Goal: Transaction & Acquisition: Obtain resource

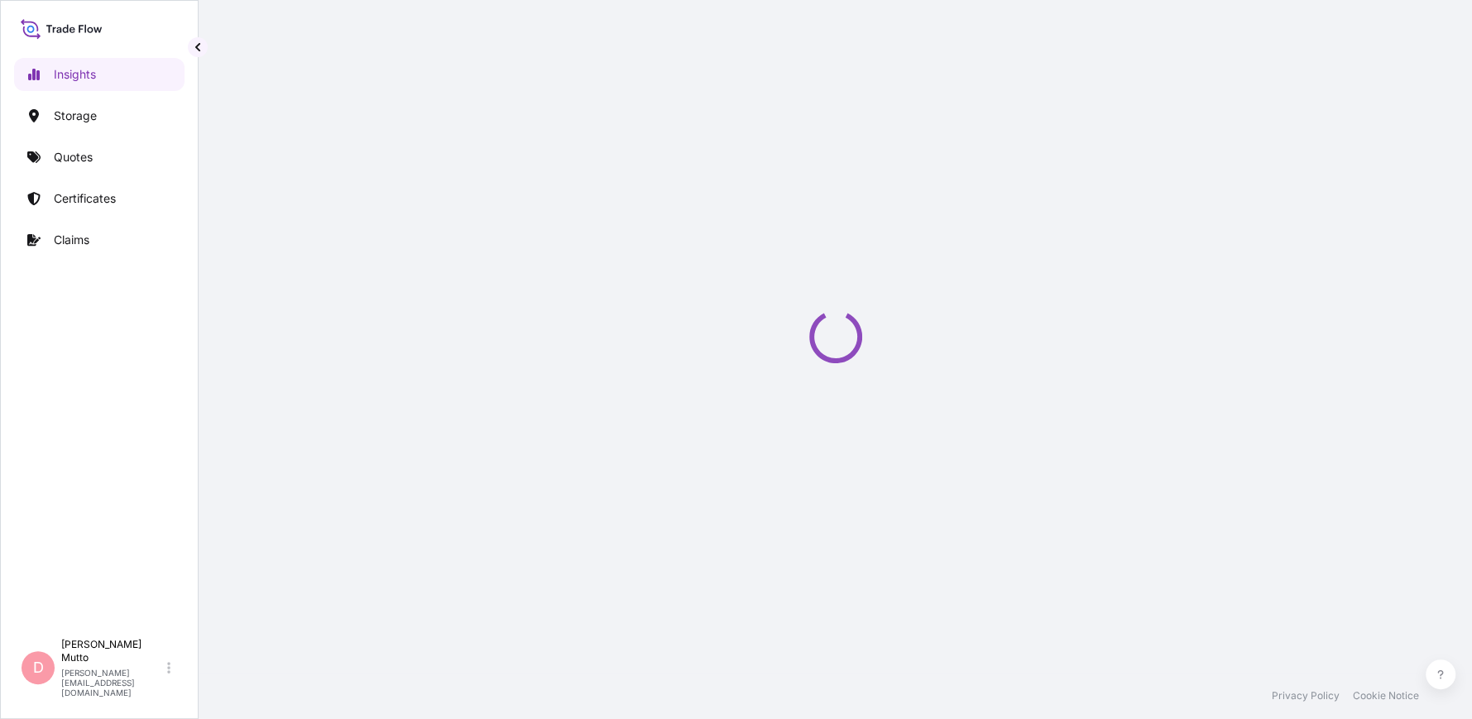
select select "2025"
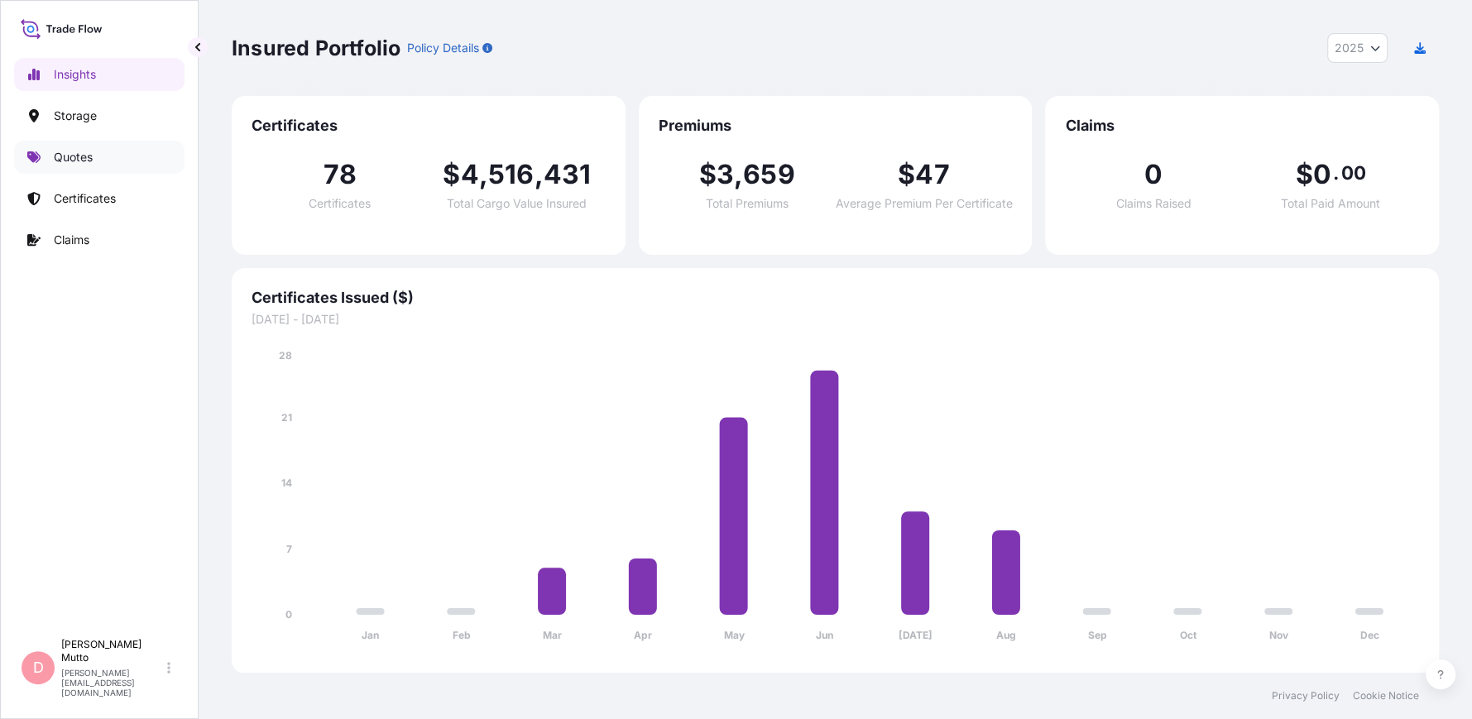
click at [68, 151] on p "Quotes" at bounding box center [73, 157] width 39 height 17
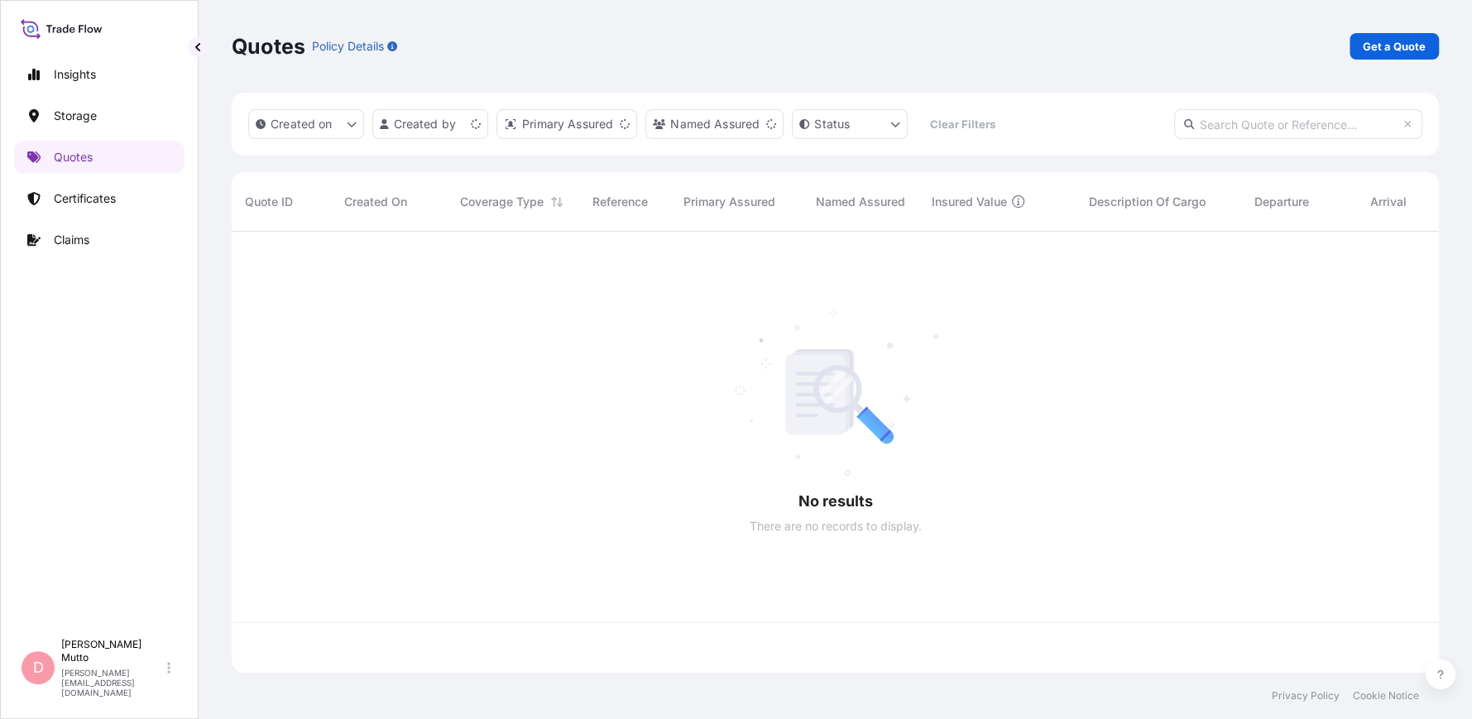
scroll to position [438, 1195]
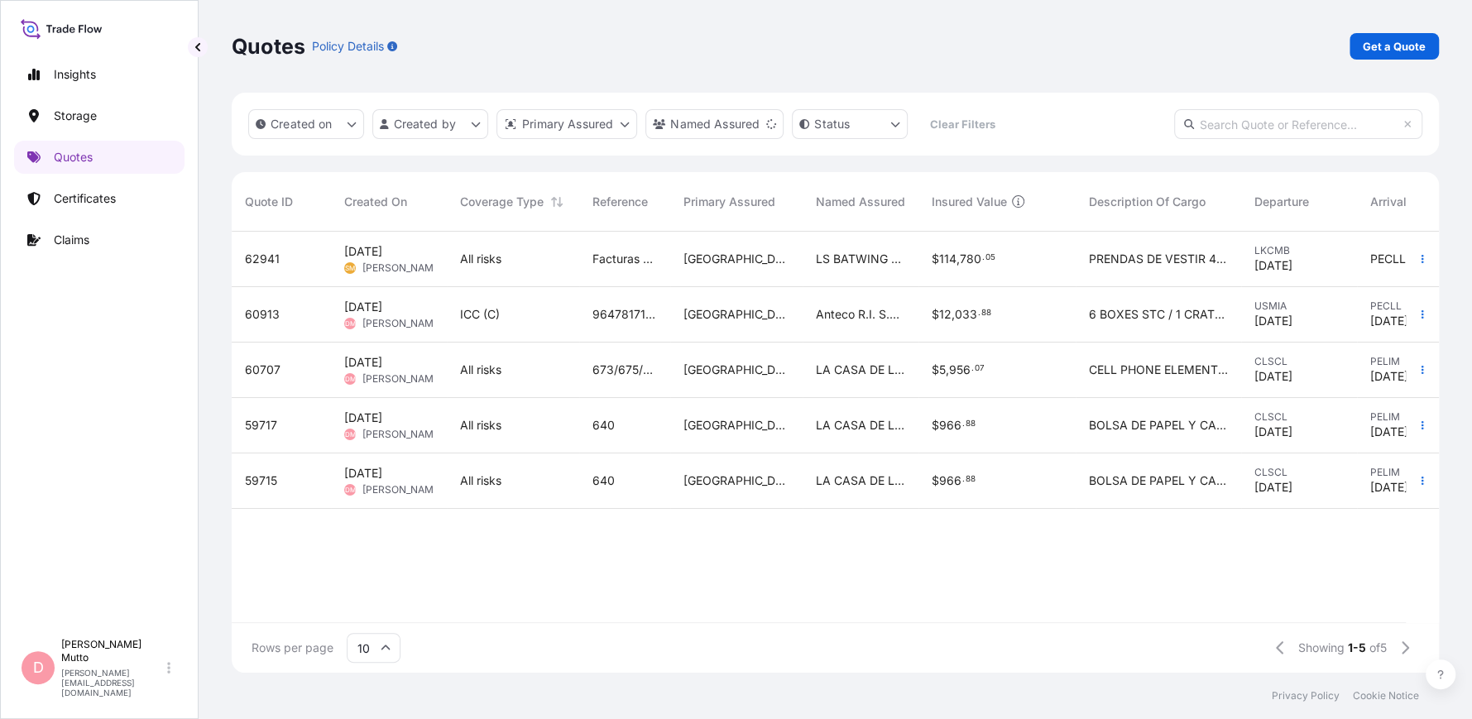
click at [1469, 11] on div "Quotes Policy Details Get a Quote Created on Created by Primary Assured Named A…" at bounding box center [835, 336] width 1273 height 673
click at [1437, 7] on div "Quotes Policy Details Get a Quote" at bounding box center [835, 46] width 1207 height 93
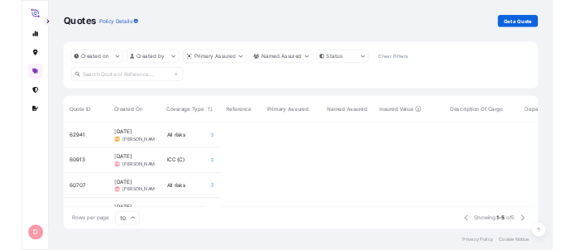
scroll to position [0, 12]
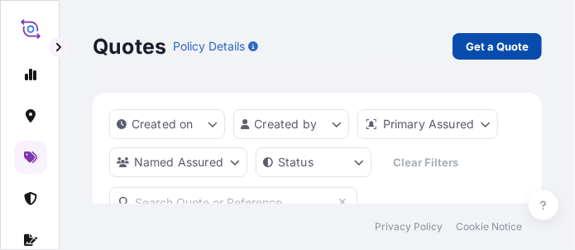
click at [486, 53] on p "Get a Quote" at bounding box center [497, 46] width 63 height 17
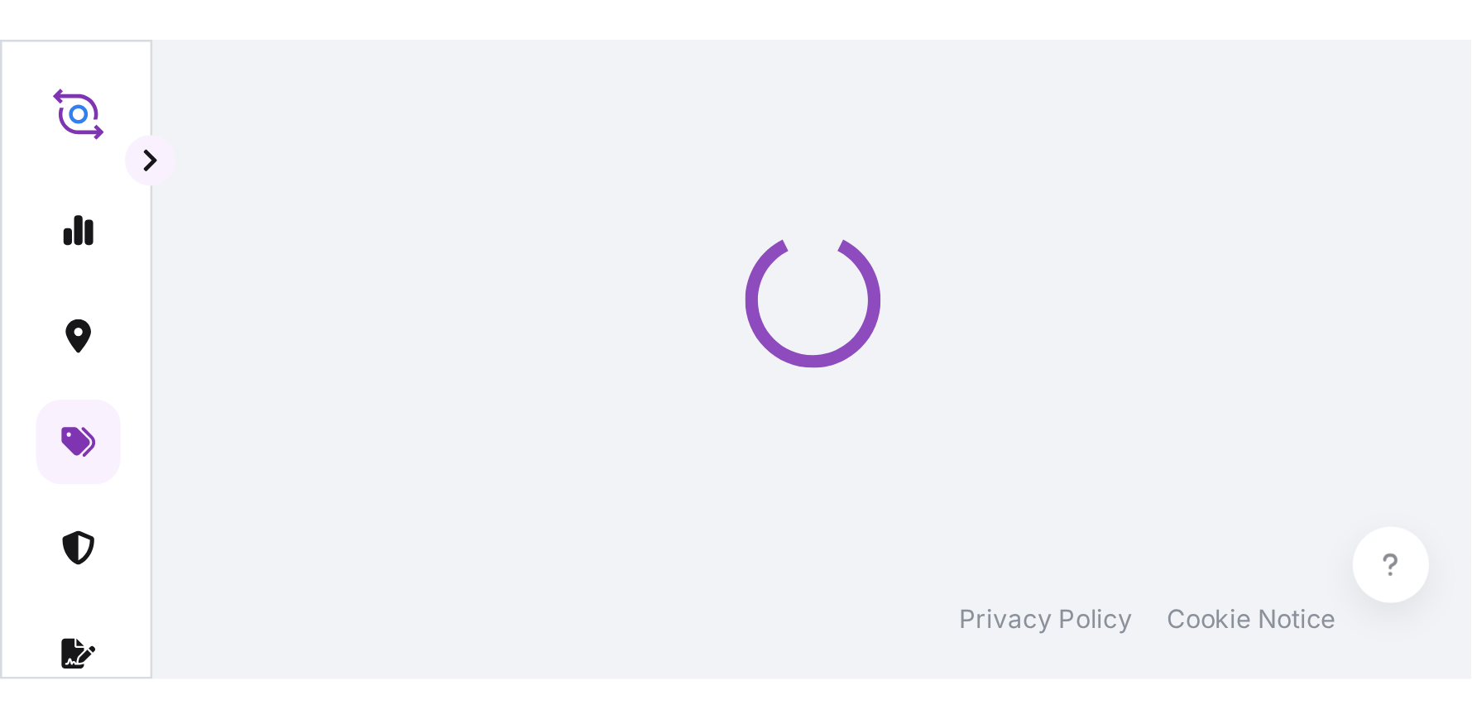
scroll to position [26, 0]
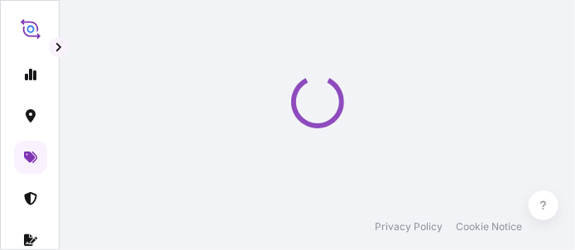
select select "Water"
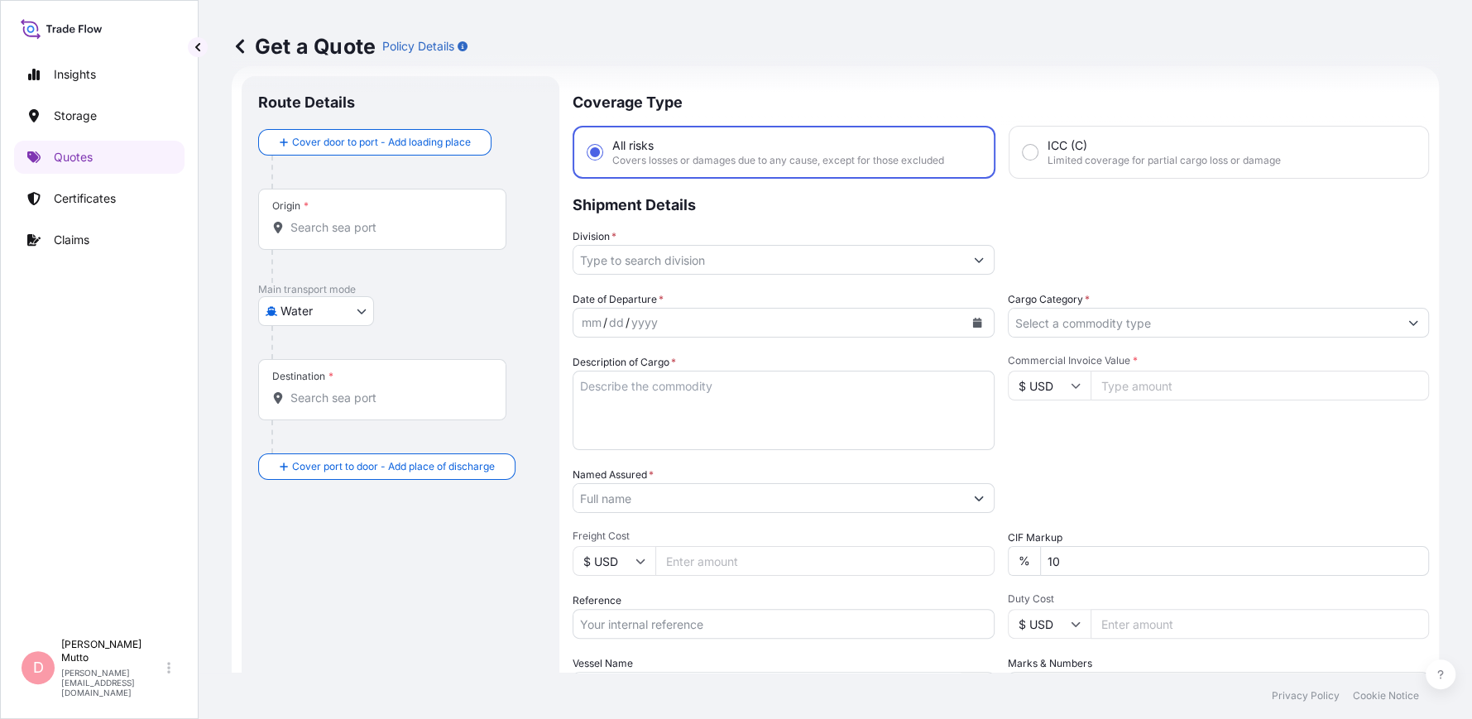
click at [394, 238] on div "Origin *" at bounding box center [382, 219] width 248 height 61
click at [394, 236] on input "Origin *" at bounding box center [387, 227] width 195 height 17
click at [363, 233] on input "Origin * Please select an origin" at bounding box center [387, 227] width 195 height 17
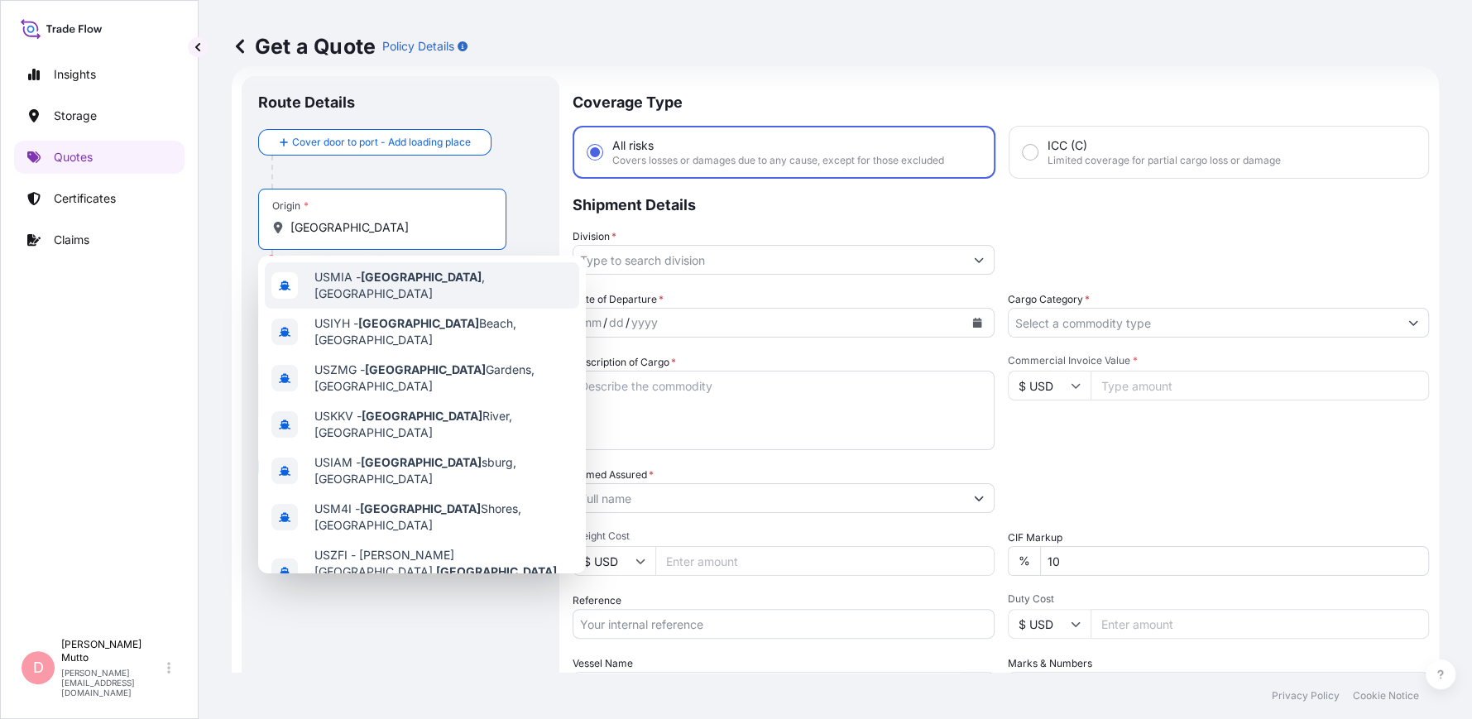
click at [415, 290] on div "USMIA - Miami , United States" at bounding box center [422, 285] width 314 height 46
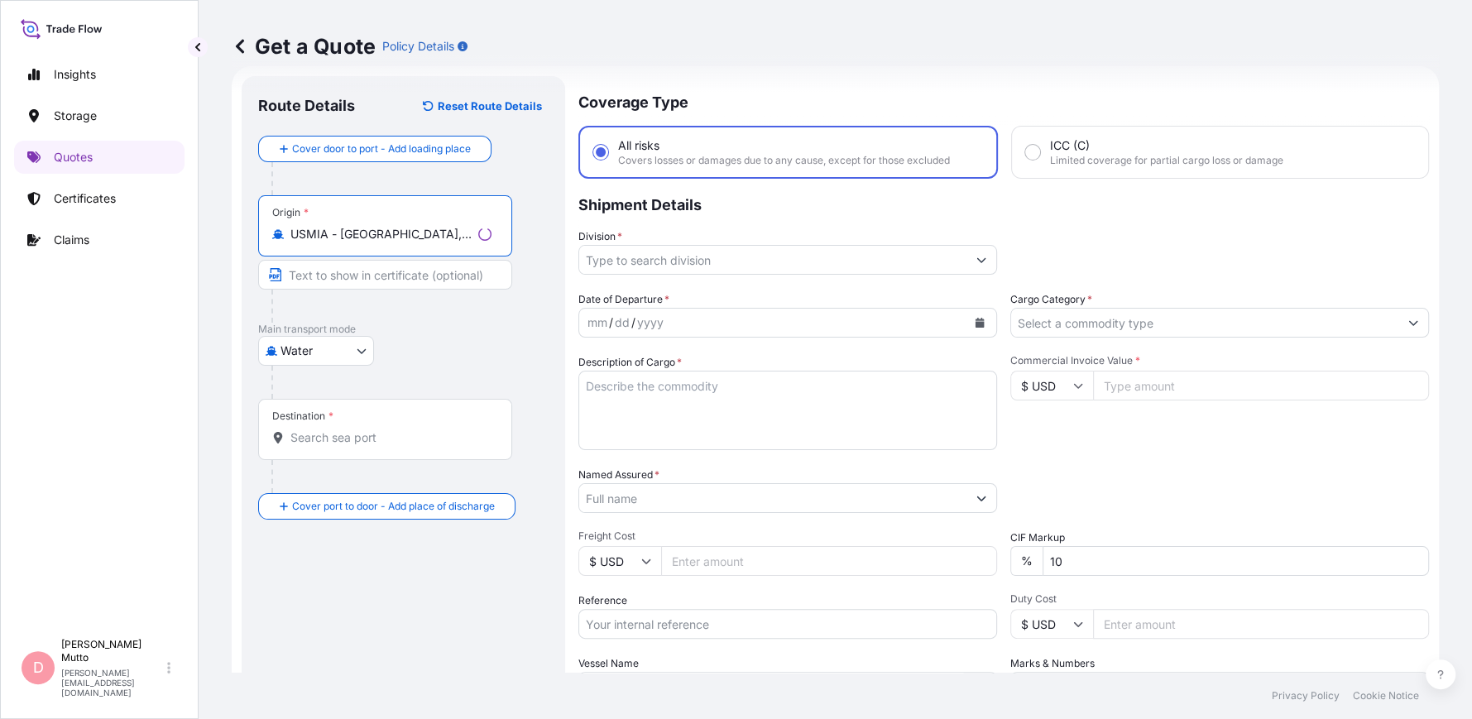
type input "USMIA - [GEOGRAPHIC_DATA], [GEOGRAPHIC_DATA]"
click at [367, 431] on input "Destination *" at bounding box center [390, 437] width 201 height 17
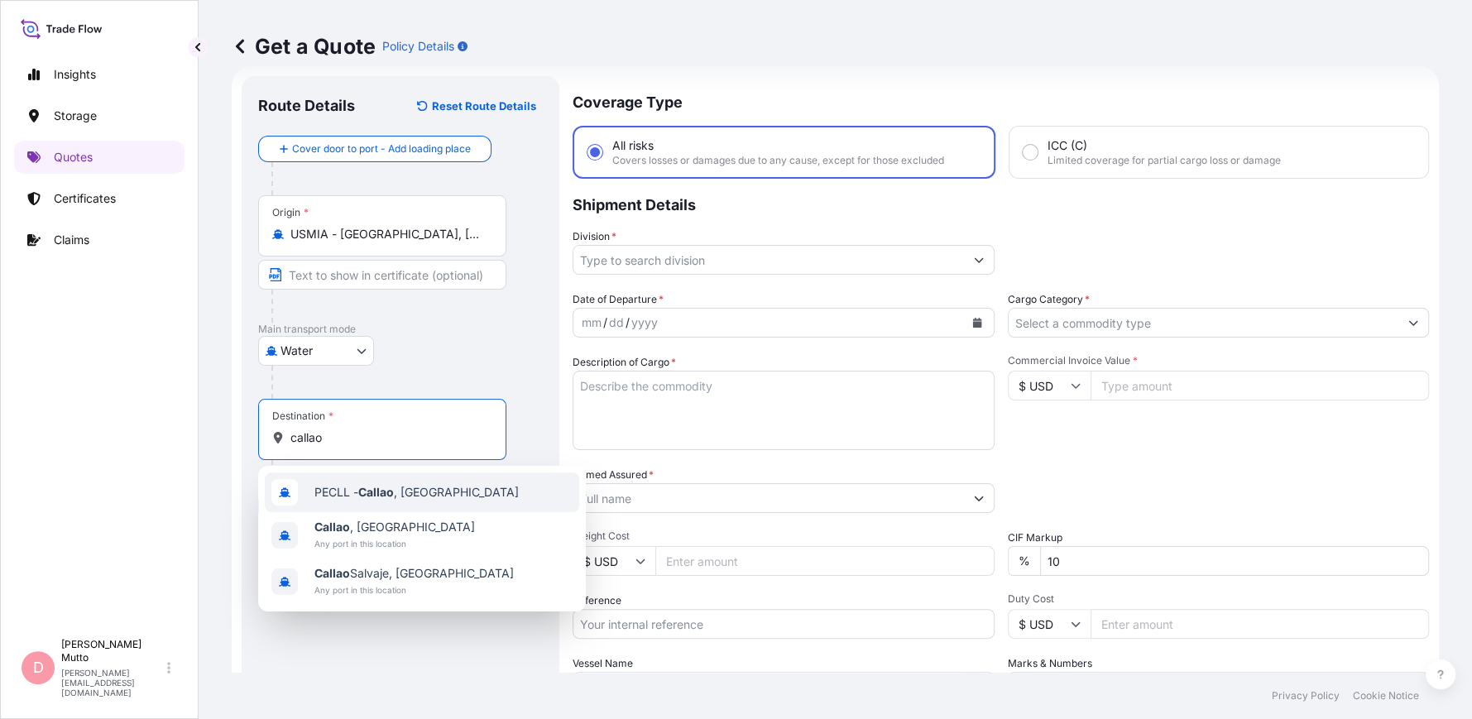
click at [352, 484] on span "PECLL - Callao , Peru" at bounding box center [416, 492] width 204 height 17
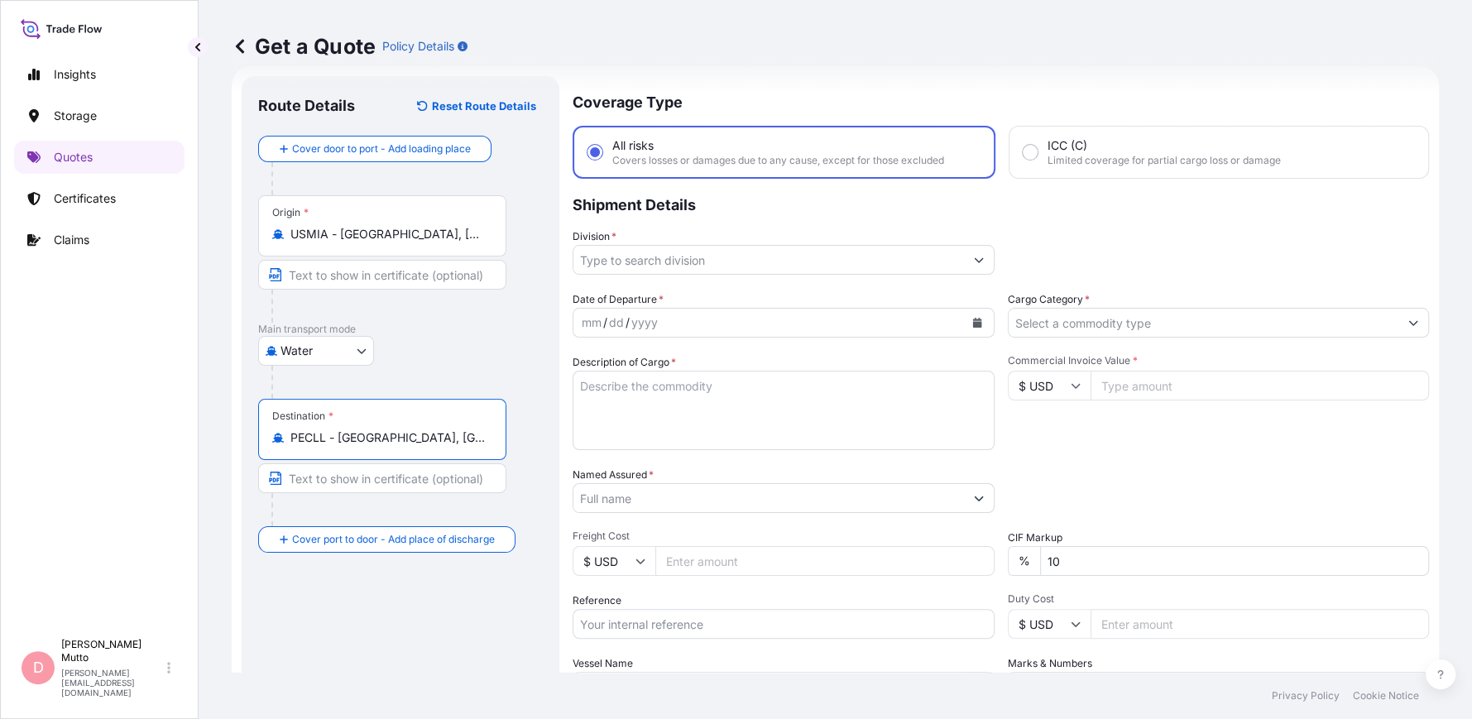
type input "PECLL - [GEOGRAPHIC_DATA], [GEOGRAPHIC_DATA]"
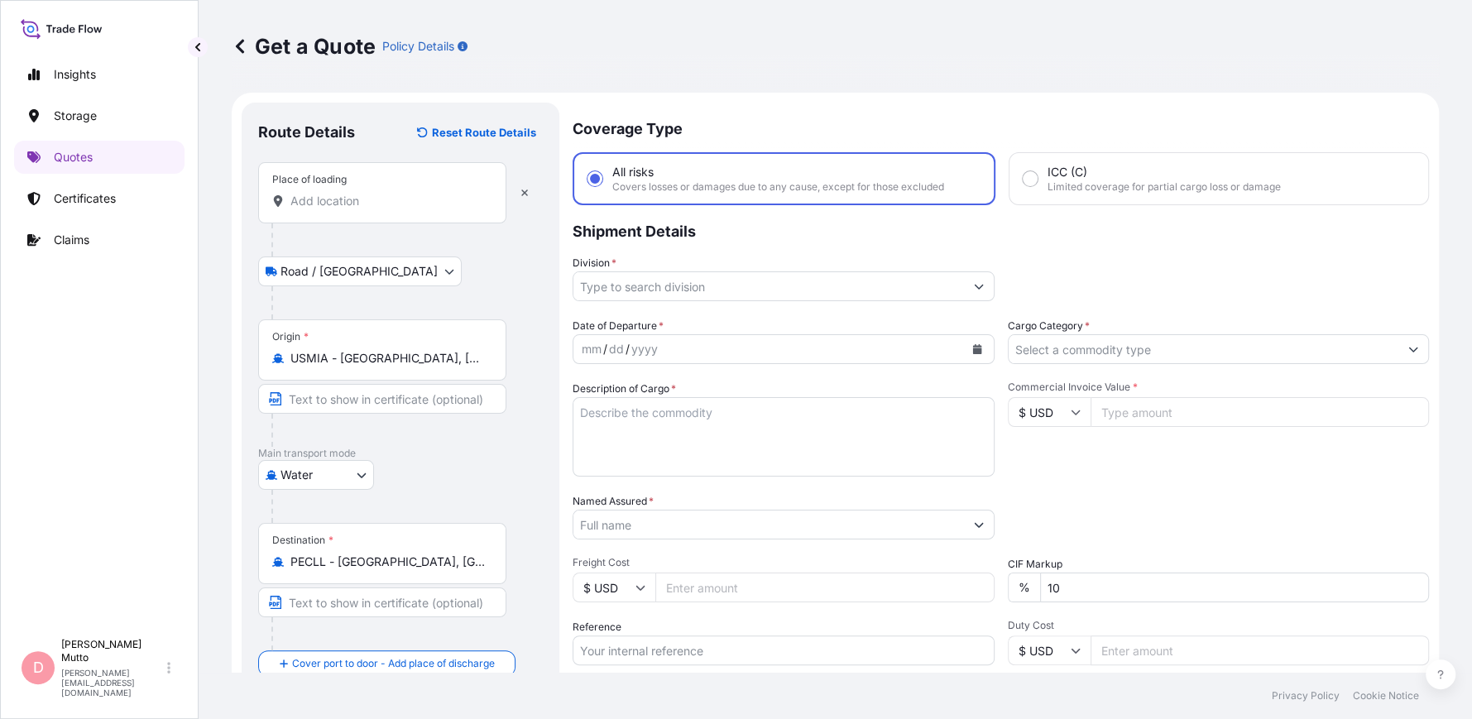
click at [357, 206] on input "Place of loading" at bounding box center [387, 201] width 195 height 17
click at [308, 205] on input "Place of loading" at bounding box center [387, 201] width 195 height 17
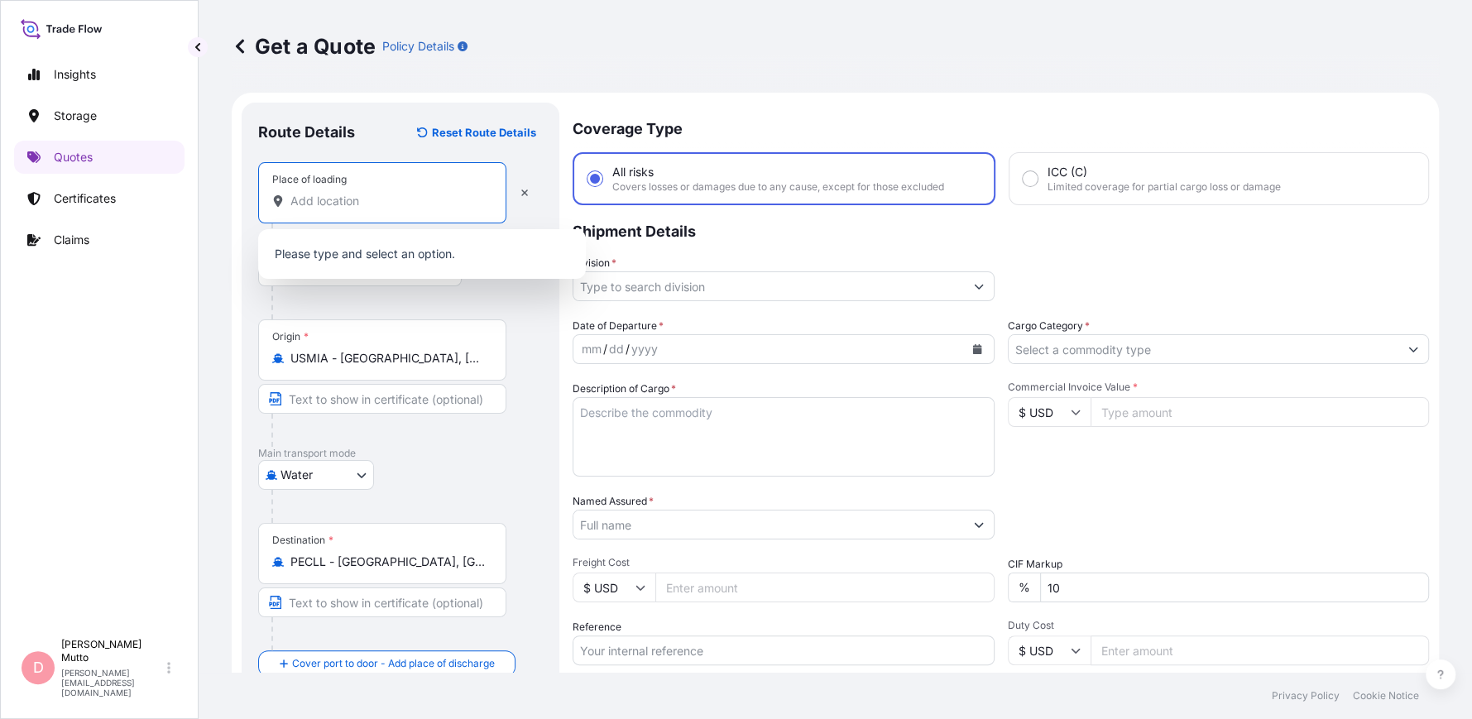
paste input "[STREET_ADDRESS]"
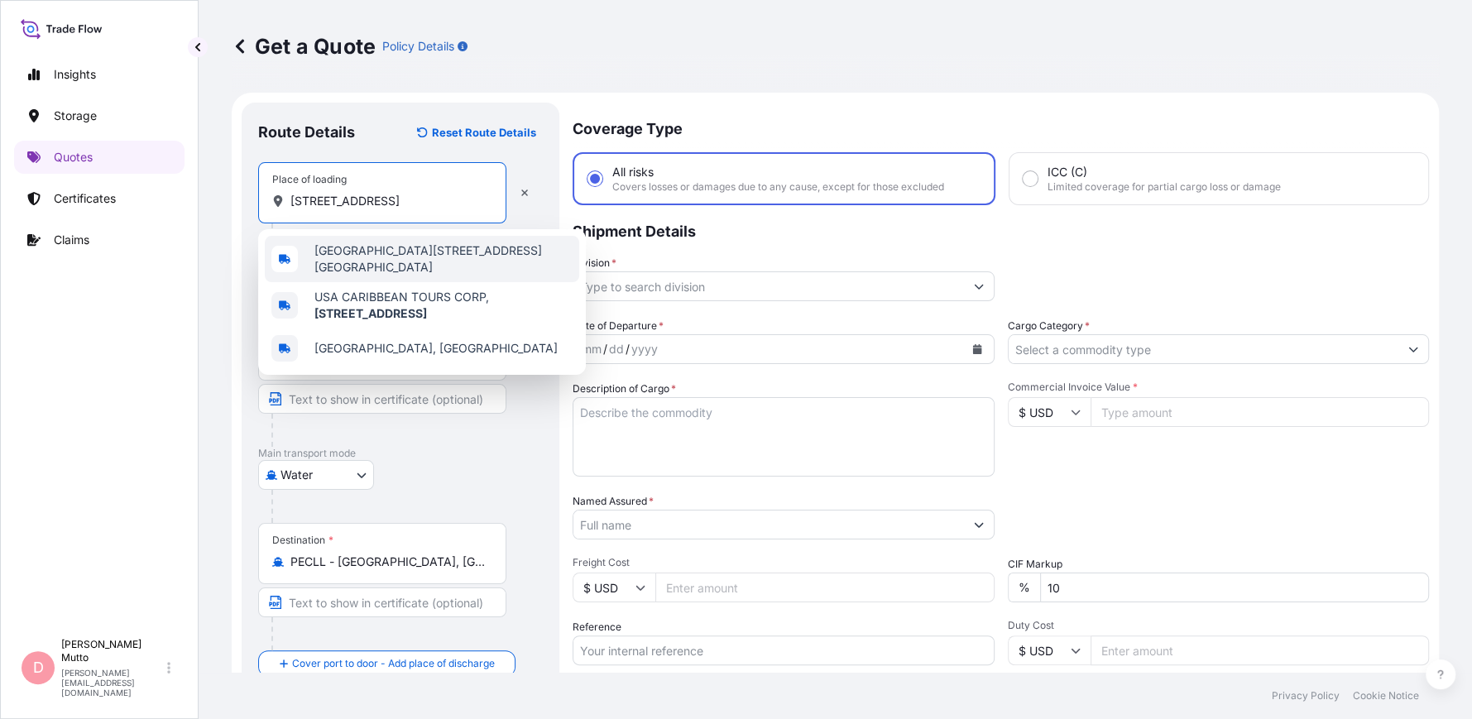
click at [370, 251] on span "Northwest 69th Street, Miami, FL 33147, USA" at bounding box center [443, 258] width 258 height 33
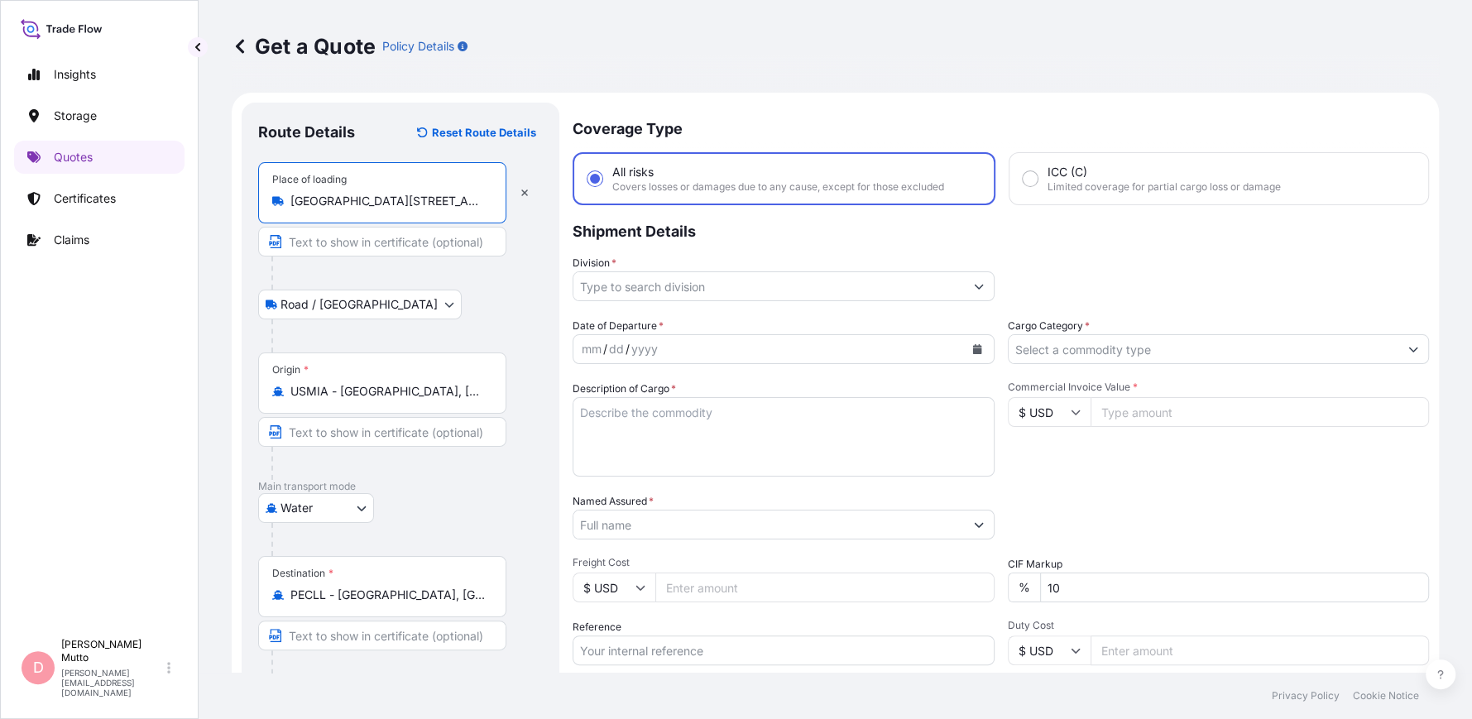
scroll to position [0, 50]
drag, startPoint x: 465, startPoint y: 199, endPoint x: 563, endPoint y: 191, distance: 97.9
click at [563, 191] on form "Route Details Reset Route Details Place of loading Northwest 69th Street, Miami…" at bounding box center [835, 477] width 1207 height 769
type input "Northwest 69th Street, Miami, FL 33147, USA"
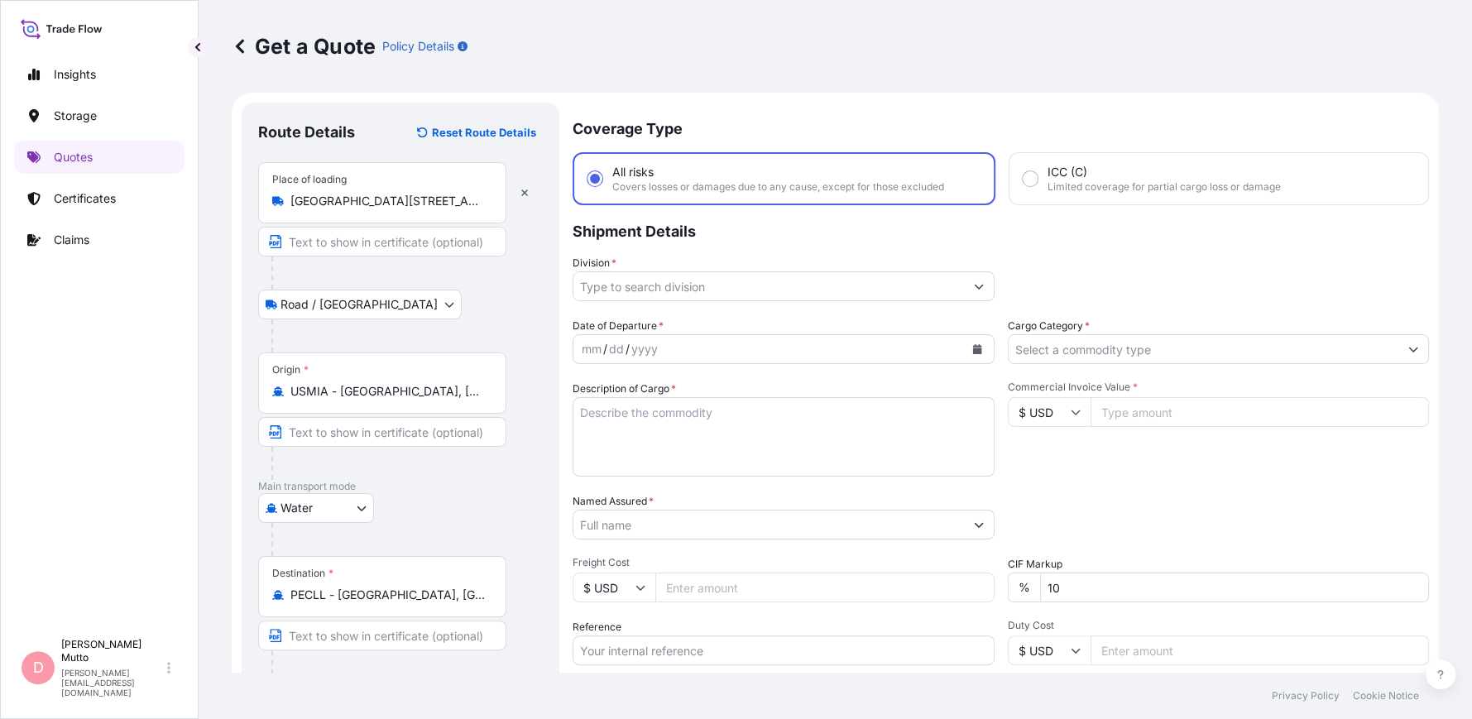
click at [538, 234] on div "Place of loading Northwest 69th Street, Miami, FL 33147, USA" at bounding box center [400, 209] width 285 height 94
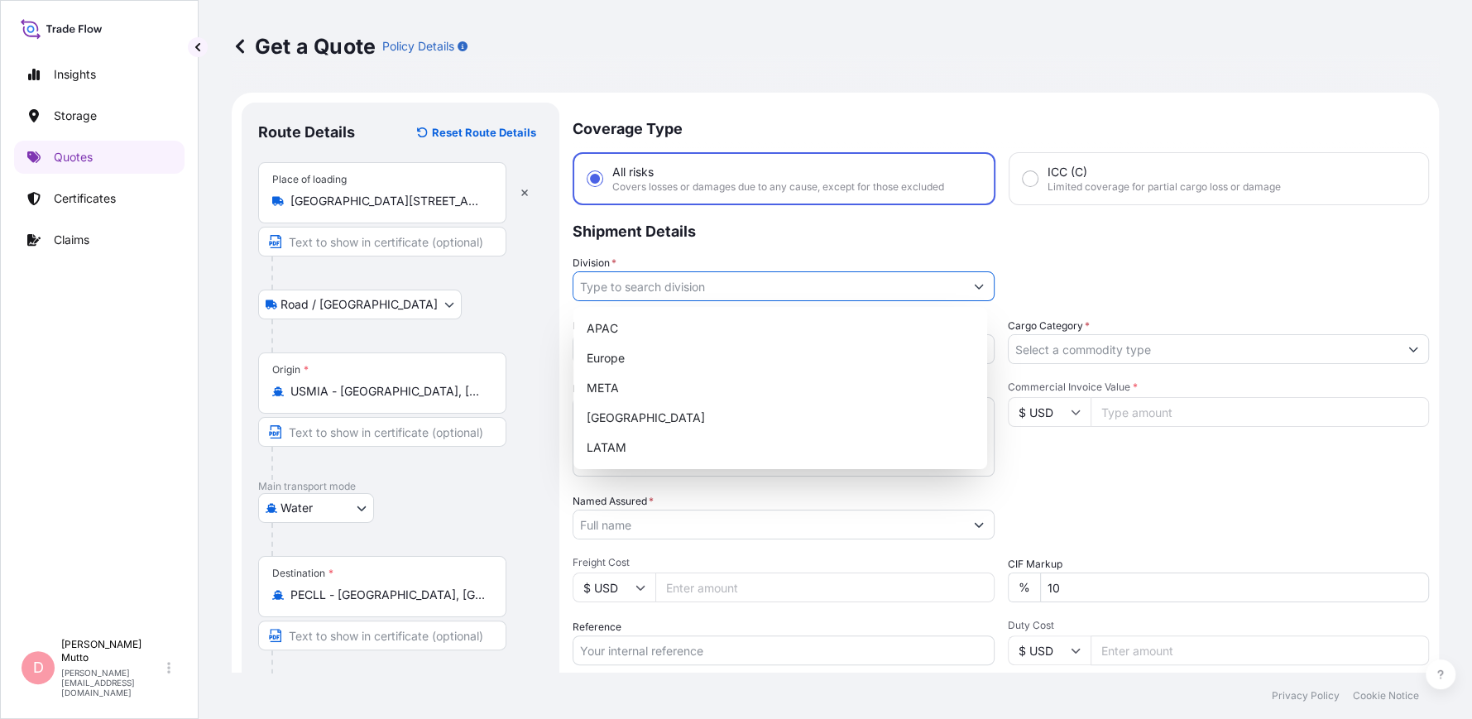
click at [784, 275] on input "Division *" at bounding box center [768, 286] width 390 height 30
click at [644, 436] on div "LATAM" at bounding box center [780, 448] width 400 height 30
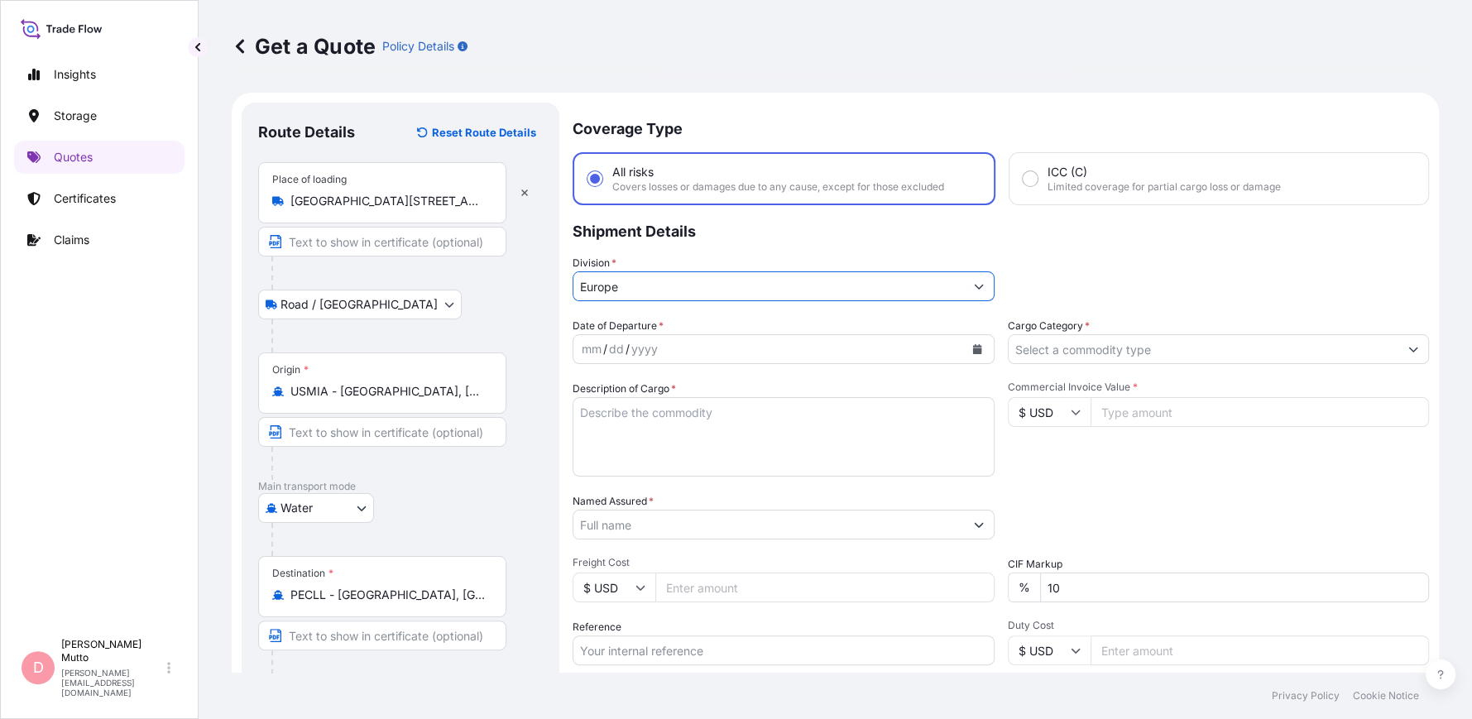
click at [779, 285] on input "Europe" at bounding box center [768, 286] width 390 height 30
click at [959, 314] on div "Coverage Type All risks Covers losses or damages due to any cause, except for t…" at bounding box center [1000, 477] width 856 height 749
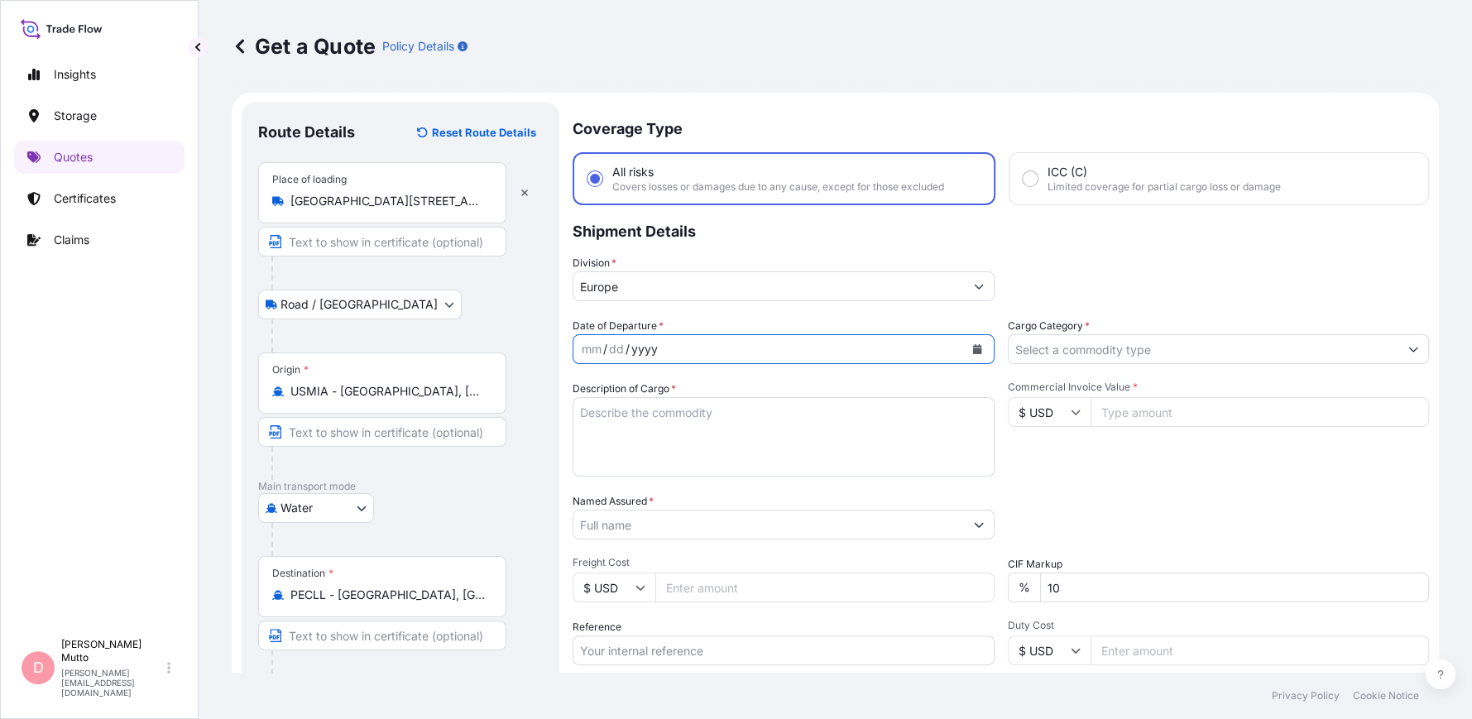
click at [950, 285] on input "Europe" at bounding box center [768, 286] width 390 height 30
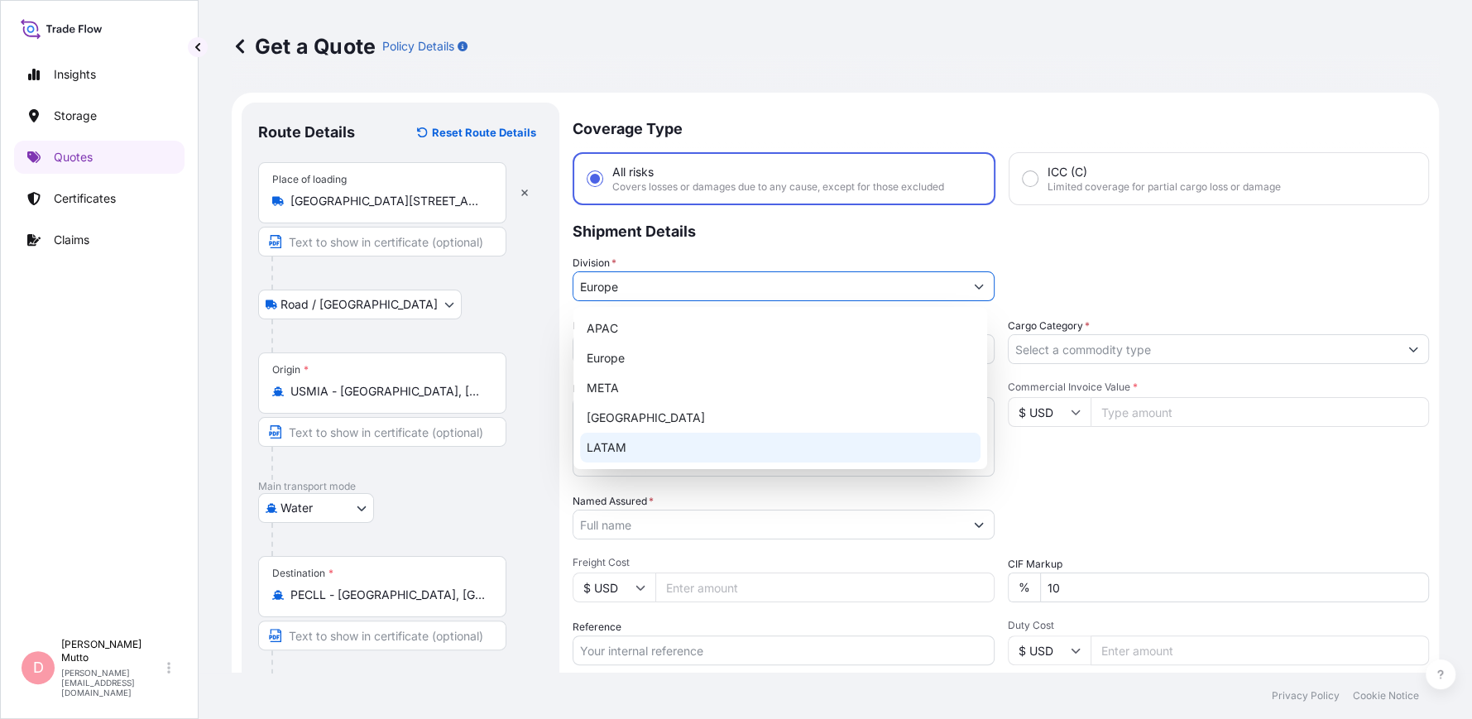
click at [685, 433] on div "LATAM" at bounding box center [780, 448] width 400 height 30
type input "LATAM"
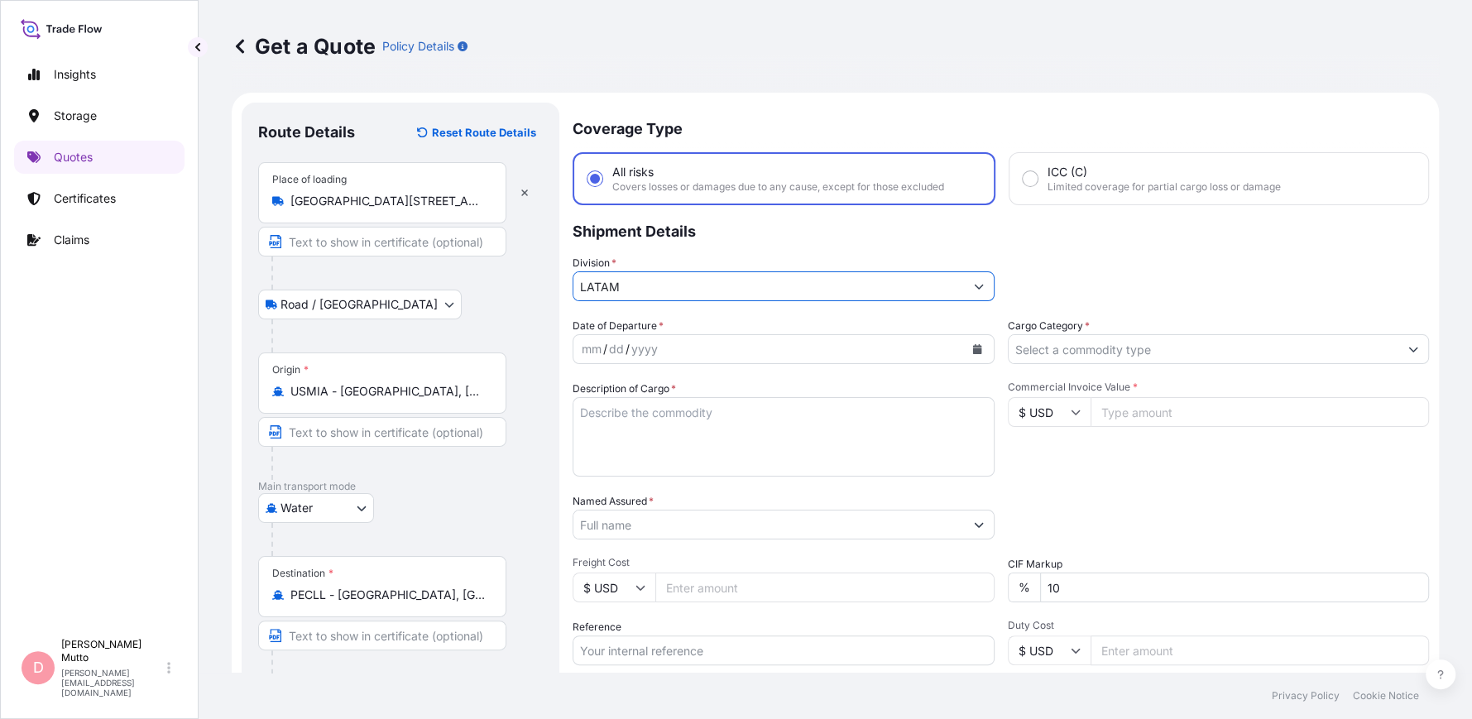
click at [972, 351] on icon "Calendar" at bounding box center [976, 349] width 9 height 10
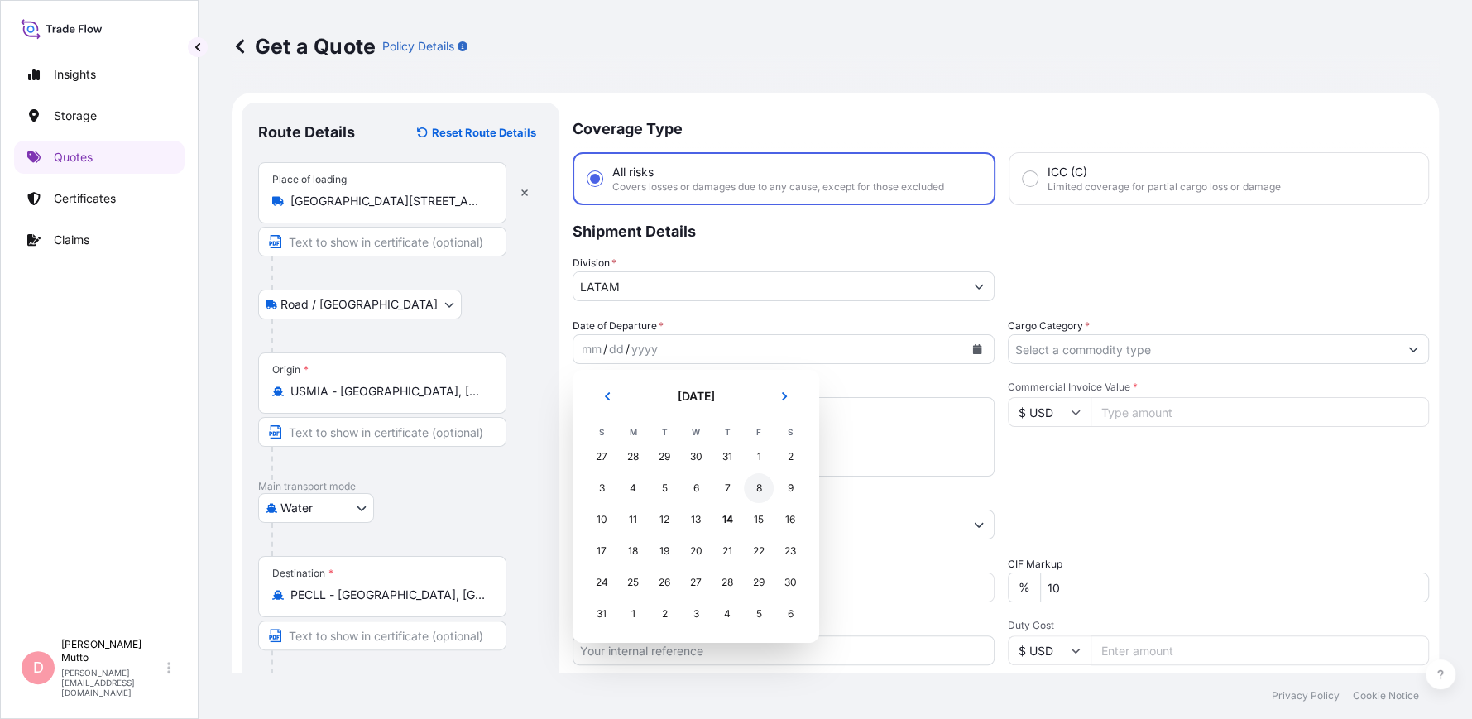
click at [756, 480] on div "8" at bounding box center [759, 488] width 30 height 30
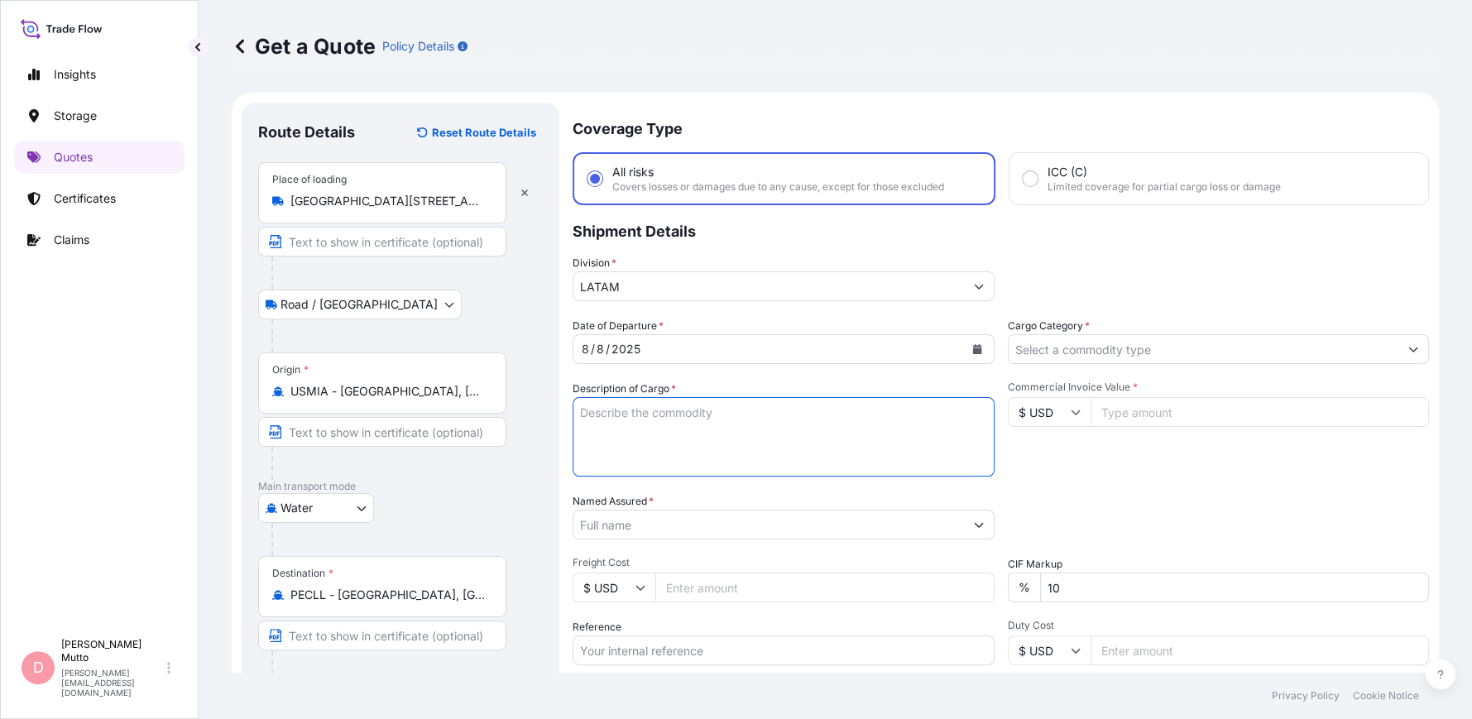
click at [752, 445] on textarea "Description of Cargo *" at bounding box center [783, 436] width 422 height 79
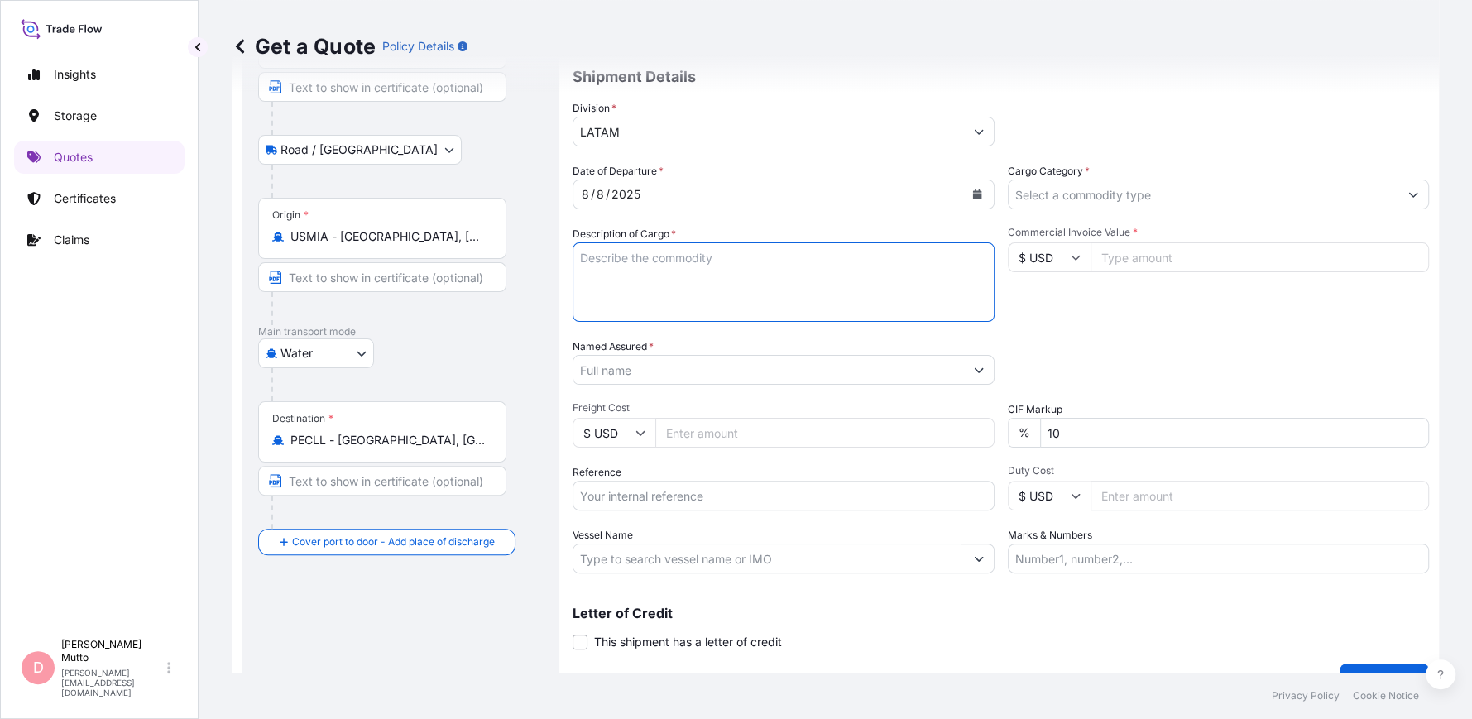
scroll to position [165, 0]
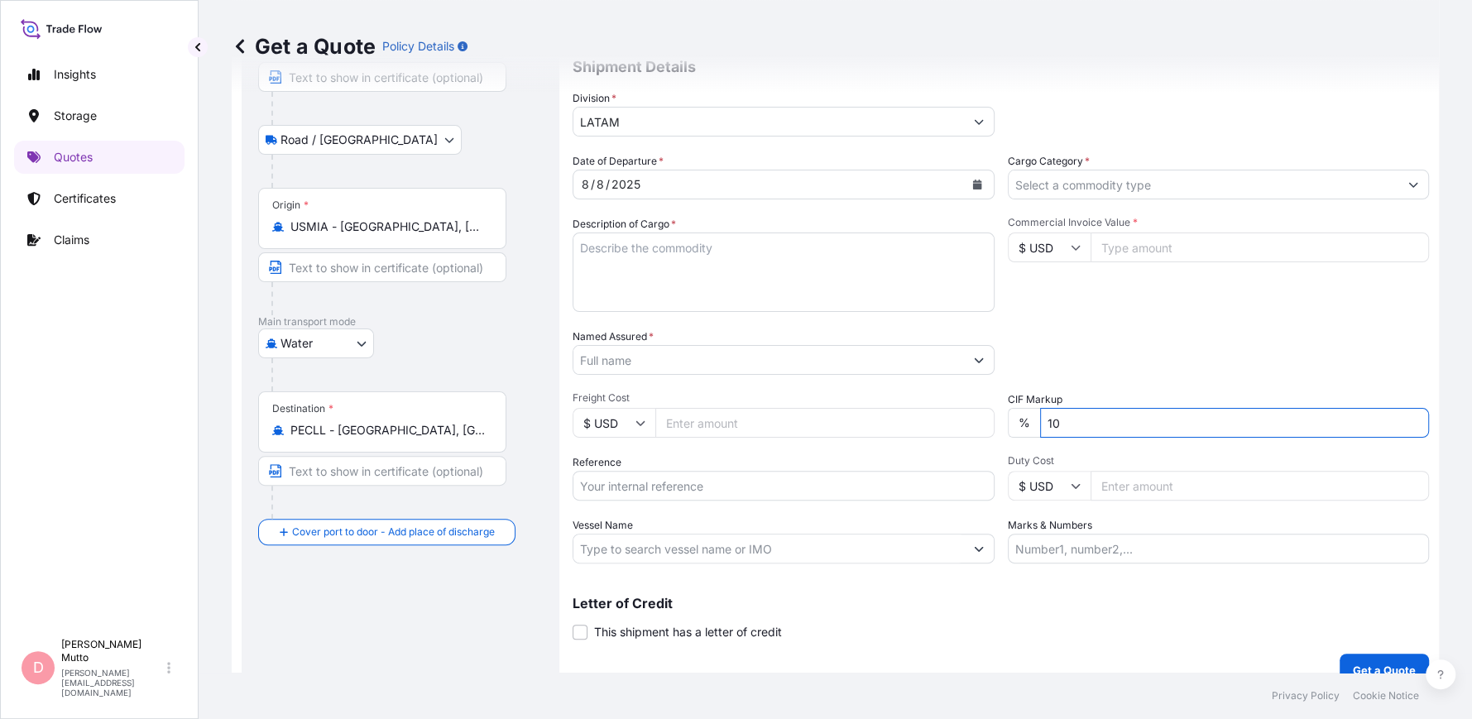
click at [1063, 424] on input "10" at bounding box center [1235, 423] width 390 height 30
type input "1"
type input "0"
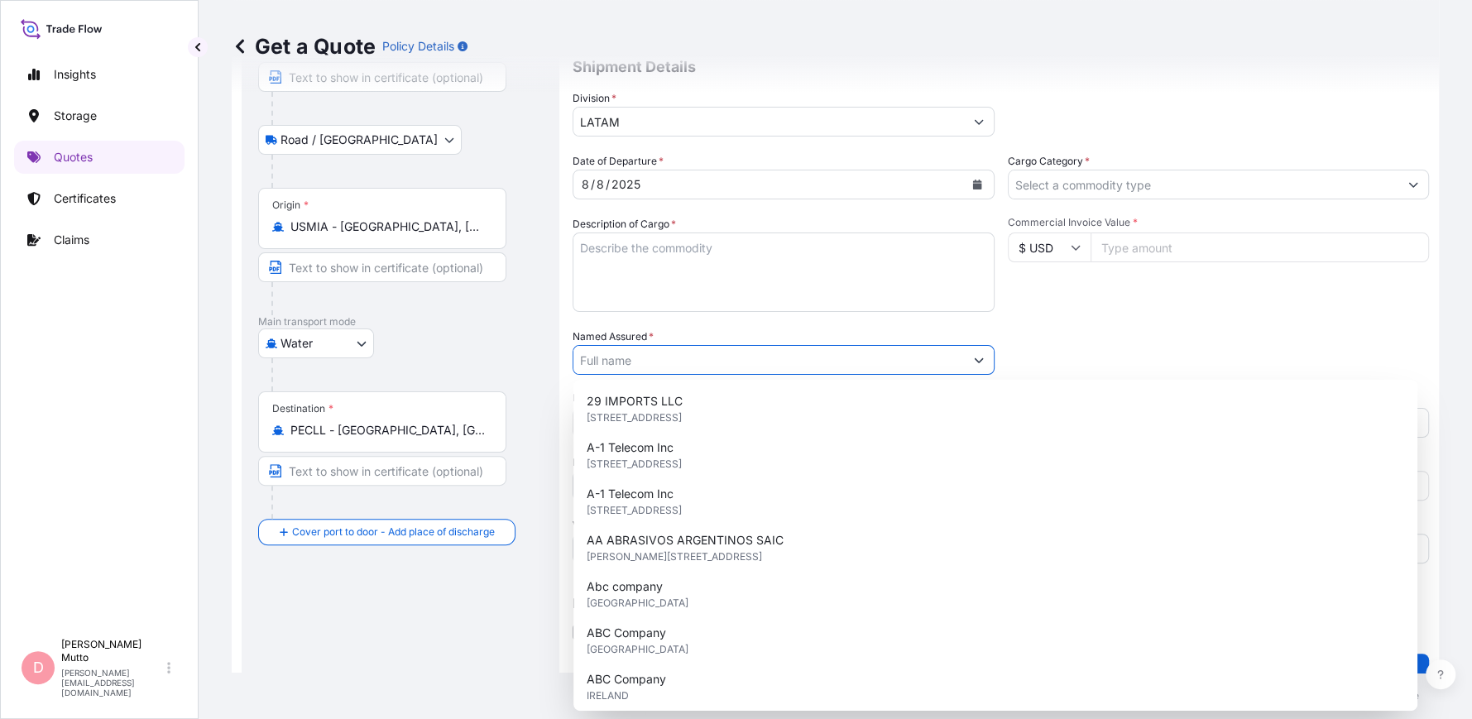
click at [669, 346] on input "Named Assured *" at bounding box center [768, 360] width 390 height 30
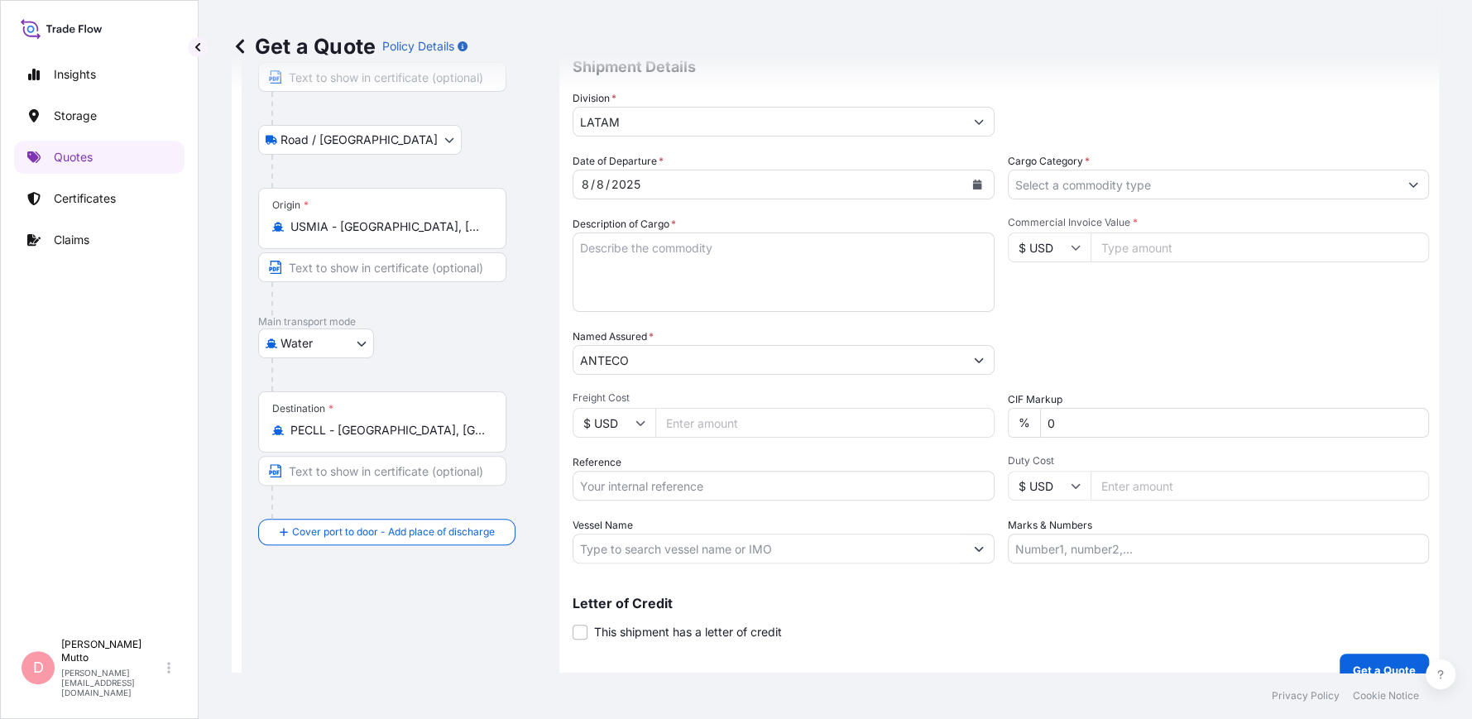
click at [738, 359] on input "ANTECO" at bounding box center [768, 360] width 390 height 30
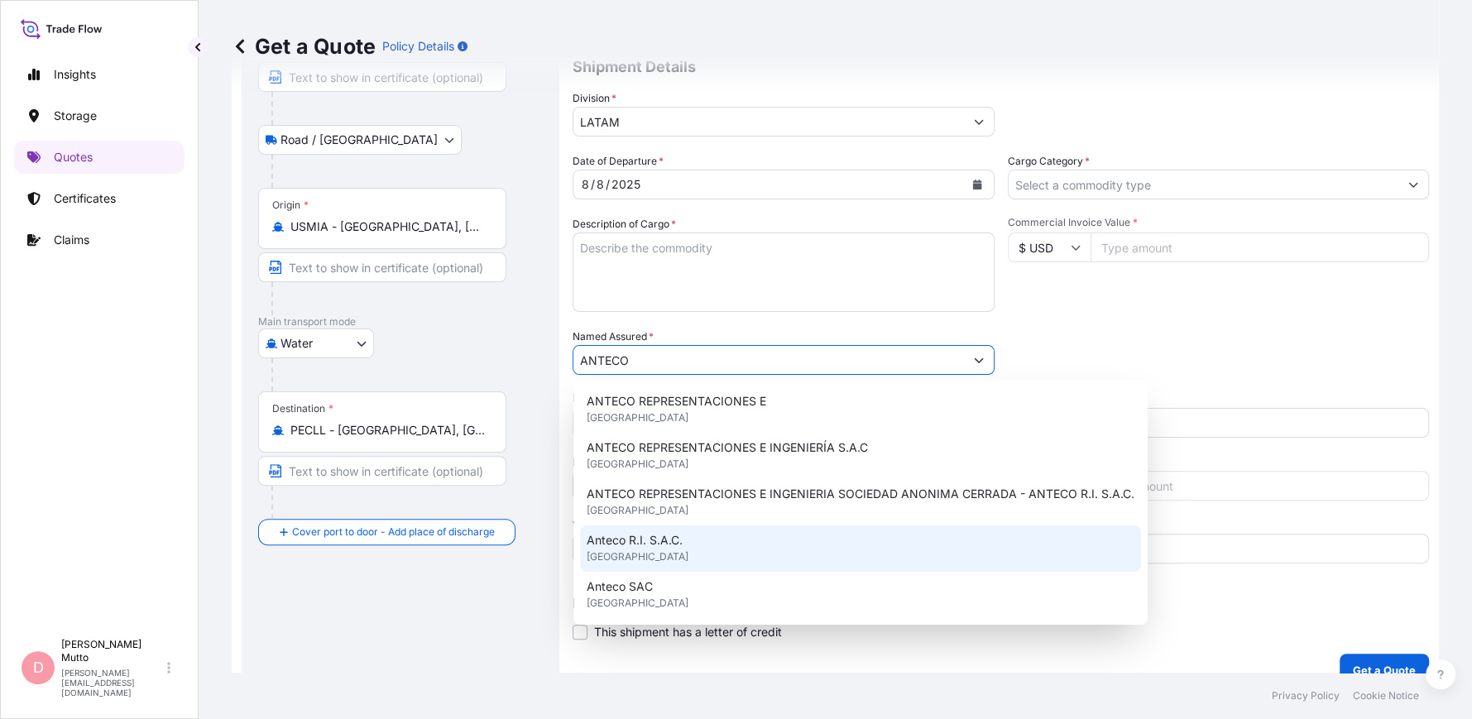
click at [701, 545] on div "Anteco R.I. S.A.C. PERU" at bounding box center [860, 548] width 561 height 46
type input "Anteco R.I. S.A.C."
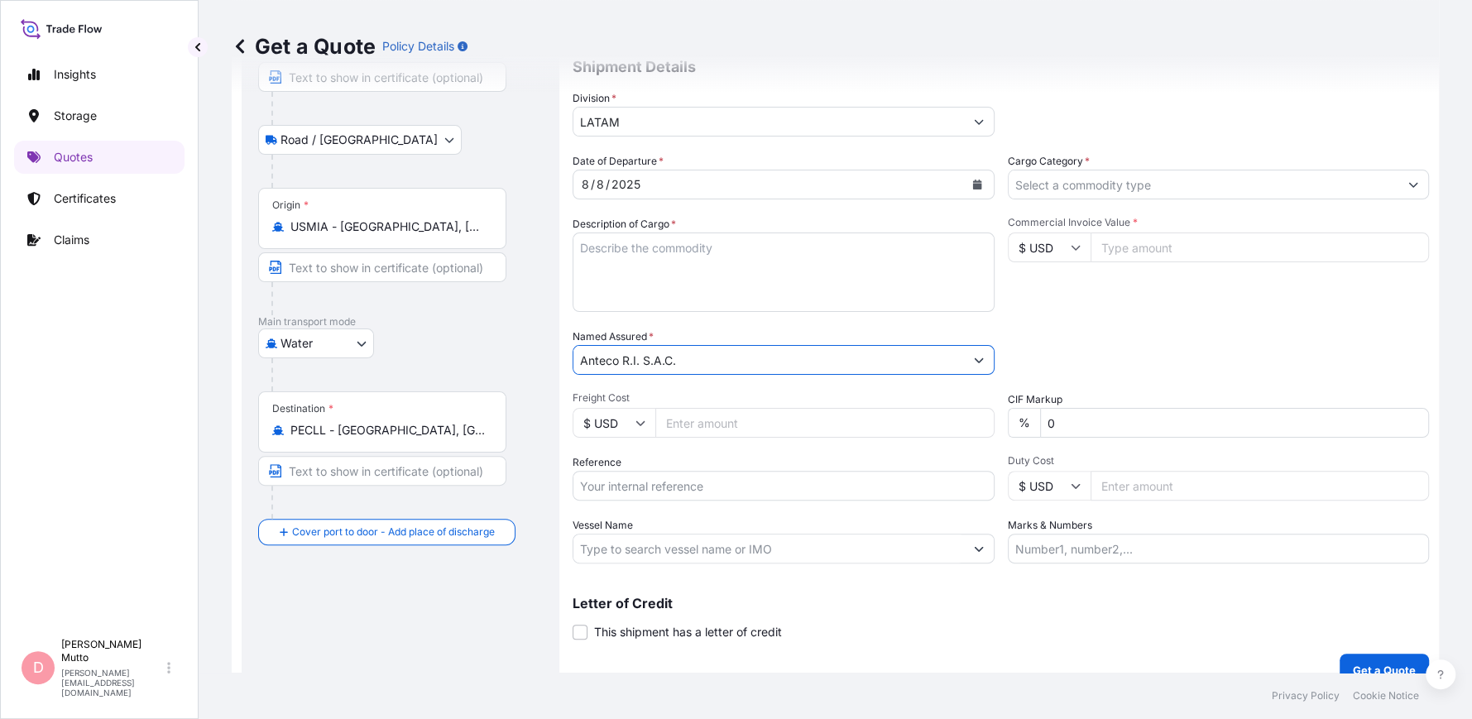
click at [660, 292] on textarea "Description of Cargo *" at bounding box center [783, 271] width 422 height 79
click at [794, 266] on textarea "Description of Cargo *" at bounding box center [783, 271] width 422 height 79
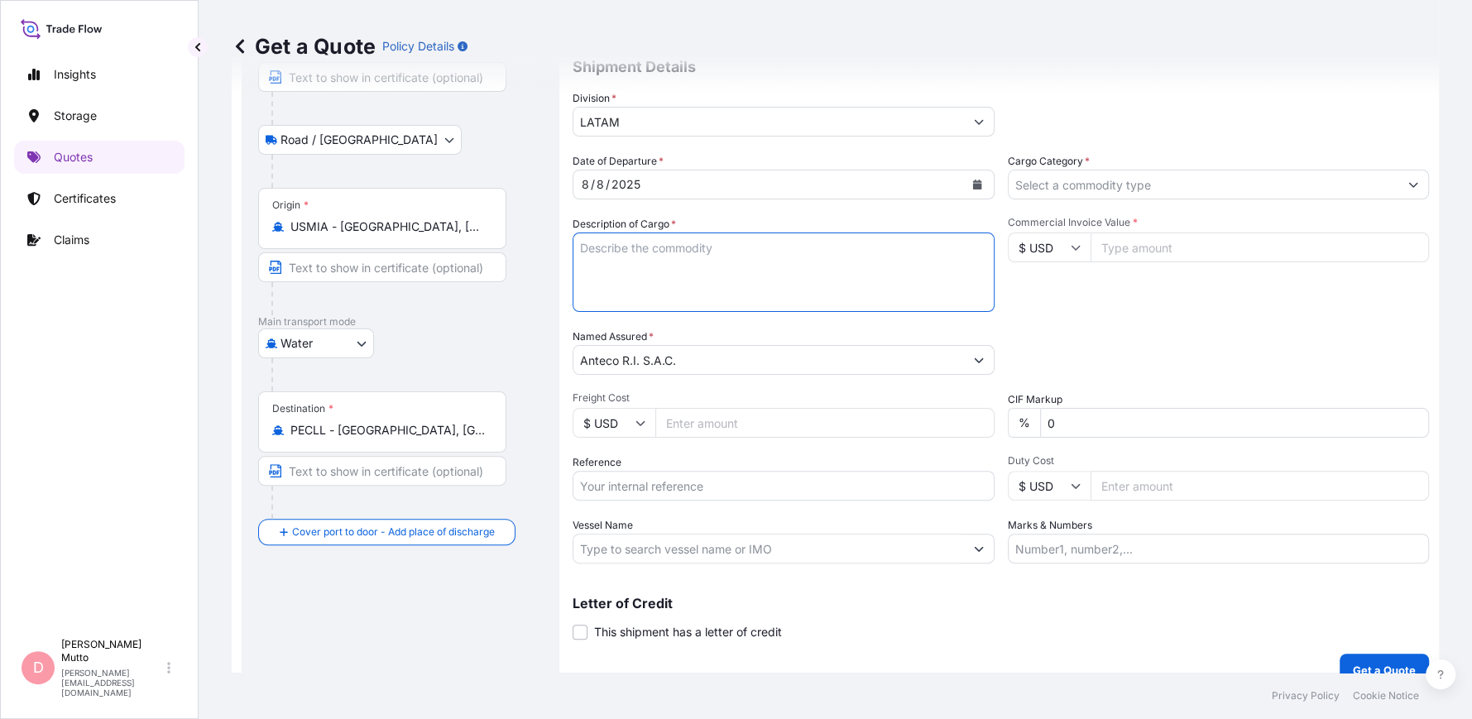
click at [444, 225] on input "USMIA - [GEOGRAPHIC_DATA], [GEOGRAPHIC_DATA]" at bounding box center [387, 226] width 195 height 17
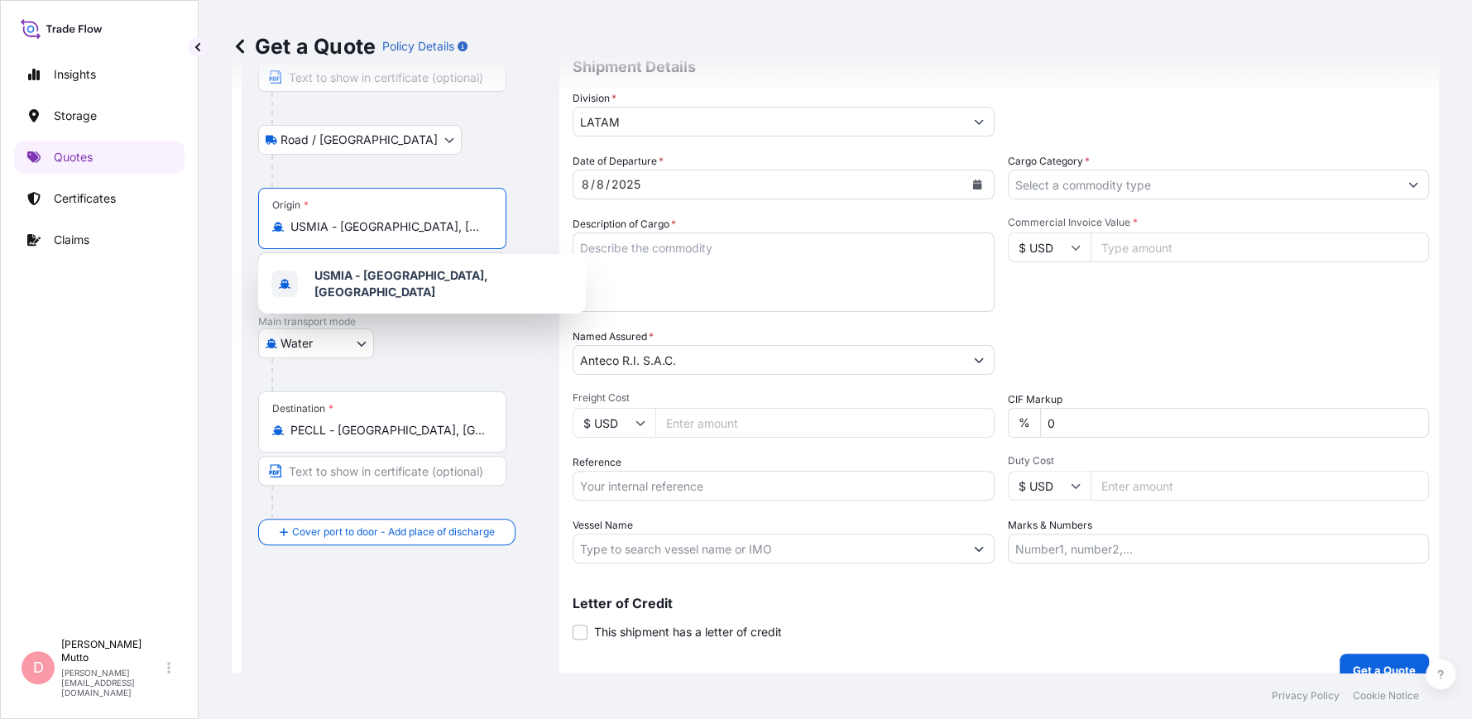
click at [465, 227] on input "USMIA - [GEOGRAPHIC_DATA], [GEOGRAPHIC_DATA]" at bounding box center [387, 226] width 195 height 17
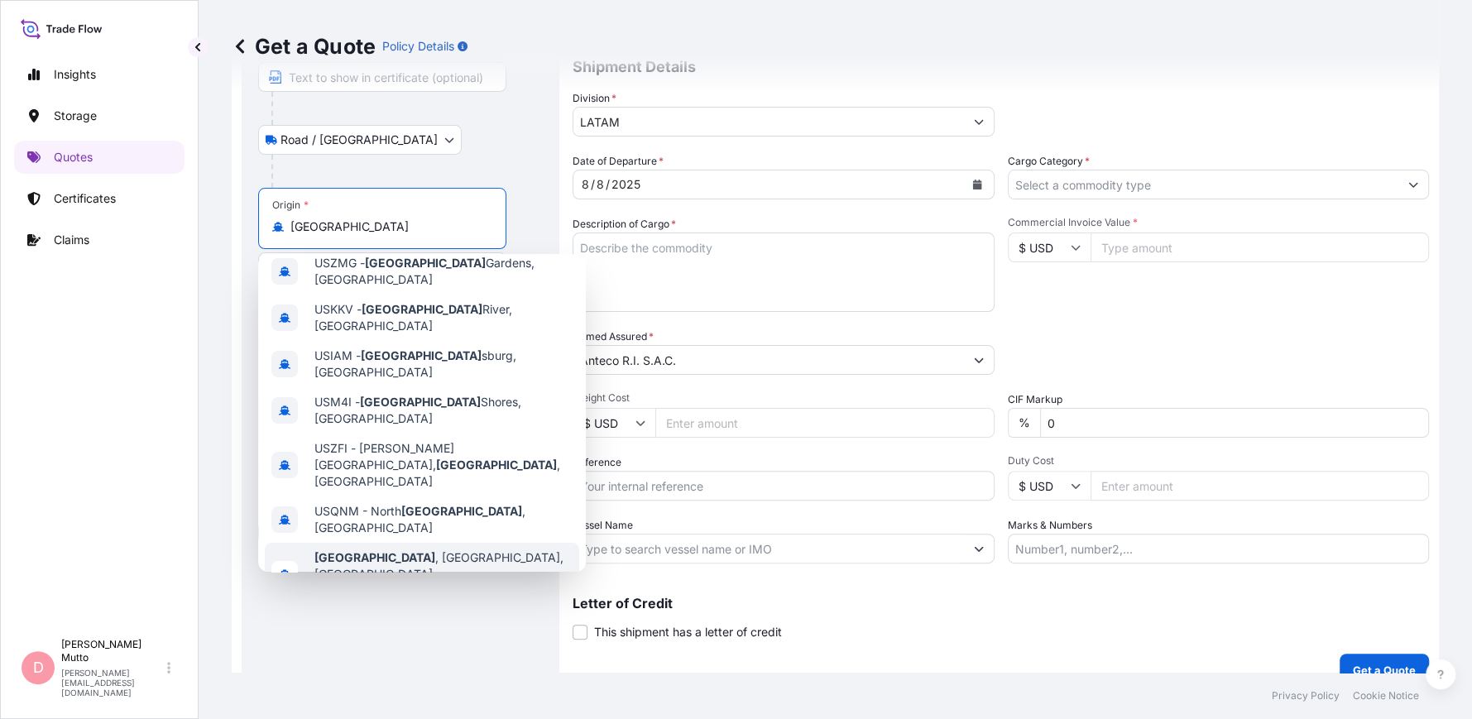
scroll to position [0, 0]
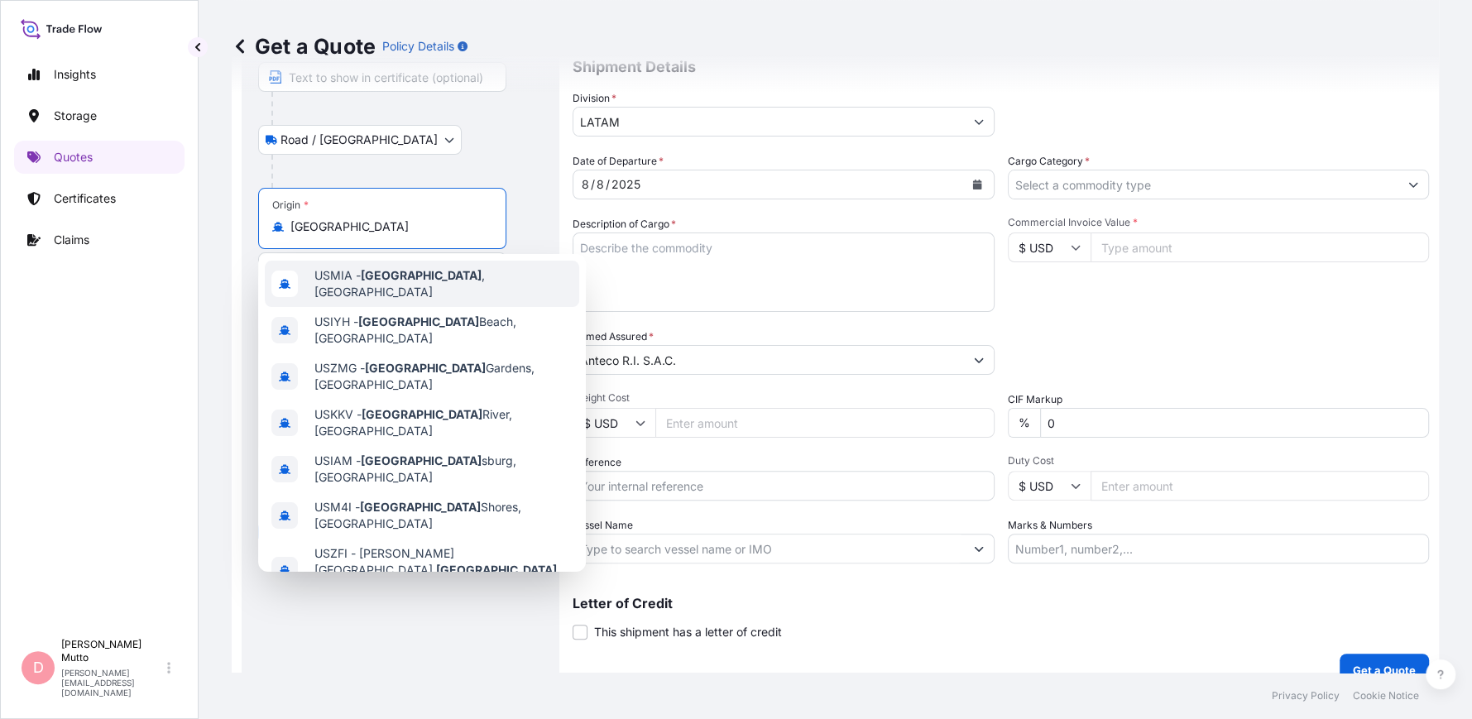
click at [420, 292] on div "USMIA - Miami , United States" at bounding box center [422, 284] width 314 height 46
type input "USMIA - [GEOGRAPHIC_DATA], [GEOGRAPHIC_DATA]"
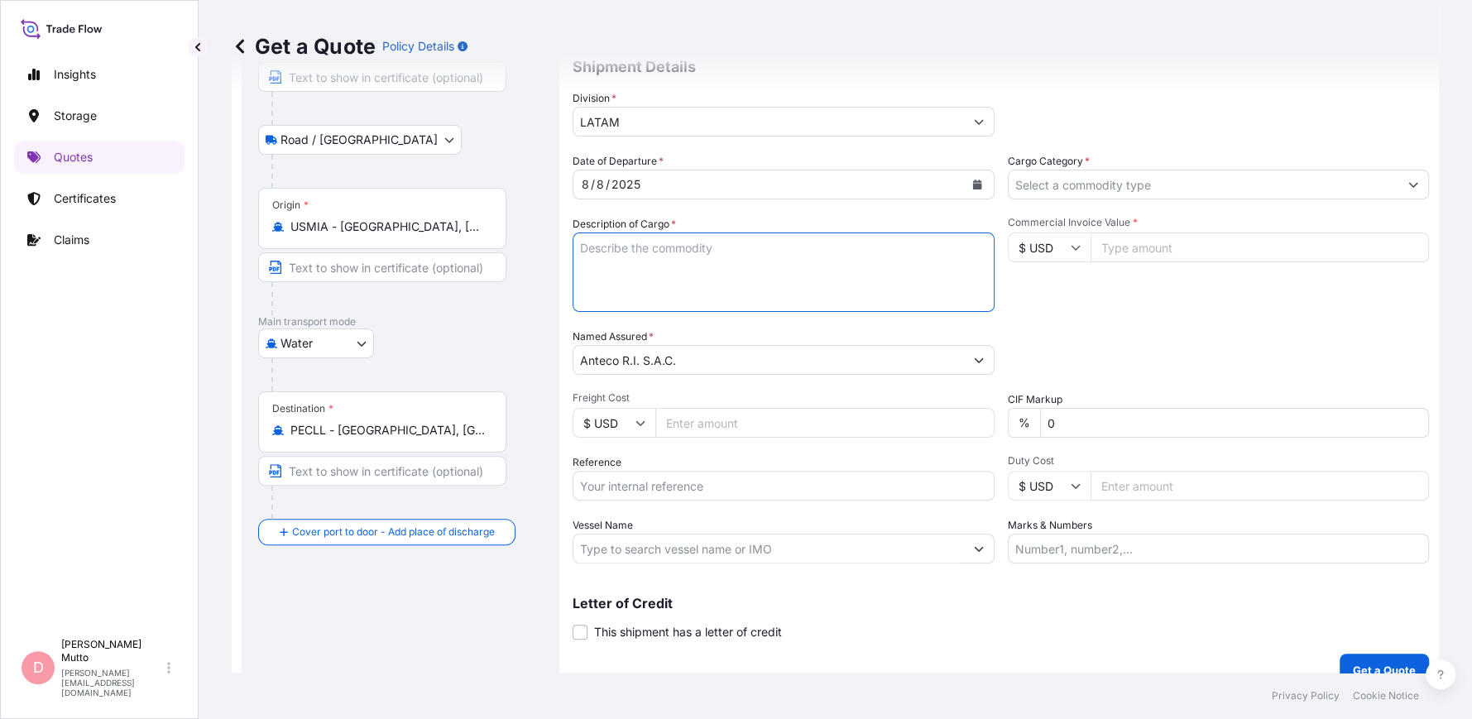
click at [763, 285] on textarea "Description of Cargo *" at bounding box center [783, 271] width 422 height 79
click at [660, 259] on textarea "Description of Cargo *" at bounding box center [783, 271] width 422 height 79
type textarea "12 PKGS"
drag, startPoint x: 102, startPoint y: 558, endPoint x: -299, endPoint y: 754, distance: 445.8
click at [0, 718] on html "Insights Storage Quotes Certificates Claims D Dalila Mutto dalila.mutto@bdpint.…" at bounding box center [736, 359] width 1472 height 719
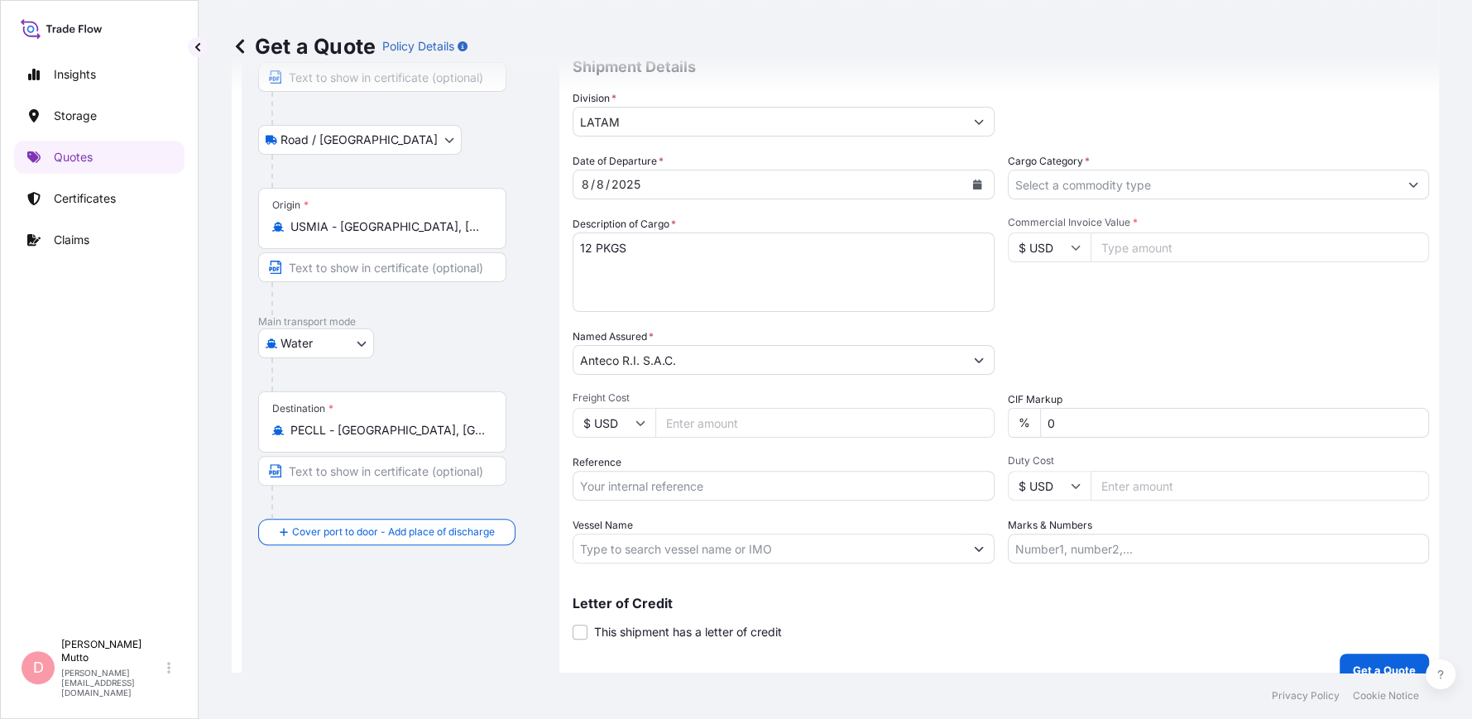
click at [1050, 178] on input "Cargo Category *" at bounding box center [1203, 185] width 390 height 30
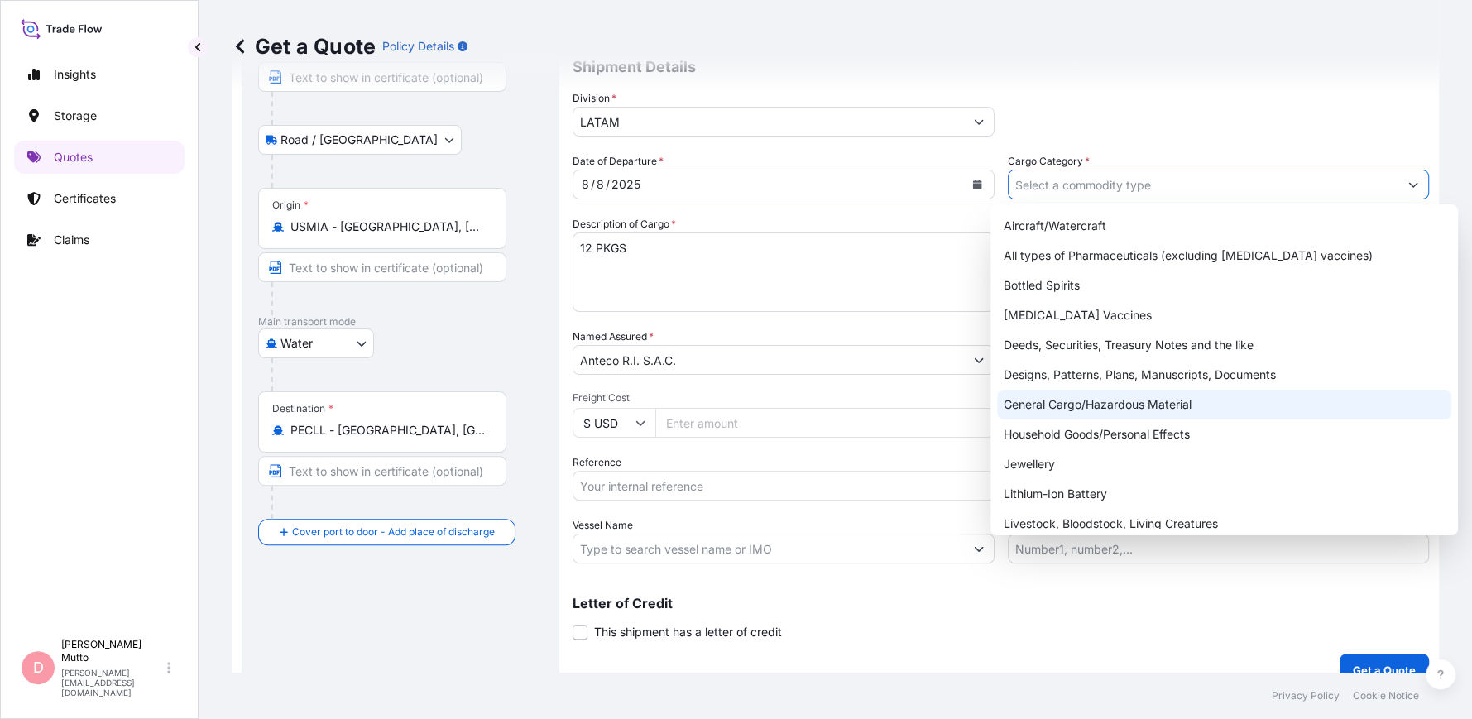
click at [1039, 407] on div "General Cargo/Hazardous Material" at bounding box center [1224, 405] width 454 height 30
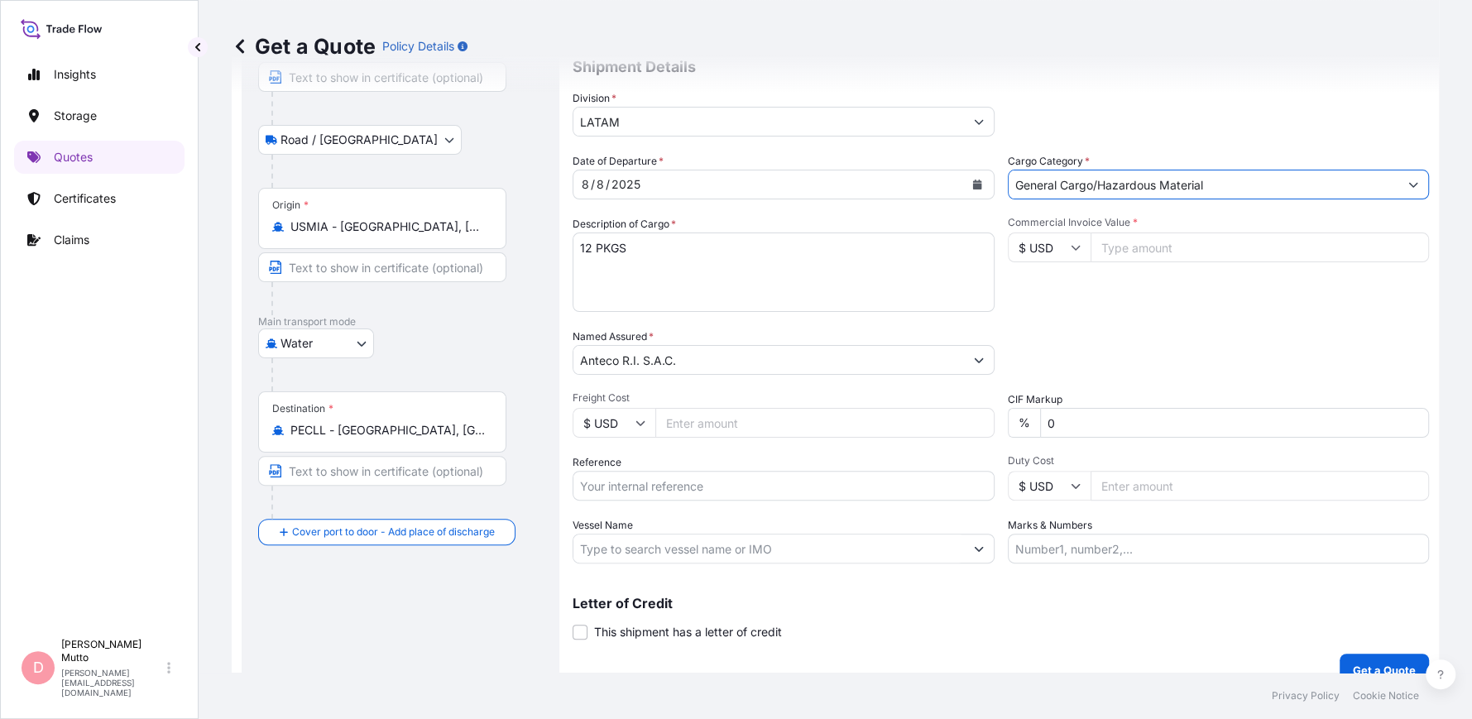
drag, startPoint x: 1211, startPoint y: 188, endPoint x: 1090, endPoint y: 187, distance: 120.8
click at [1090, 187] on input "General Cargo/Hazardous Material" at bounding box center [1203, 185] width 390 height 30
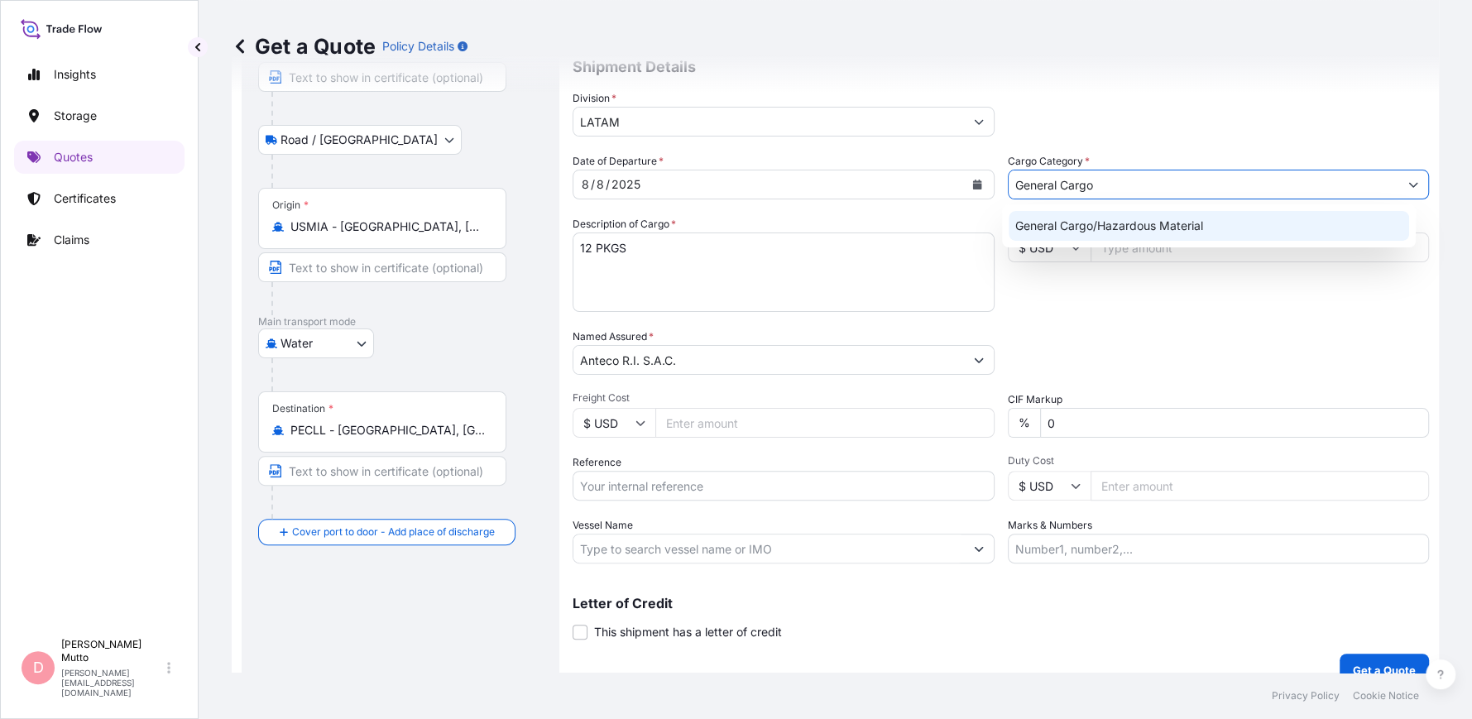
type input "General Cargo"
click at [1045, 313] on div "Date of Departure * 8 / 8 / 2025 Cargo Category * General Cargo Description of …" at bounding box center [1000, 358] width 856 height 410
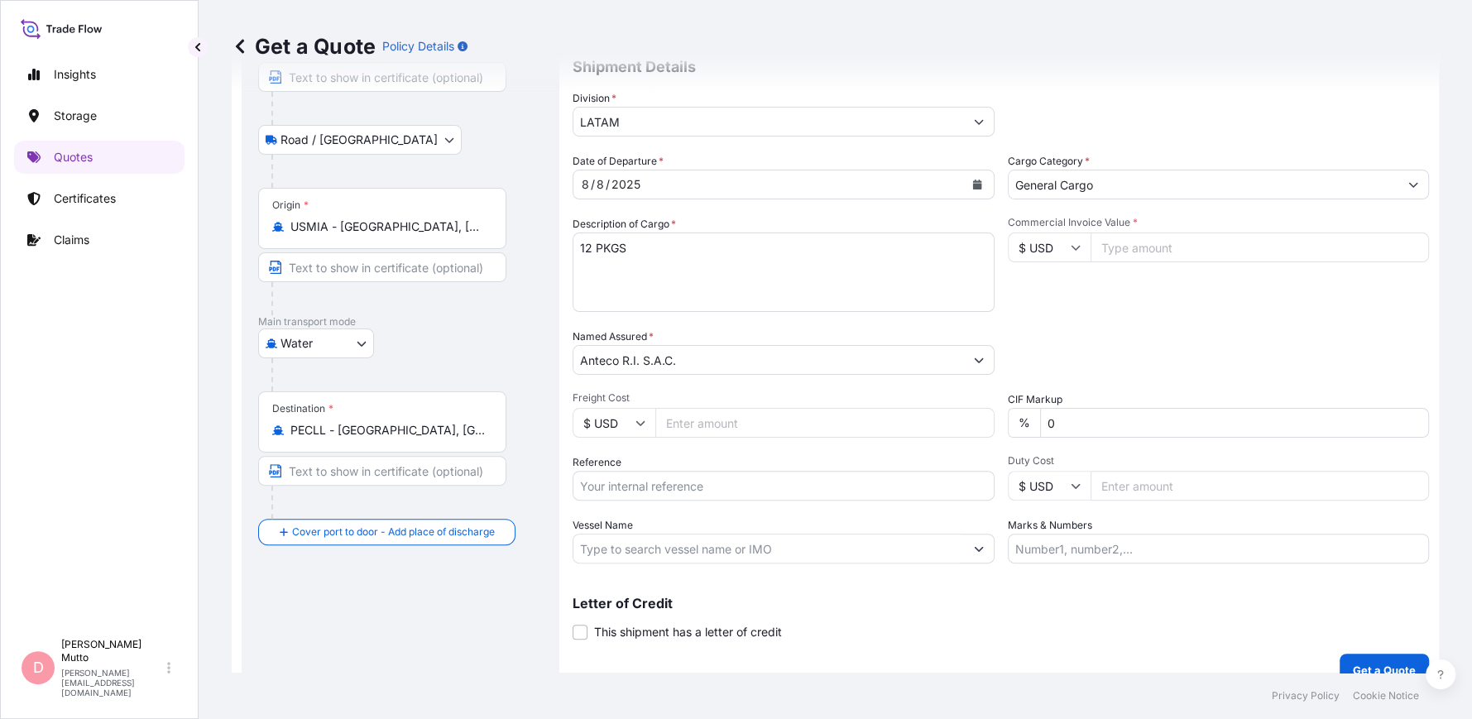
click at [1137, 247] on input "Commercial Invoice Value *" at bounding box center [1259, 247] width 339 height 30
click at [737, 413] on input "Freight Cost" at bounding box center [824, 423] width 339 height 30
click at [737, 410] on input "Freight Cost" at bounding box center [824, 423] width 339 height 30
type input "126.90"
click at [1165, 238] on input "Commercial Invoice Value *" at bounding box center [1259, 247] width 339 height 30
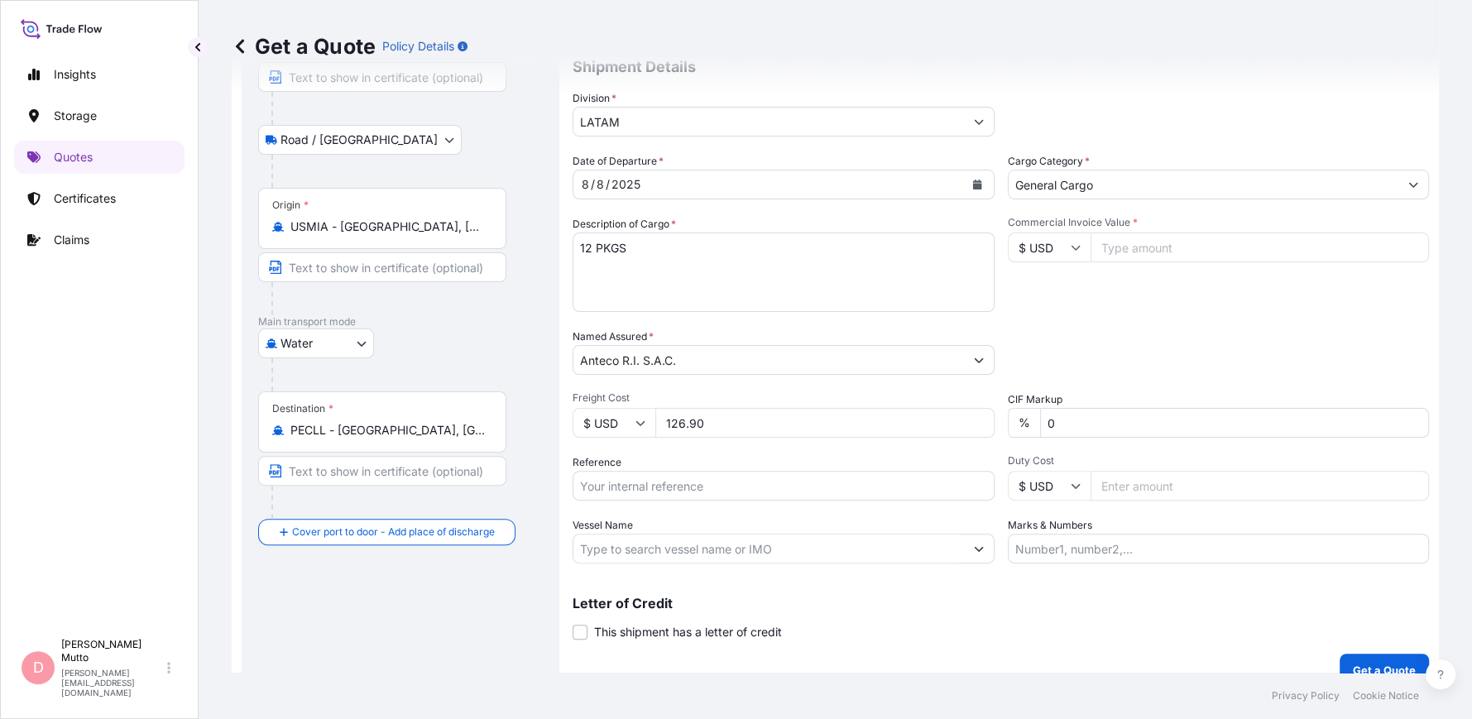
click at [1186, 251] on input "Commercial Invoice Value *" at bounding box center [1259, 247] width 339 height 30
type input "10280.41"
click at [764, 491] on input "Reference" at bounding box center [783, 486] width 422 height 30
click at [611, 482] on input "Reference" at bounding box center [783, 486] width 422 height 30
paste input "96502420"
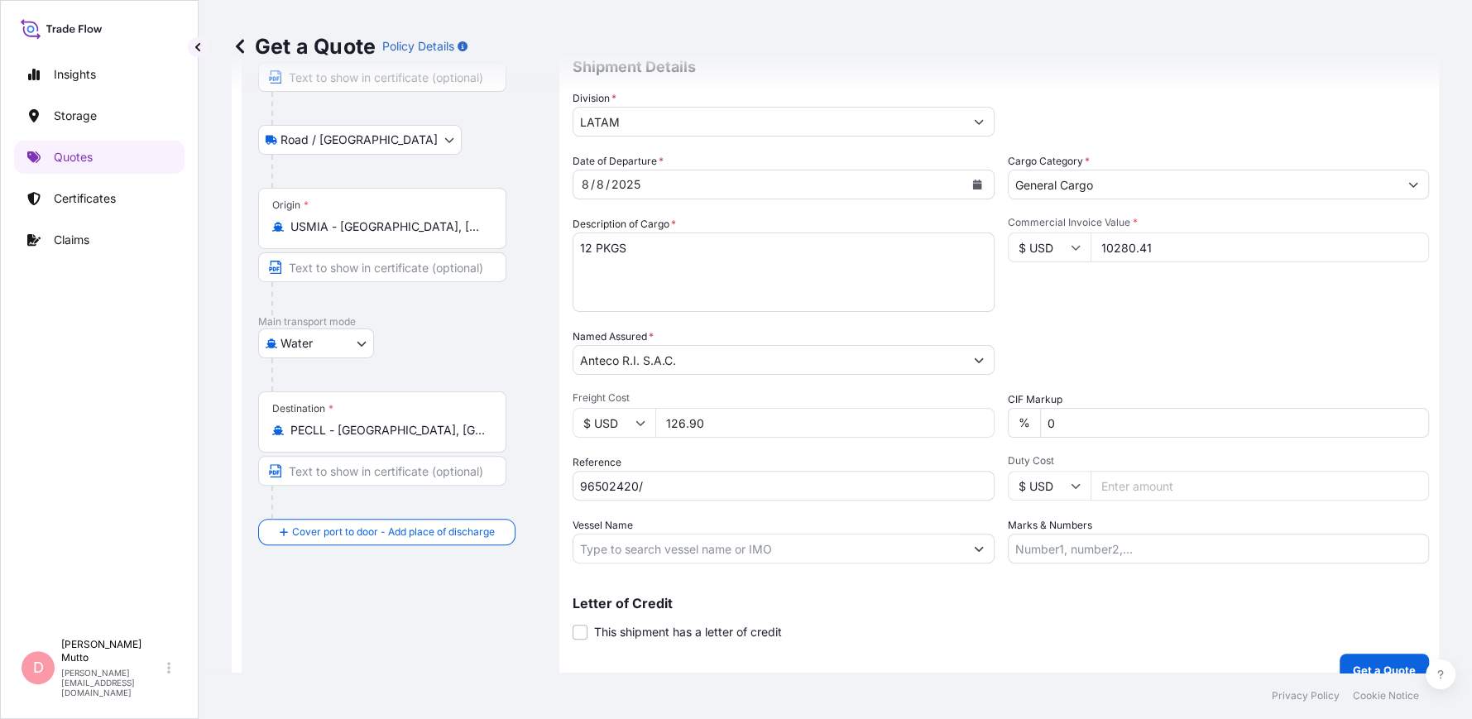
click at [644, 486] on input "96502420/" at bounding box center [783, 486] width 422 height 30
paste input "96502421"
click at [746, 479] on input "96502420/96502421/" at bounding box center [783, 486] width 422 height 30
paste input "96497788"
click at [800, 484] on input "96502420/96502421/96497788/" at bounding box center [783, 486] width 422 height 30
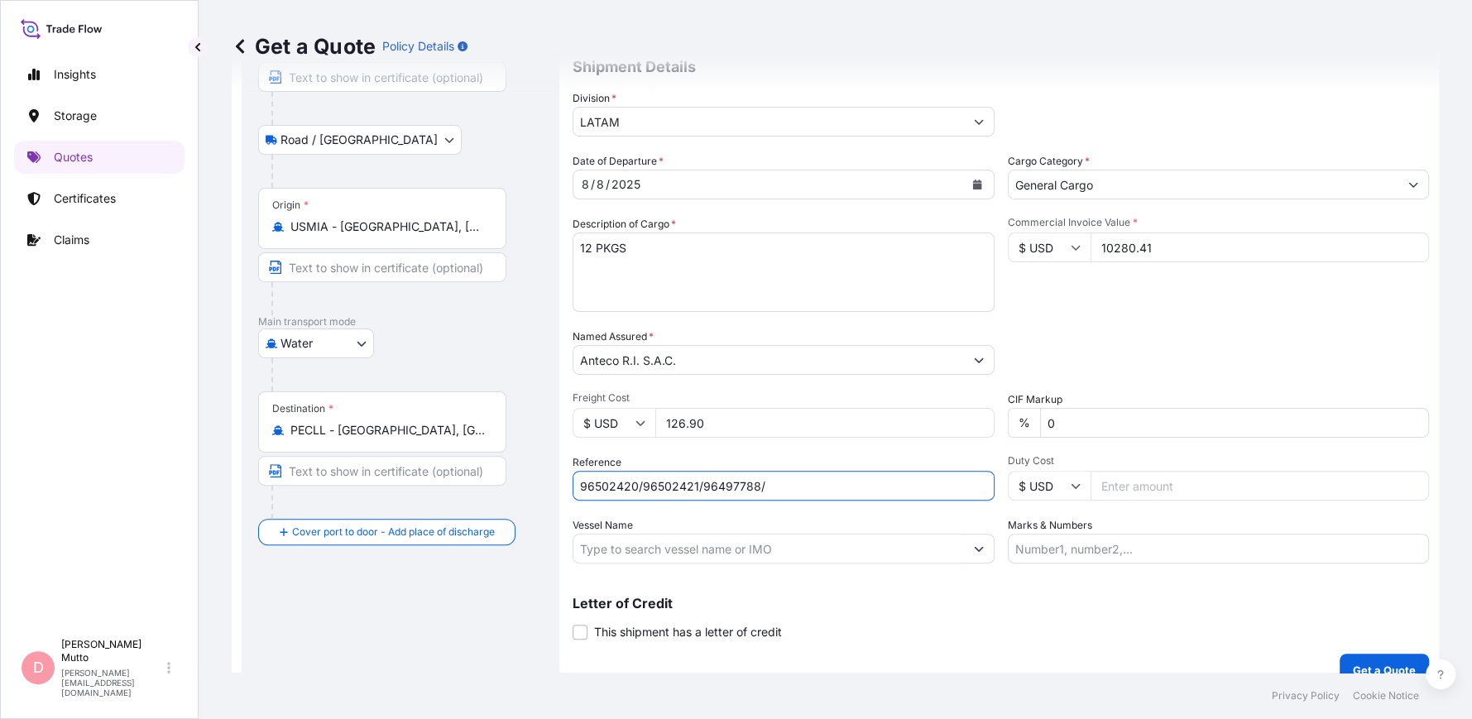
paste input "96497799"
click at [871, 491] on input "96502420/96502421/96497788/96497799/" at bounding box center [783, 486] width 422 height 30
paste input "96499375"
click at [919, 475] on input "96502420/96502421/96497788/96497799/96499375/" at bounding box center [783, 486] width 422 height 30
paste input "96502419"
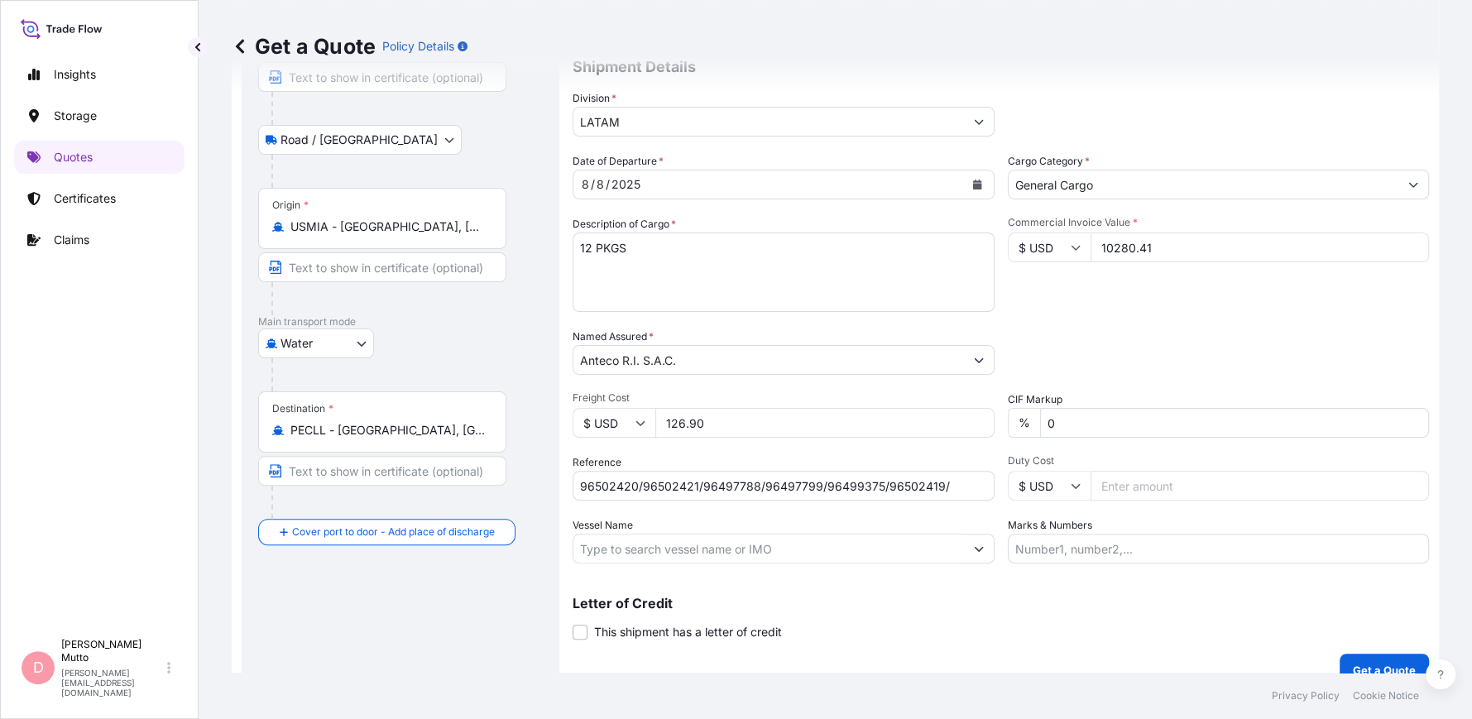
click at [965, 484] on input "96502420/96502421/96497788/96497799/96499375/96502419/" at bounding box center [783, 486] width 422 height 30
paste input "96512438"
click at [666, 486] on input "96502420/96502421/96497788/96497799/96499375/96502419/96512438" at bounding box center [783, 486] width 422 height 30
click at [740, 479] on input "96502420/96502421/96497788/96497799/96499375/96502419/96512438" at bounding box center [783, 486] width 422 height 30
click at [730, 476] on input "96502420/96502421/96497788/96497799/96499375/96502419/96512438" at bounding box center [783, 486] width 422 height 30
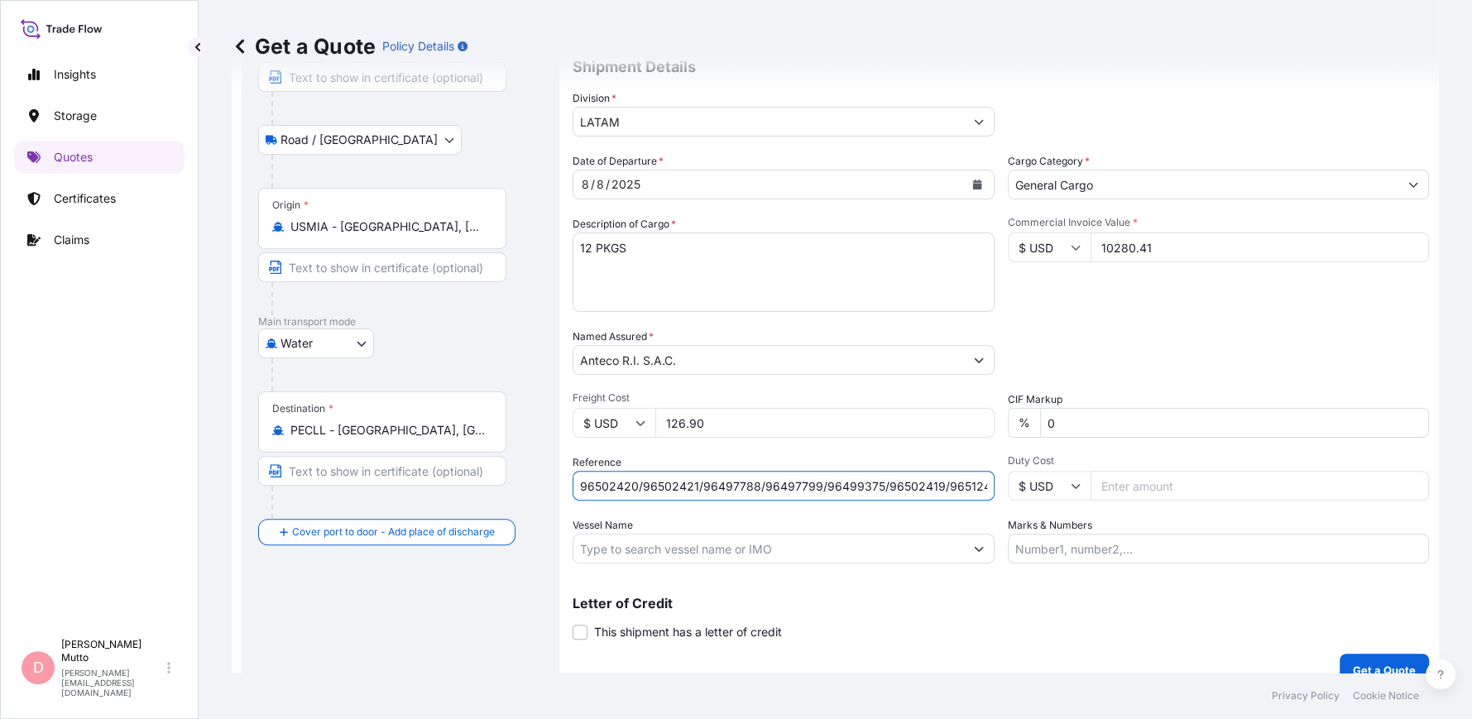
click at [764, 478] on input "96502420/96502421/96497788/96497799/96499375/96502419/96512438" at bounding box center [783, 486] width 422 height 30
drag, startPoint x: 764, startPoint y: 478, endPoint x: 820, endPoint y: 488, distance: 57.1
click at [820, 488] on input "96502420/96502421/96497788/96497799/96499375/96502419/96512438" at bounding box center [783, 486] width 422 height 30
type input "96502420/96502421/96497788/96497799/96499375/96502419/96512438"
click at [716, 481] on input "96502420/96502421/96497788/96497799/96499375/96502419/96512438" at bounding box center [783, 486] width 422 height 30
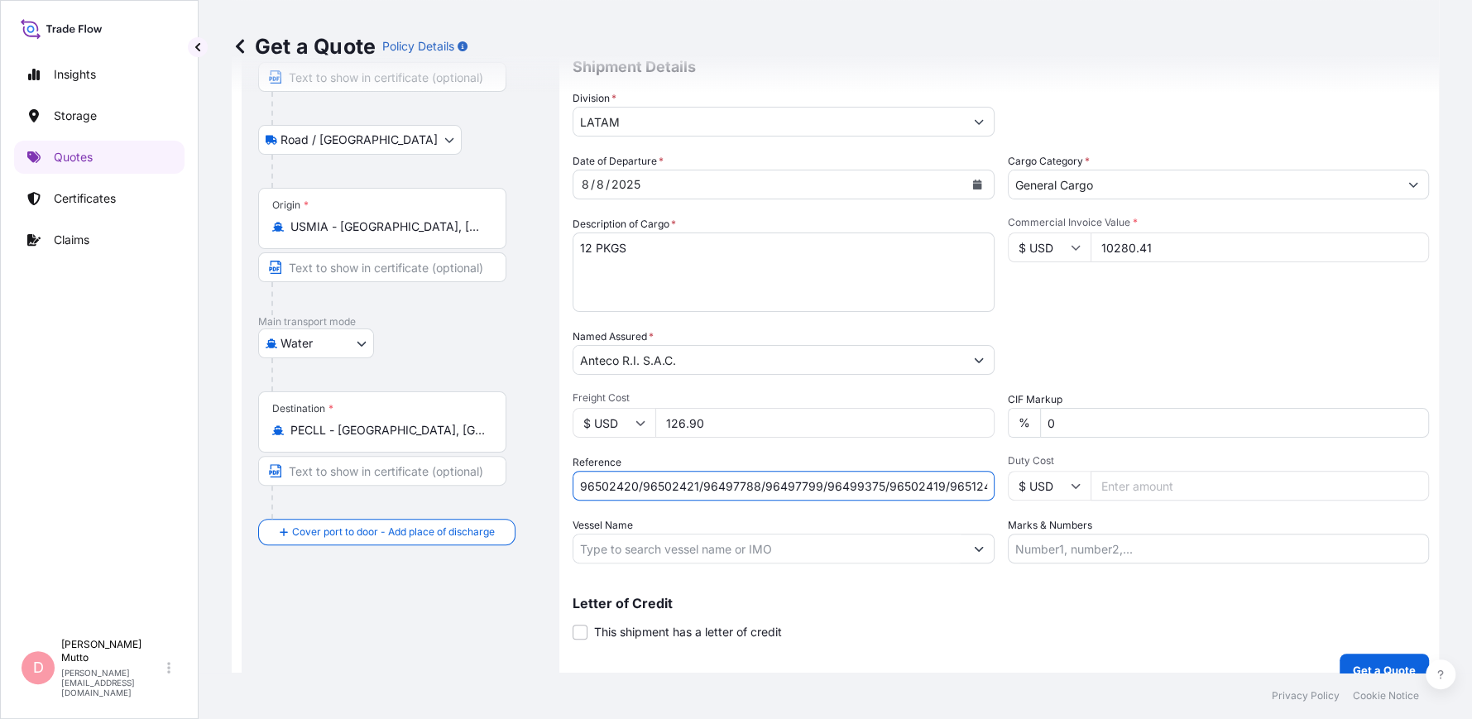
drag, startPoint x: 821, startPoint y: 486, endPoint x: 875, endPoint y: 495, distance: 54.4
click at [875, 495] on input "96502420/96502421/96497788/96497799/96499375/96502419/96512438" at bounding box center [783, 486] width 422 height 30
drag, startPoint x: 883, startPoint y: 484, endPoint x: 936, endPoint y: 496, distance: 53.6
click at [936, 496] on input "96502420/96502421/96497788/96497799/96499375/96502419/96512438" at bounding box center [783, 486] width 422 height 30
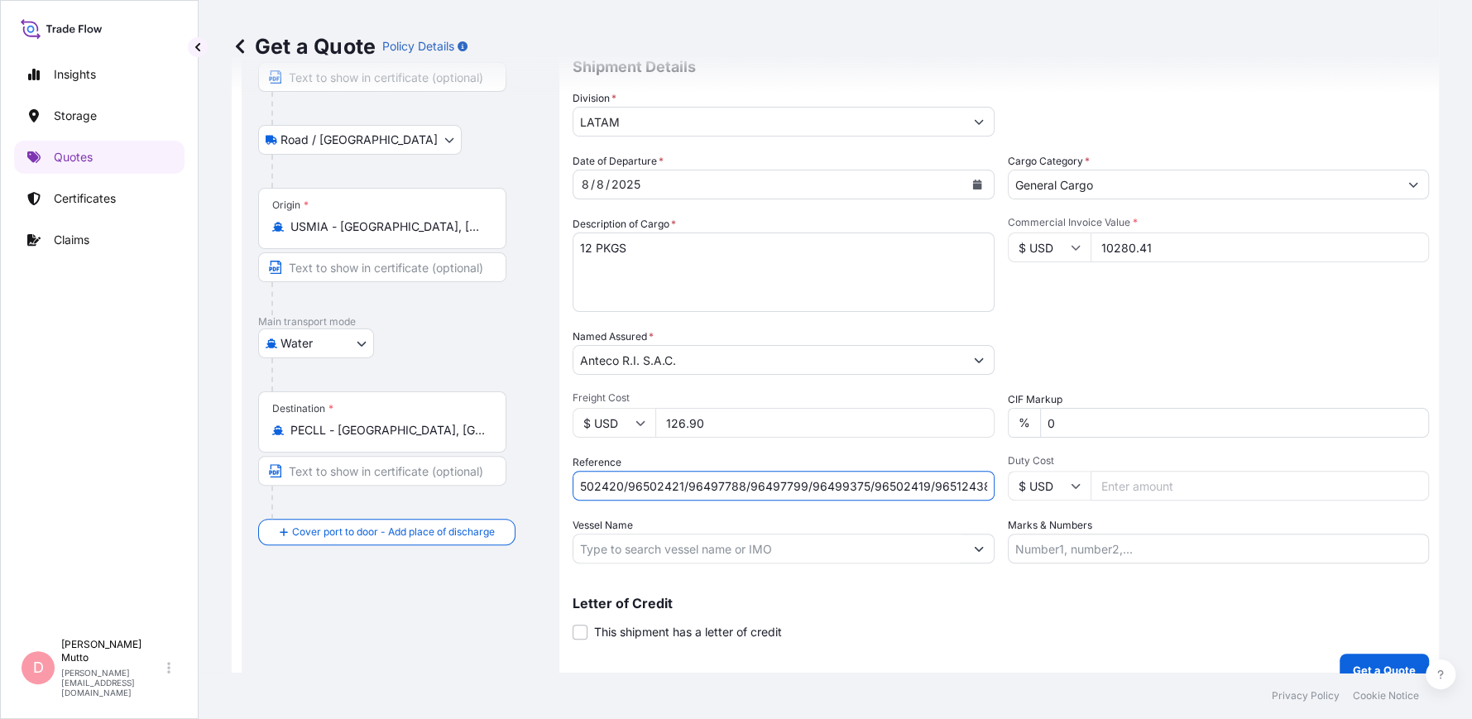
drag, startPoint x: 942, startPoint y: 481, endPoint x: 982, endPoint y: 490, distance: 40.6
click at [982, 490] on input "96502420/96502421/96497788/96497799/96499375/96502419/96512438" at bounding box center [783, 486] width 422 height 30
click at [725, 548] on input "Vessel Name" at bounding box center [768, 549] width 390 height 30
click at [681, 534] on div at bounding box center [783, 549] width 422 height 30
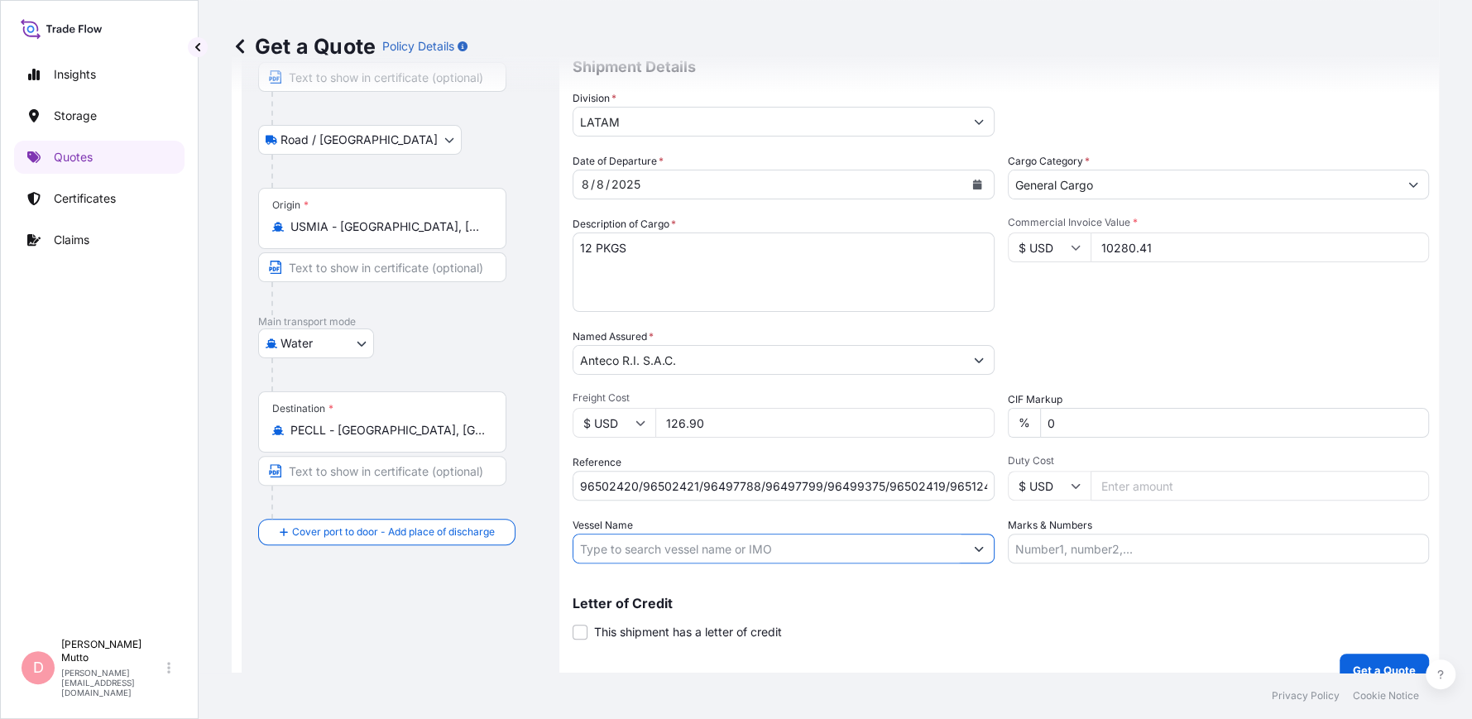
click at [678, 543] on input "Vessel Name" at bounding box center [768, 549] width 390 height 30
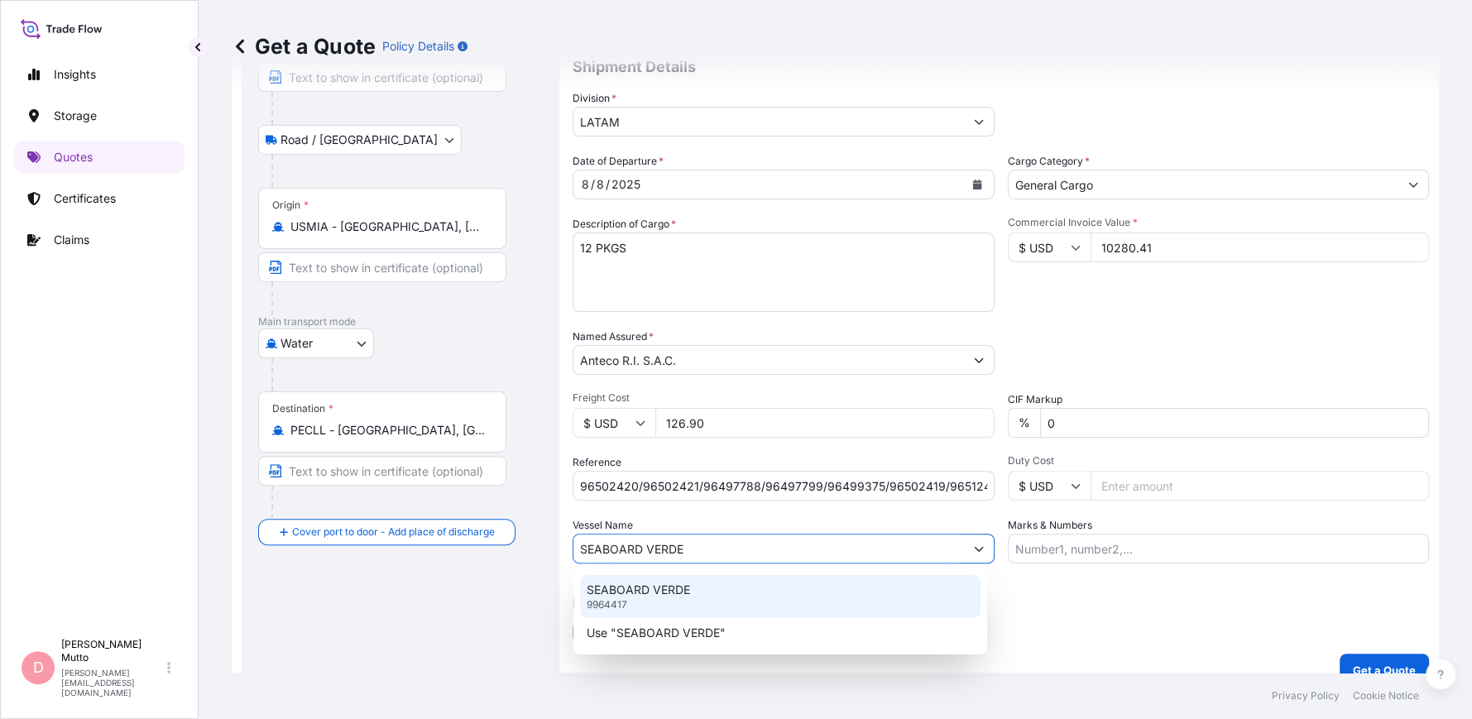
click at [677, 596] on p "SEABOARD VERDE" at bounding box center [638, 590] width 103 height 17
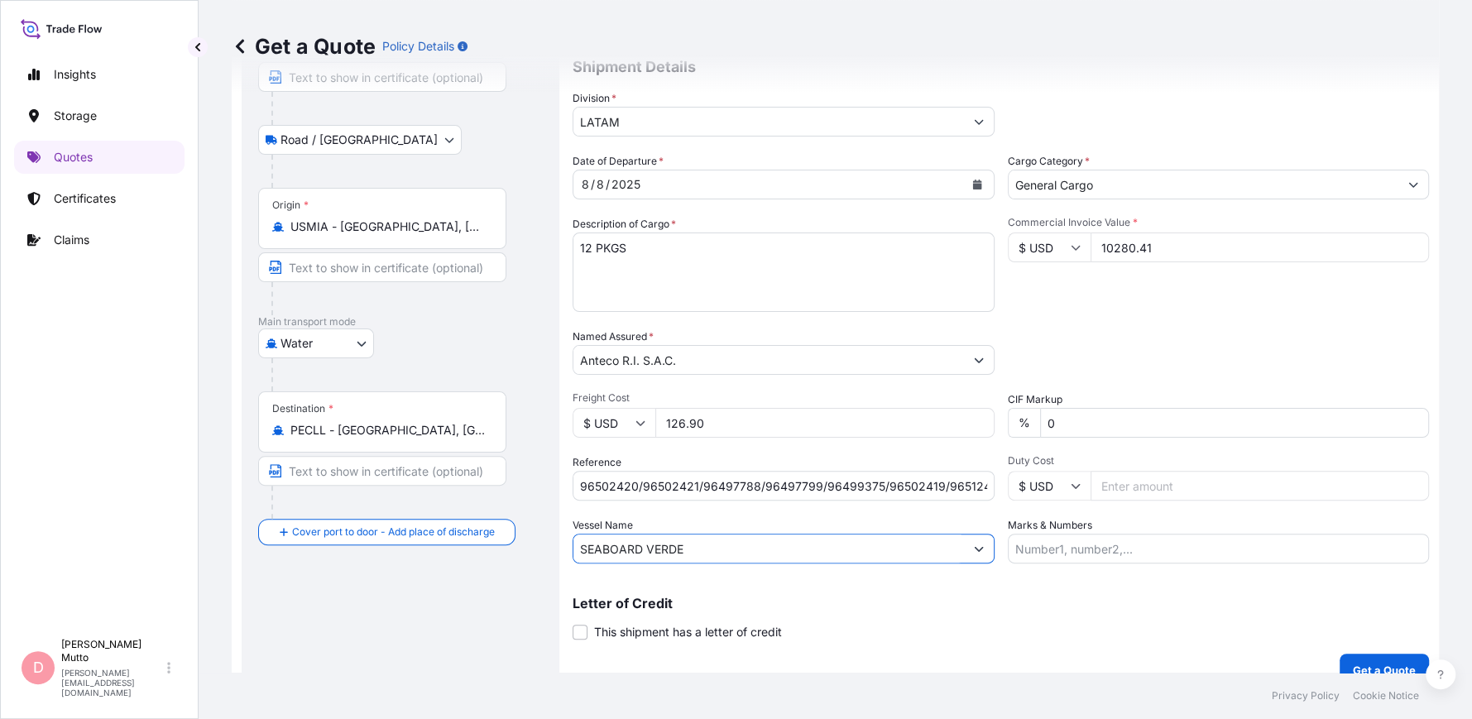
type input "SEABOARD VERDE"
click at [1129, 558] on input "Marks & Numbers" at bounding box center [1219, 549] width 422 height 30
click at [854, 620] on div "Letter of Credit This shipment has a letter of credit Letter of credit * Letter…" at bounding box center [1000, 618] width 856 height 44
click at [1146, 477] on input "Duty Cost" at bounding box center [1259, 486] width 339 height 30
click at [1012, 569] on div "Coverage Type All risks Covers losses or damages due to any cause, except for t…" at bounding box center [1000, 312] width 856 height 749
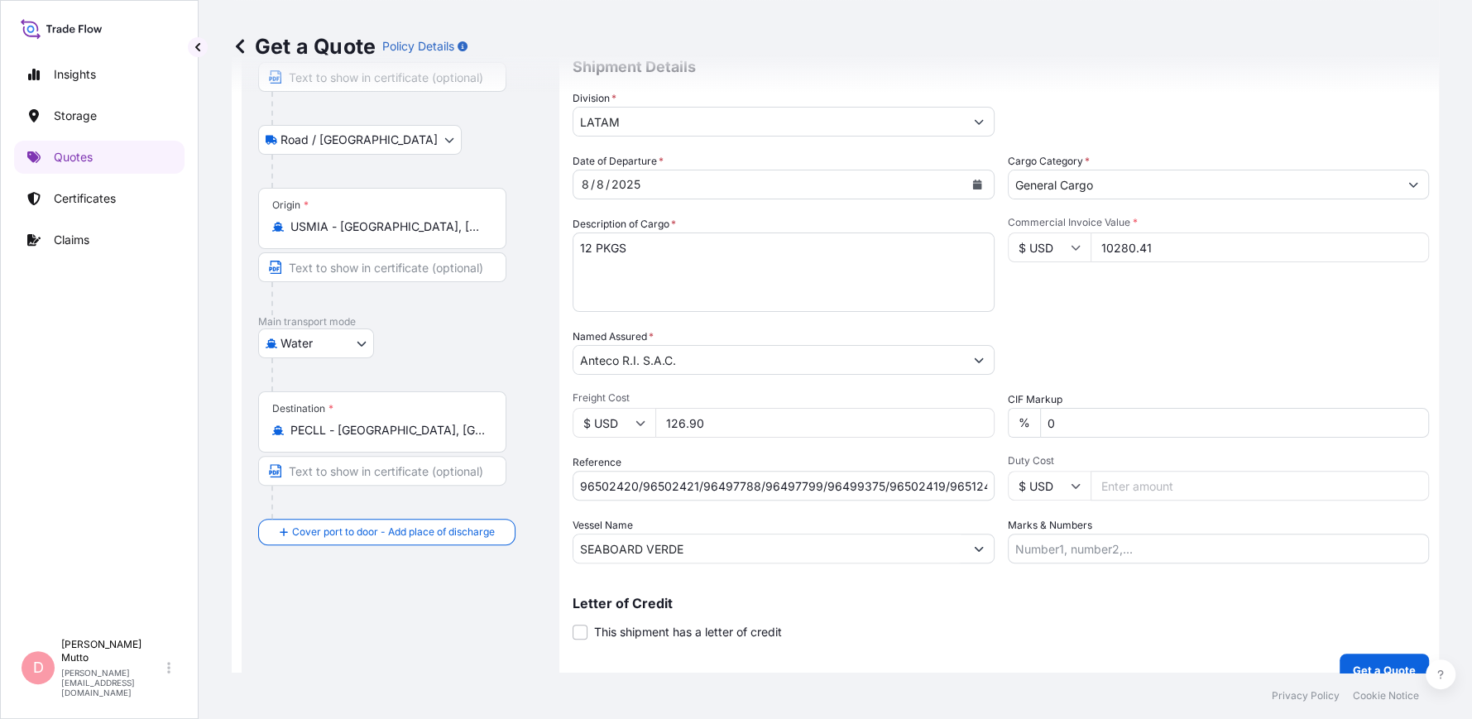
click at [1094, 548] on input "Marks & Numbers" at bounding box center [1219, 549] width 422 height 30
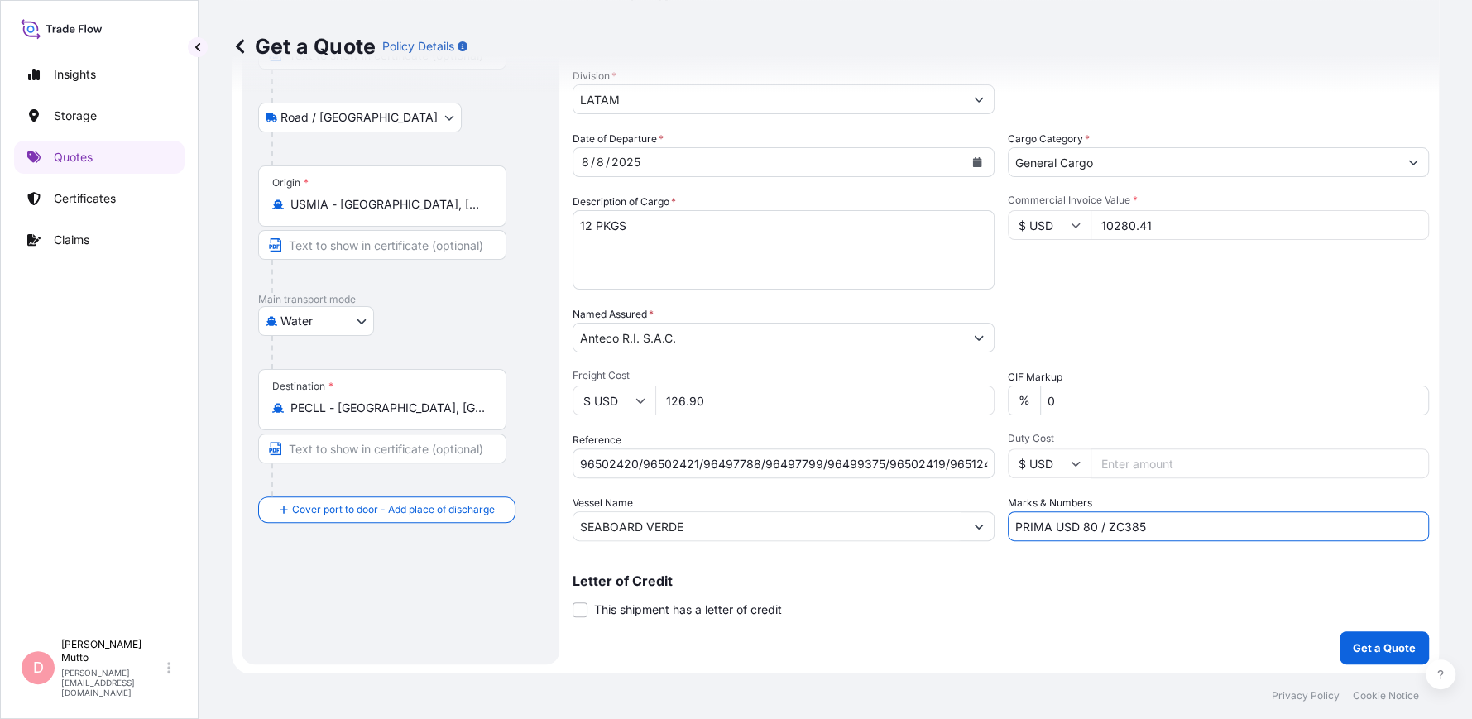
scroll to position [185, 0]
type input "PRIMA USD 80 / ZC385"
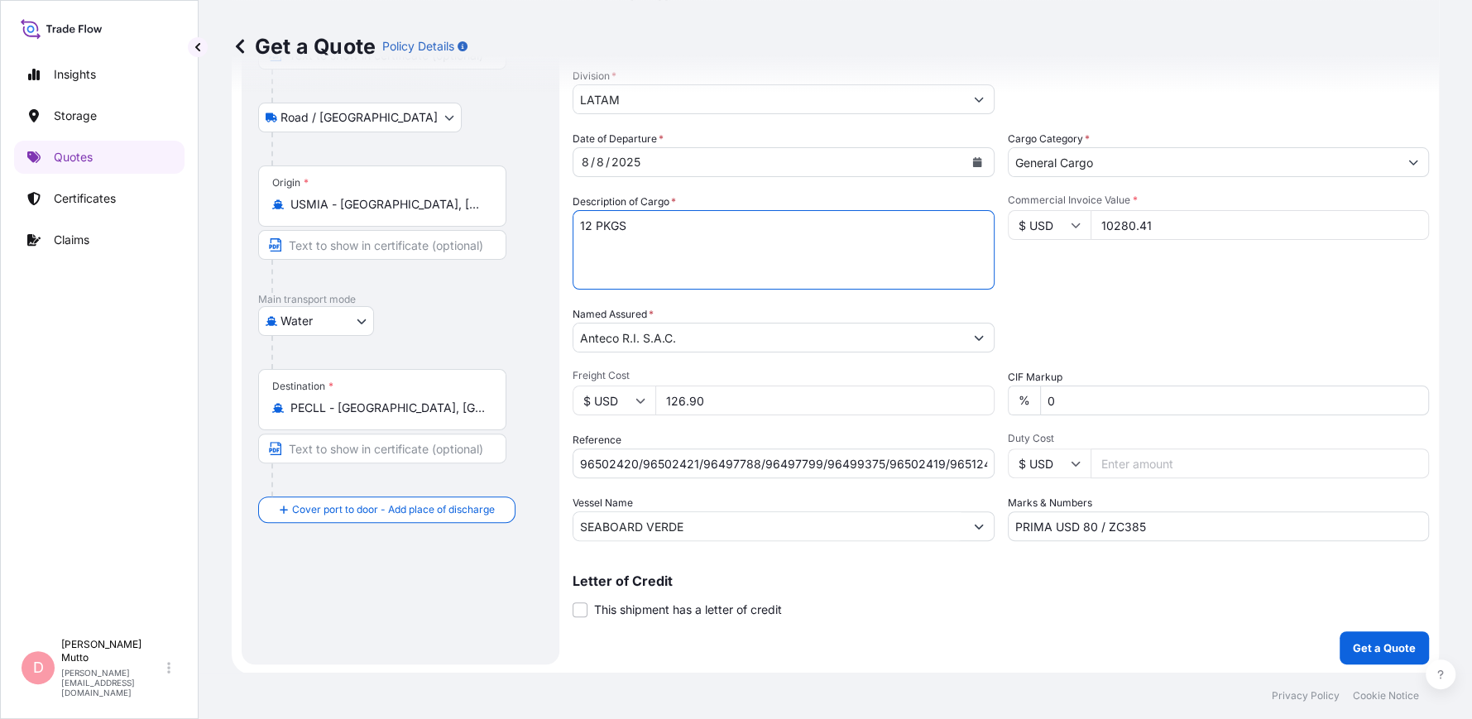
click at [680, 230] on textarea "12 PKGS" at bounding box center [783, 249] width 422 height 79
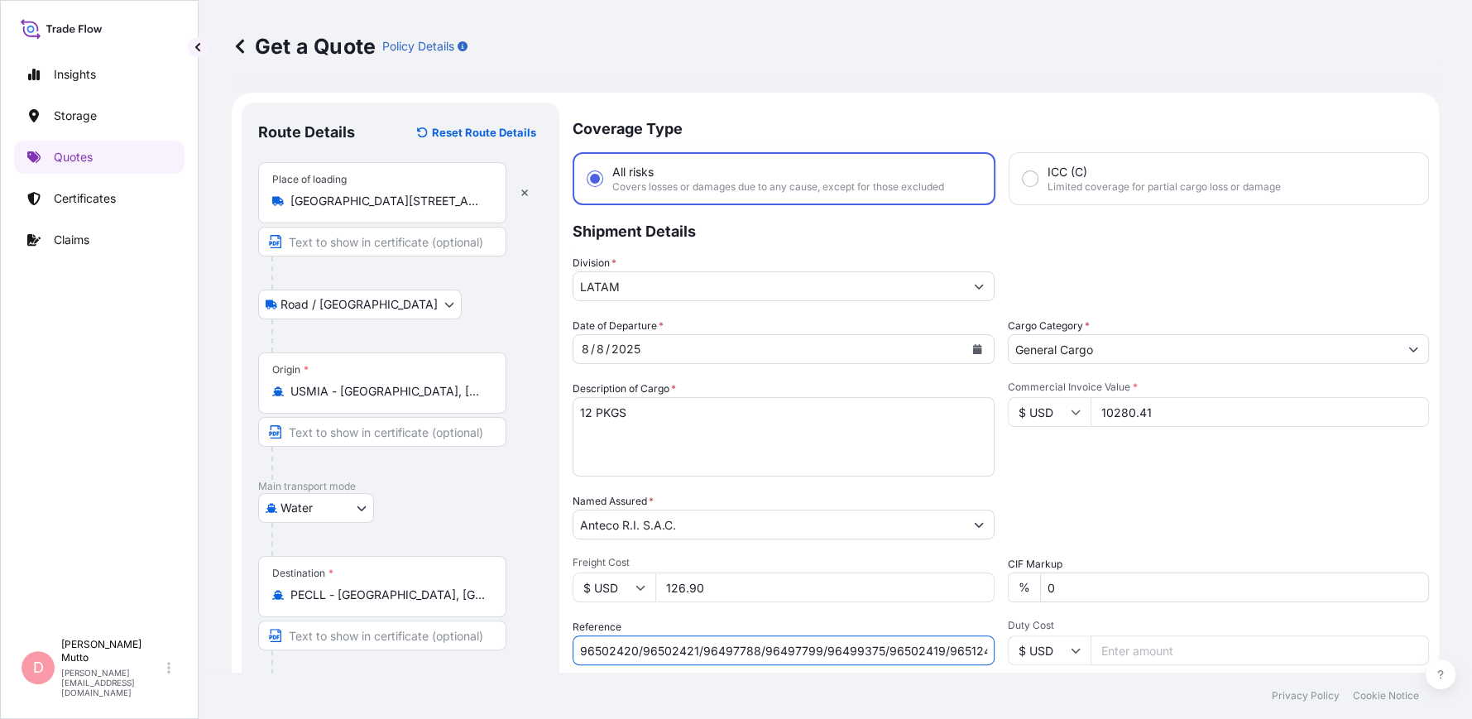
scroll to position [0, 15]
drag, startPoint x: 712, startPoint y: 637, endPoint x: 1099, endPoint y: 654, distance: 386.7
click at [1099, 654] on div "Date of Departure * 8 / 8 / 2025 Cargo Category * General Cargo Description of …" at bounding box center [1000, 523] width 856 height 410
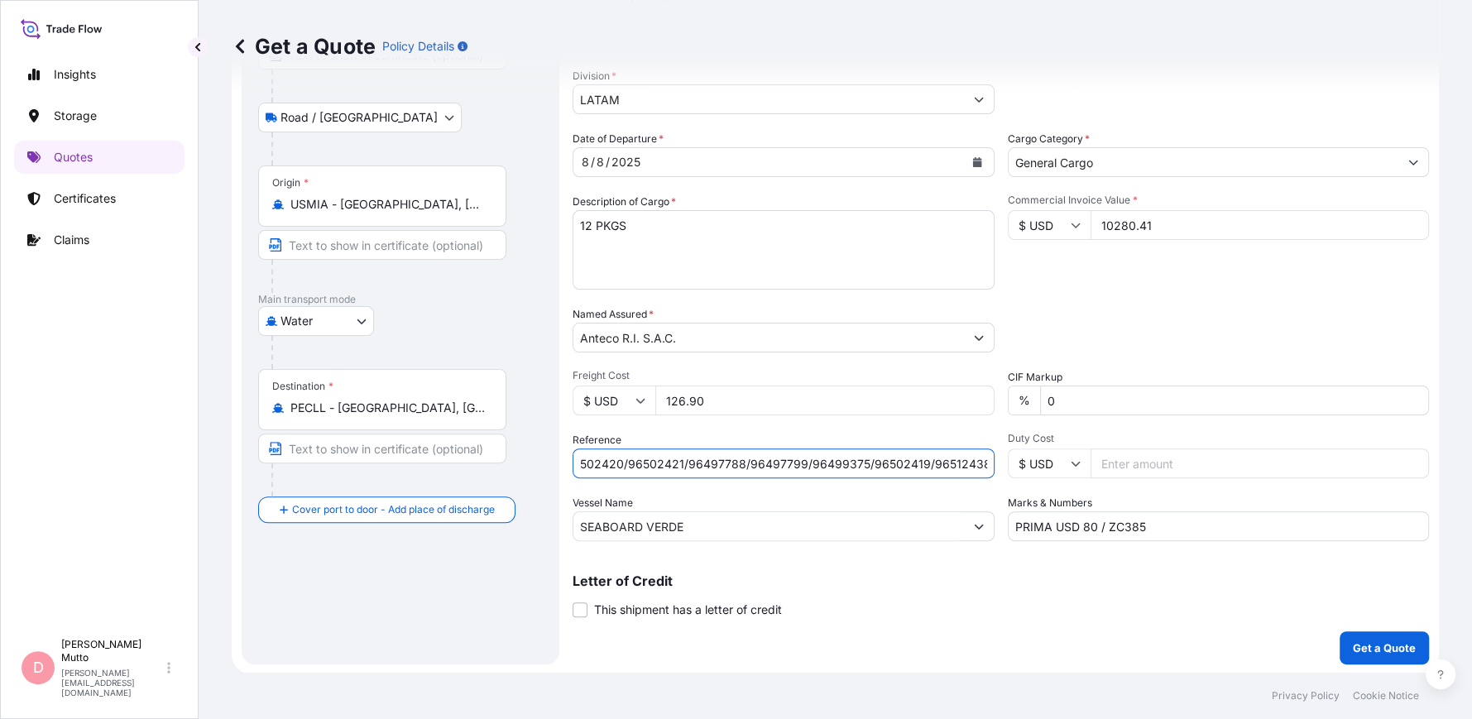
scroll to position [0, 0]
click at [665, 238] on textarea "12 PKGS" at bounding box center [783, 249] width 422 height 79
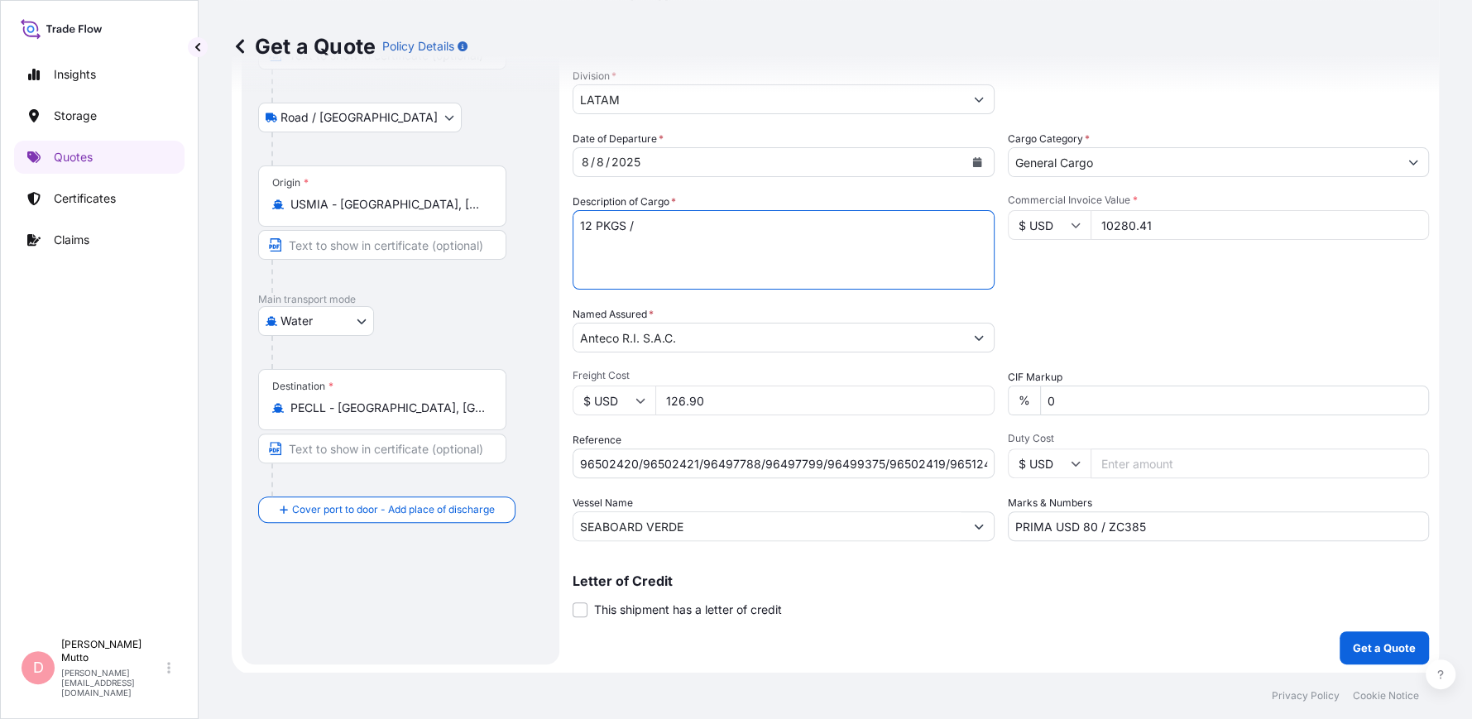
paste textarea "1060T10 COUPLING RSB"
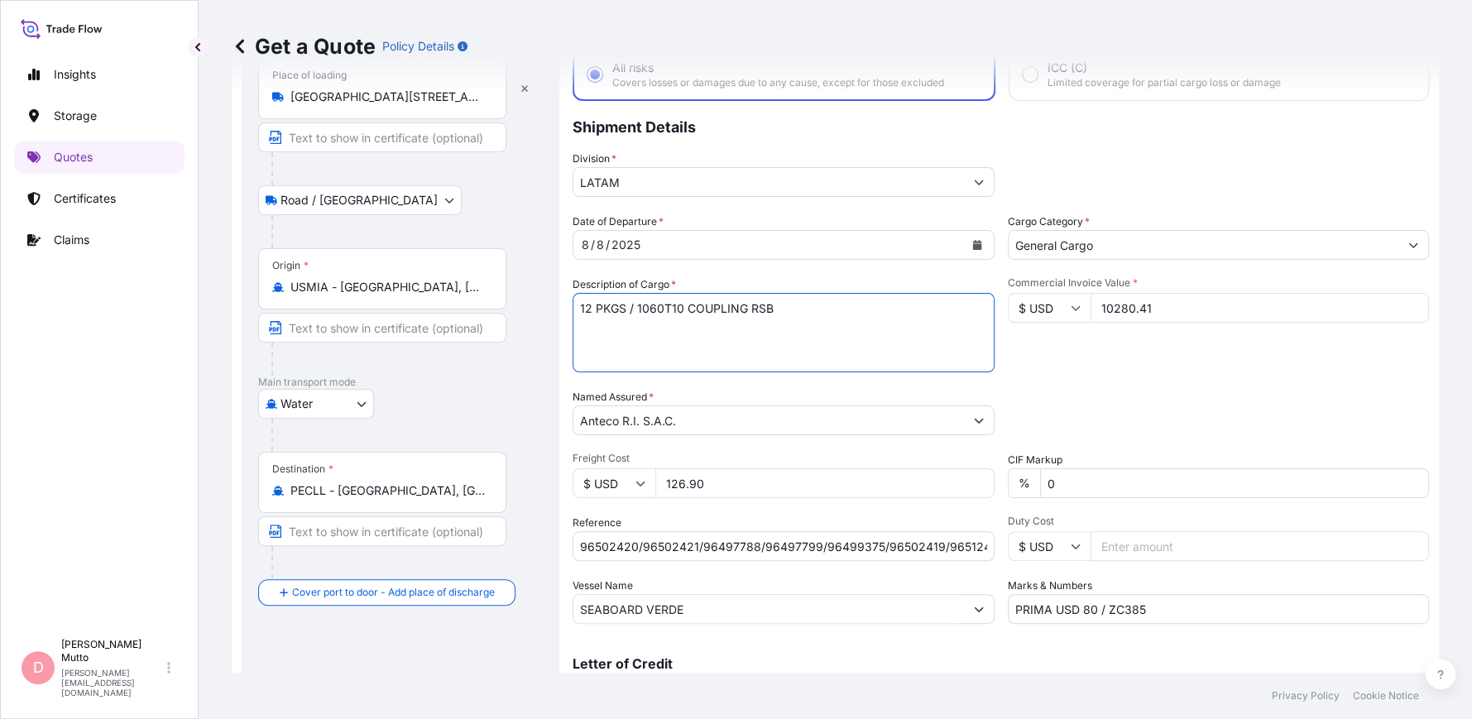
type textarea "12 PKGS / 1060T10 COUPLING RSB"
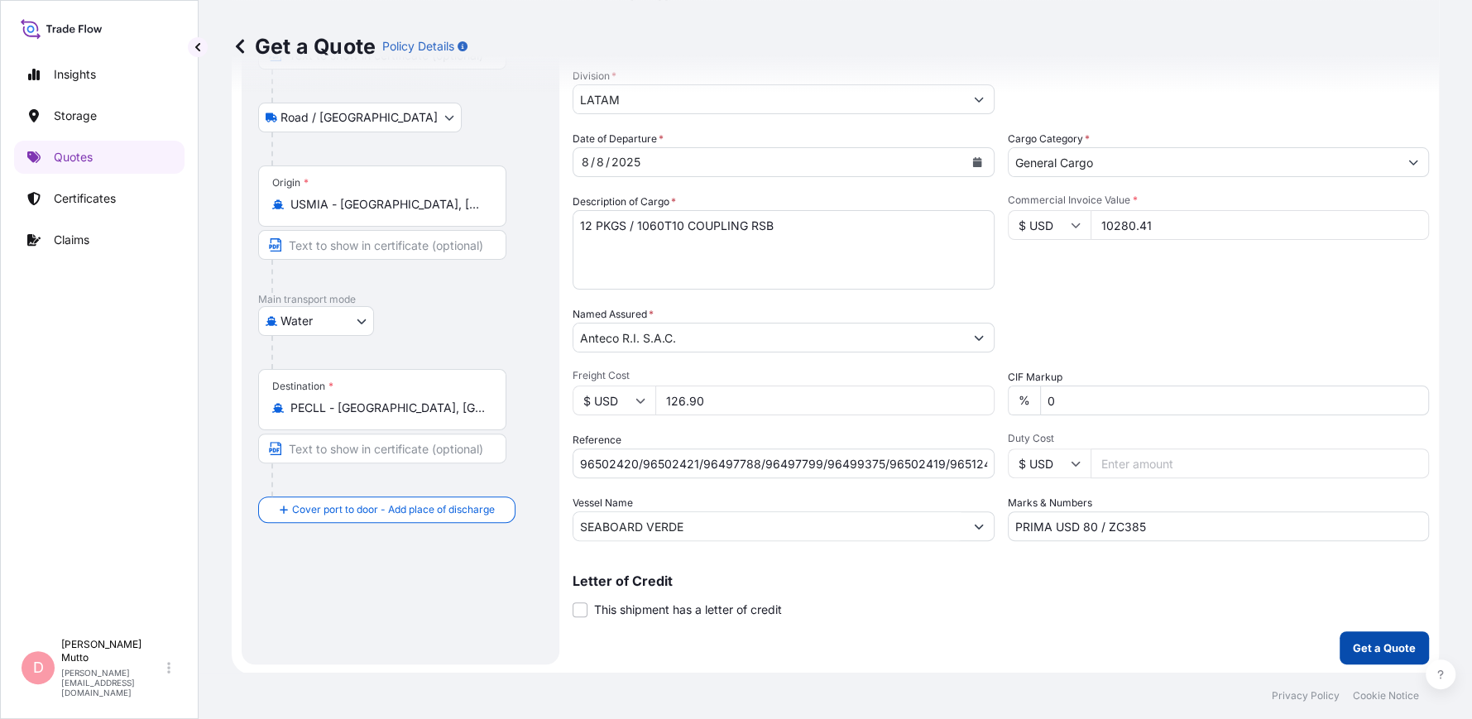
click at [1366, 639] on p "Get a Quote" at bounding box center [1384, 647] width 63 height 17
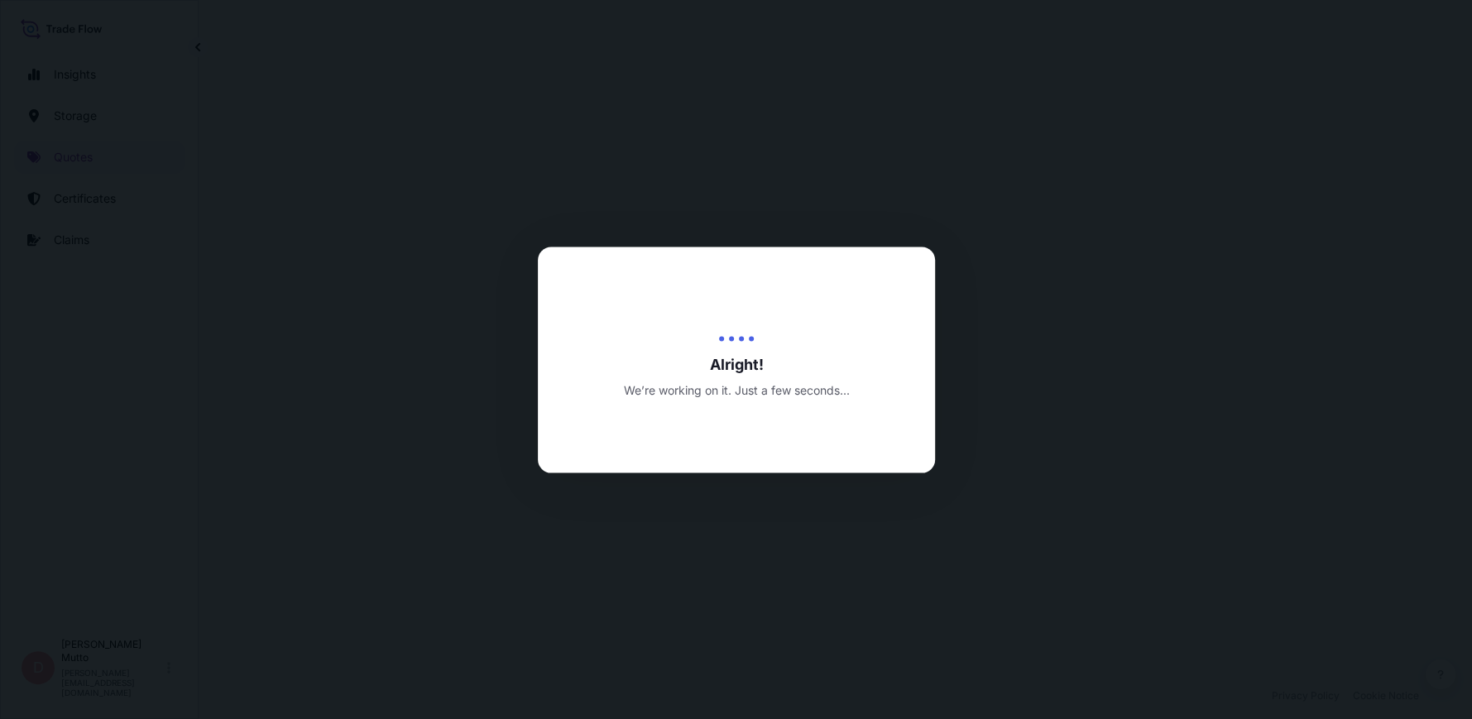
select select "Road / [GEOGRAPHIC_DATA]"
select select "Water"
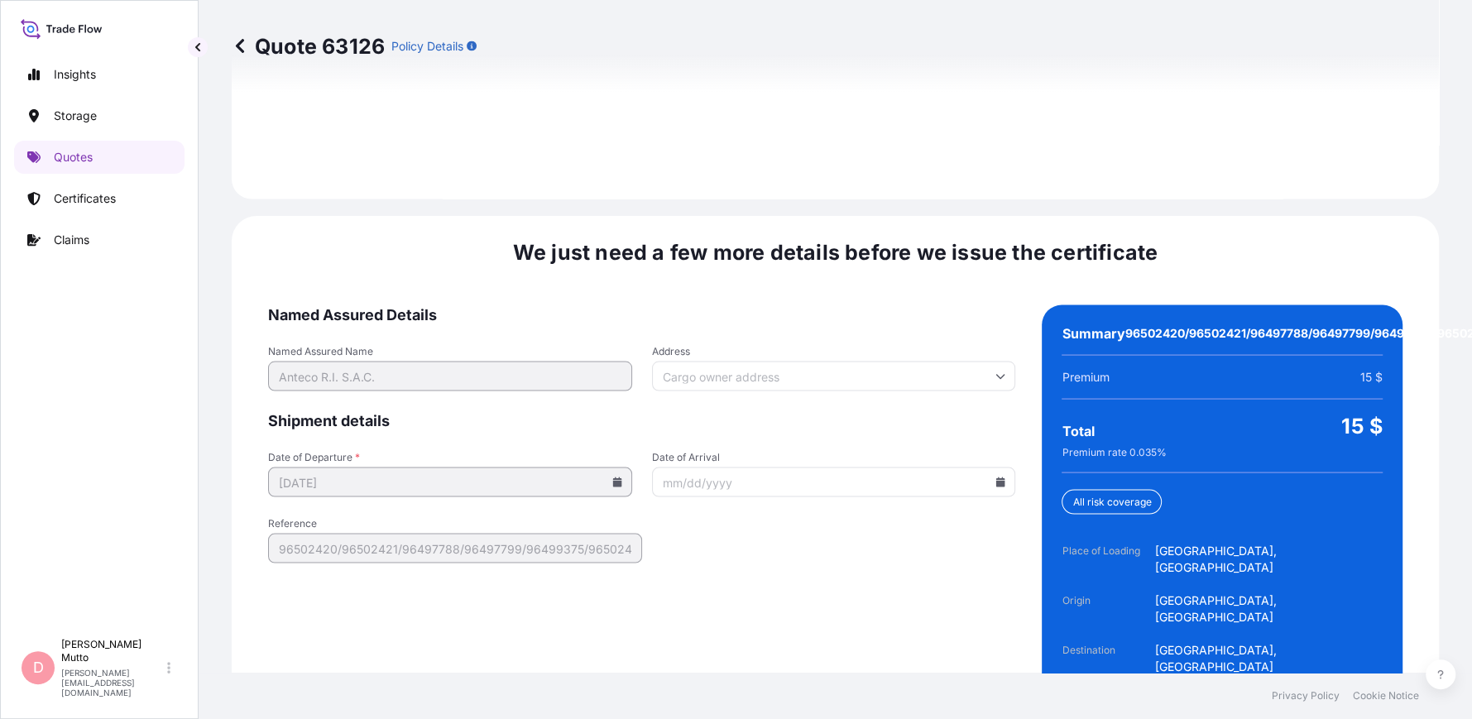
scroll to position [2492, 0]
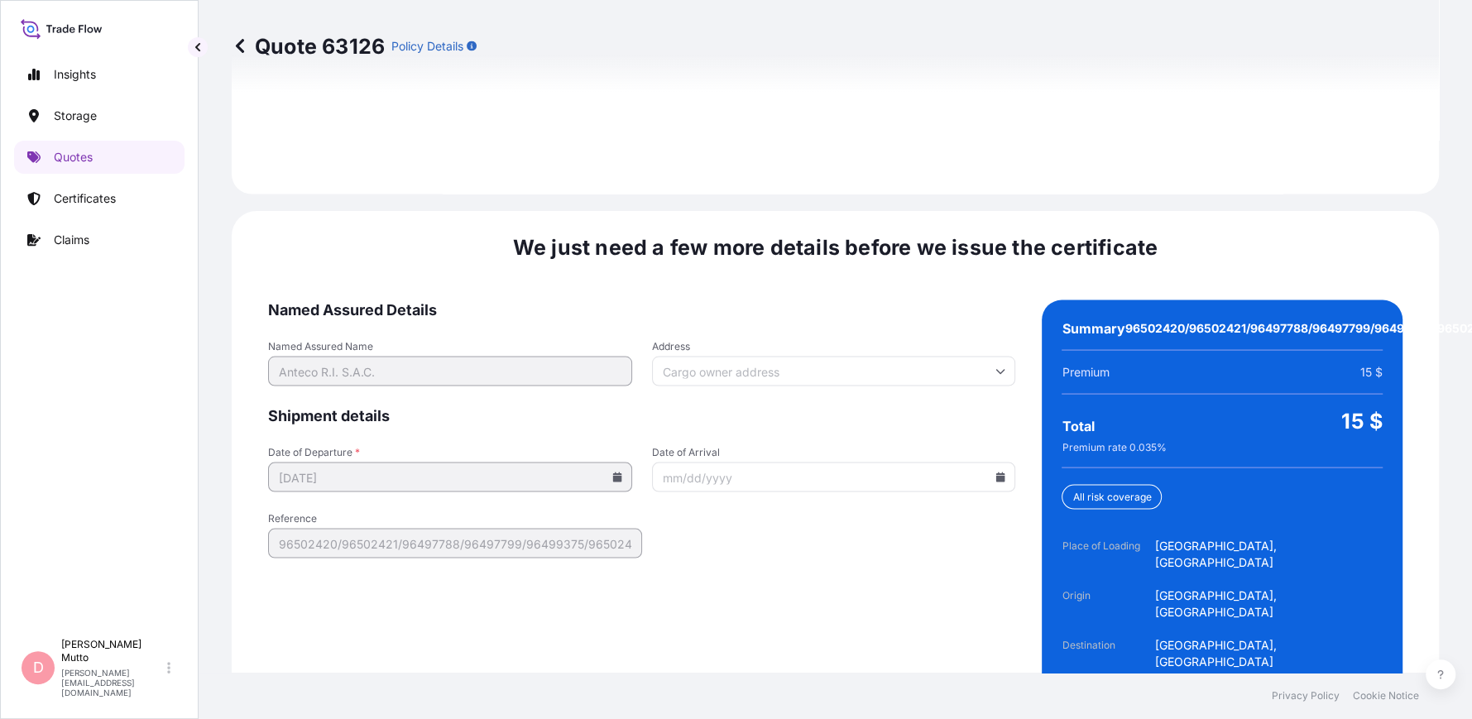
click at [721, 462] on input "Date of Arrival" at bounding box center [834, 477] width 364 height 30
click at [996, 472] on icon at bounding box center [1000, 477] width 9 height 10
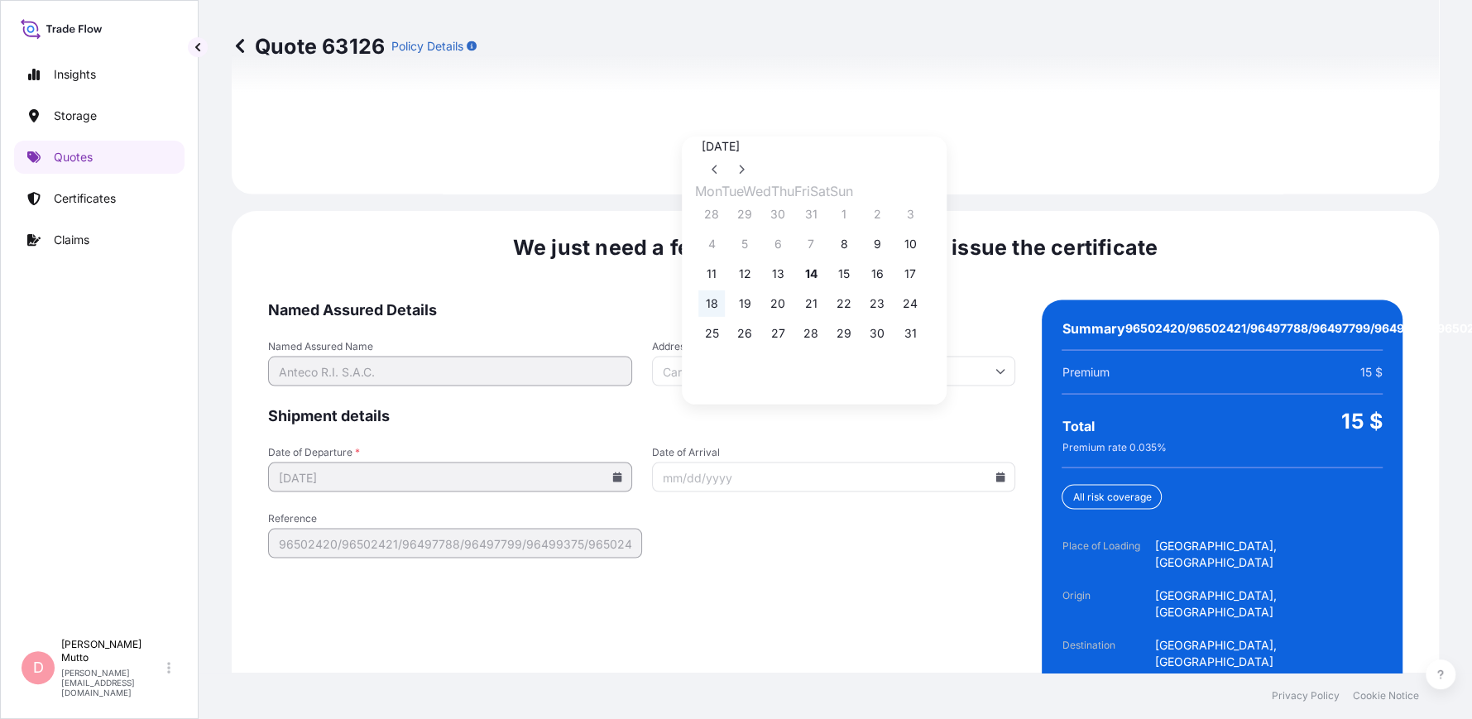
click at [712, 306] on button "18" at bounding box center [711, 303] width 26 height 26
type input "[DATE]"
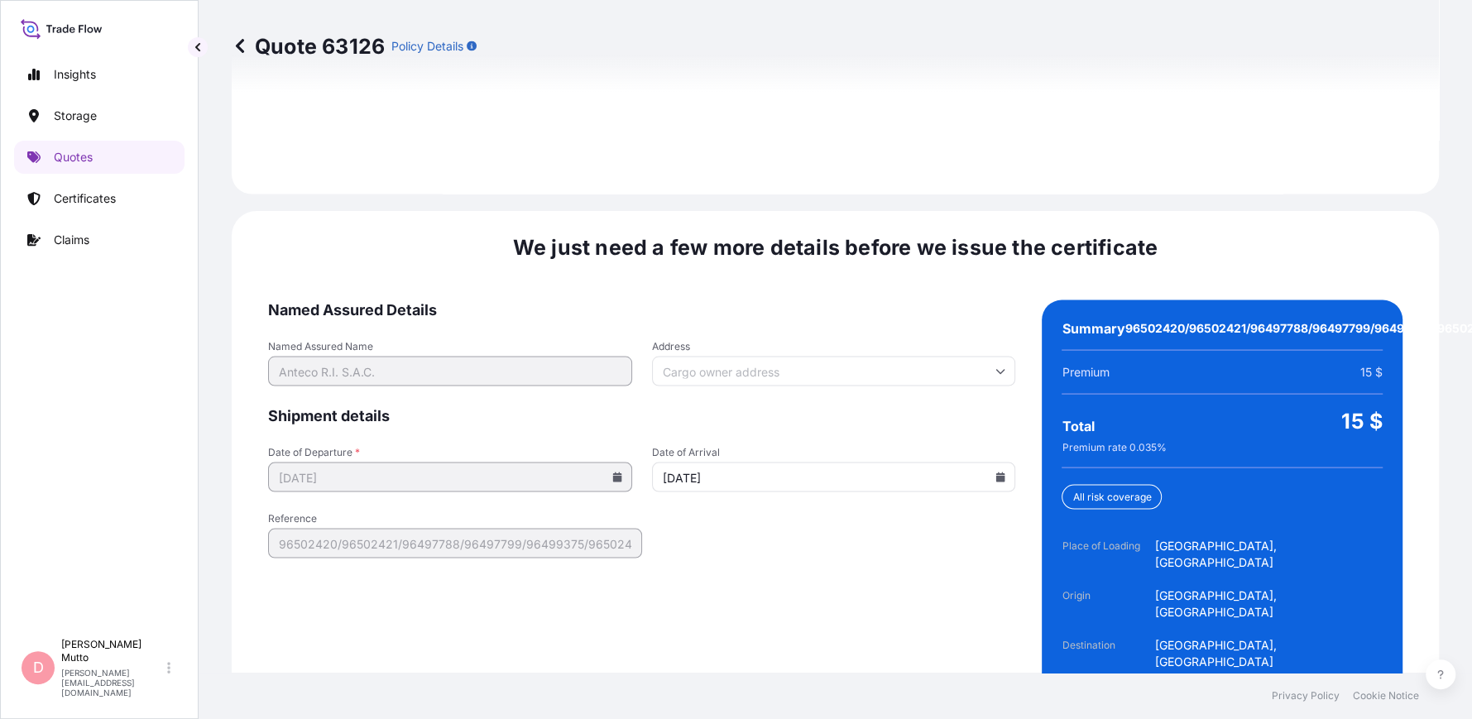
click at [612, 472] on icon at bounding box center [616, 477] width 9 height 10
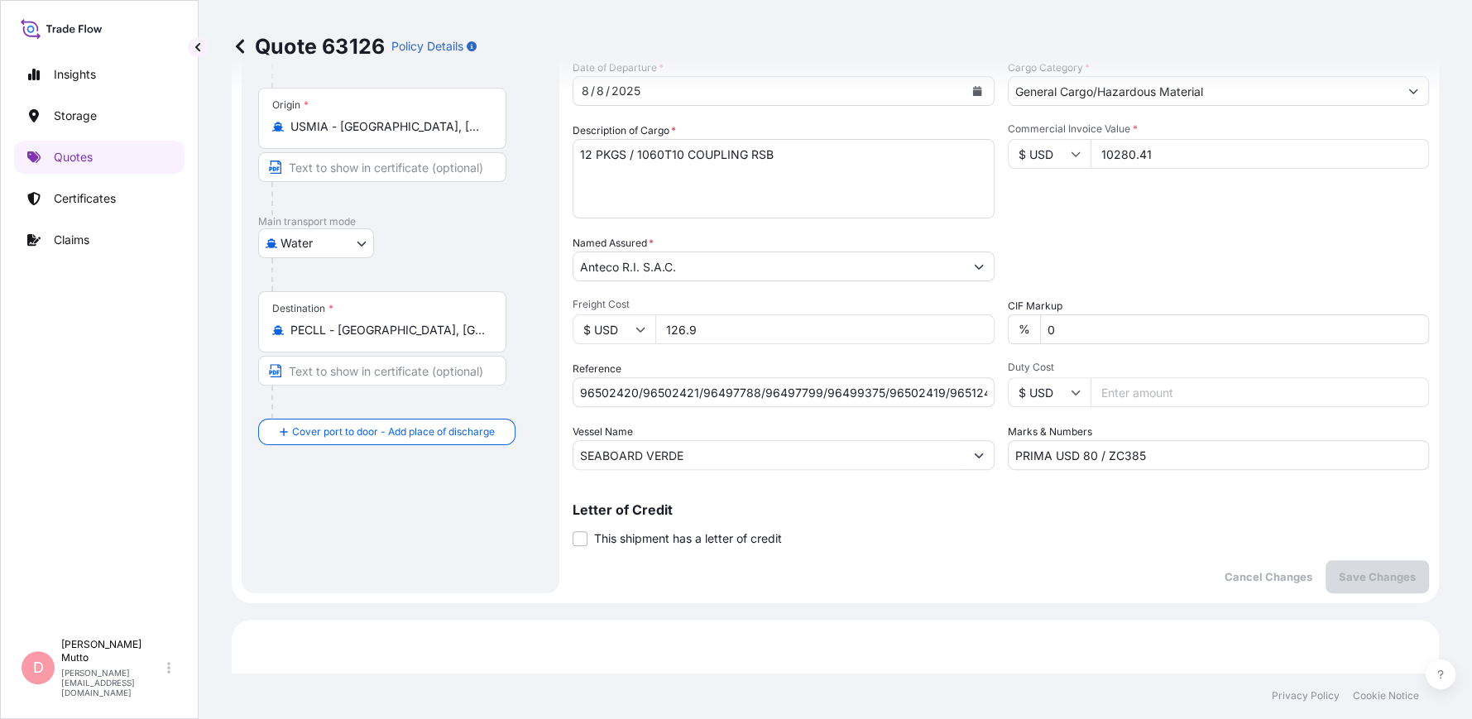
scroll to position [10, 0]
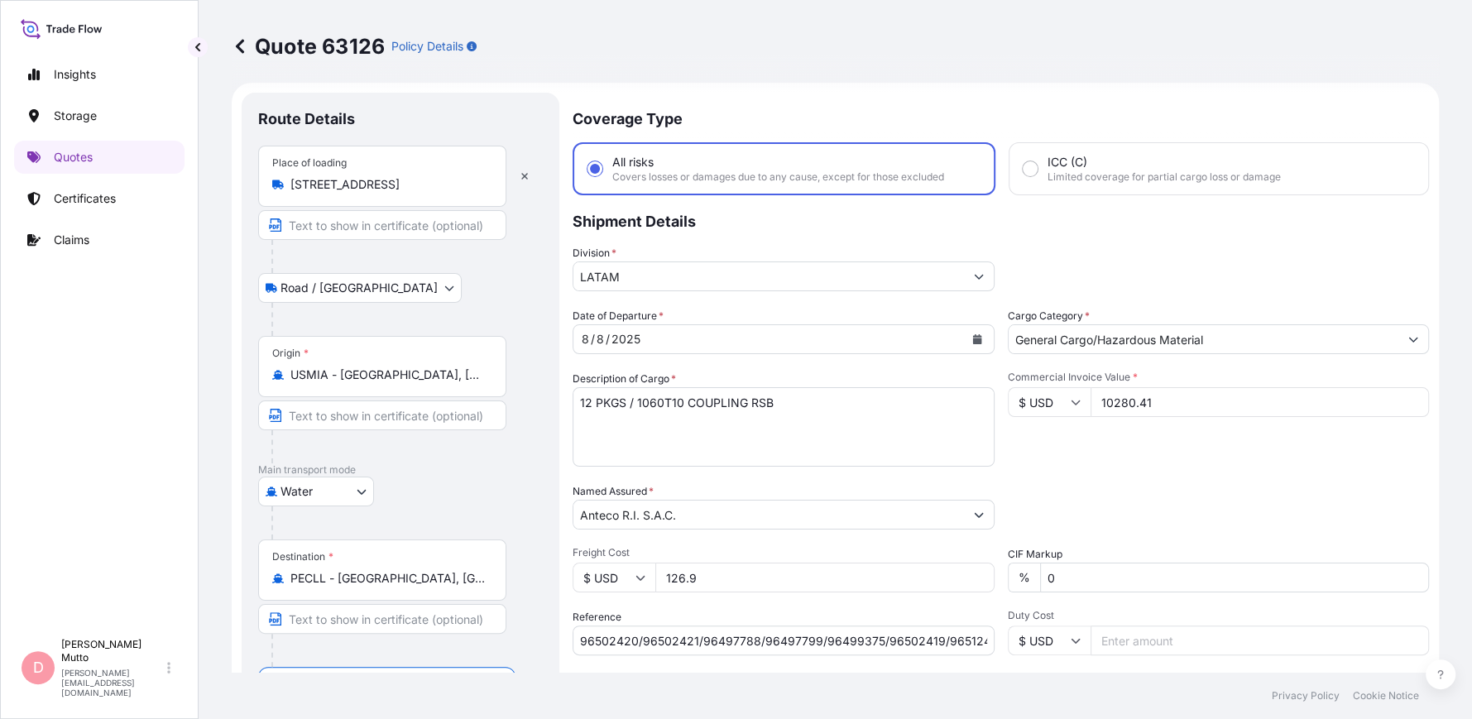
click at [964, 337] on button "Calendar" at bounding box center [977, 339] width 26 height 26
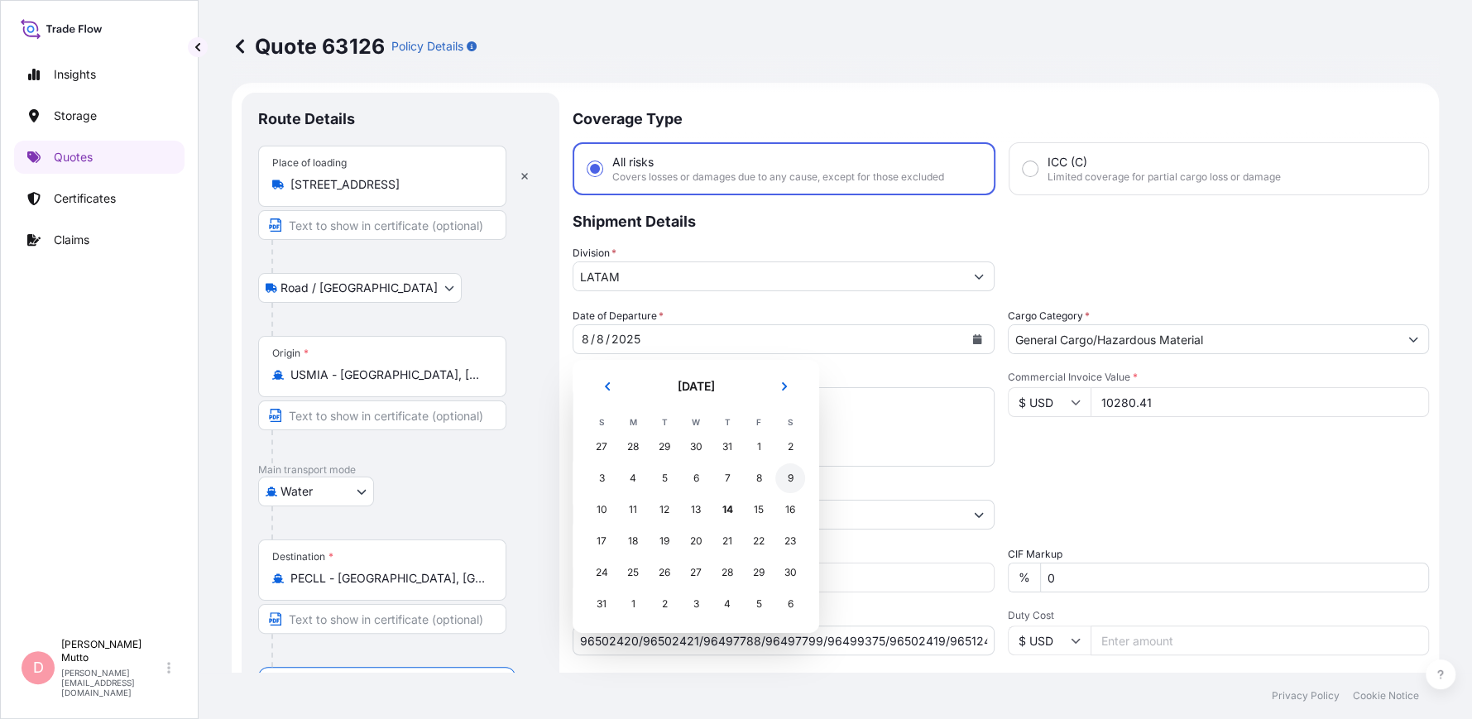
click at [790, 483] on div "9" at bounding box center [790, 478] width 30 height 30
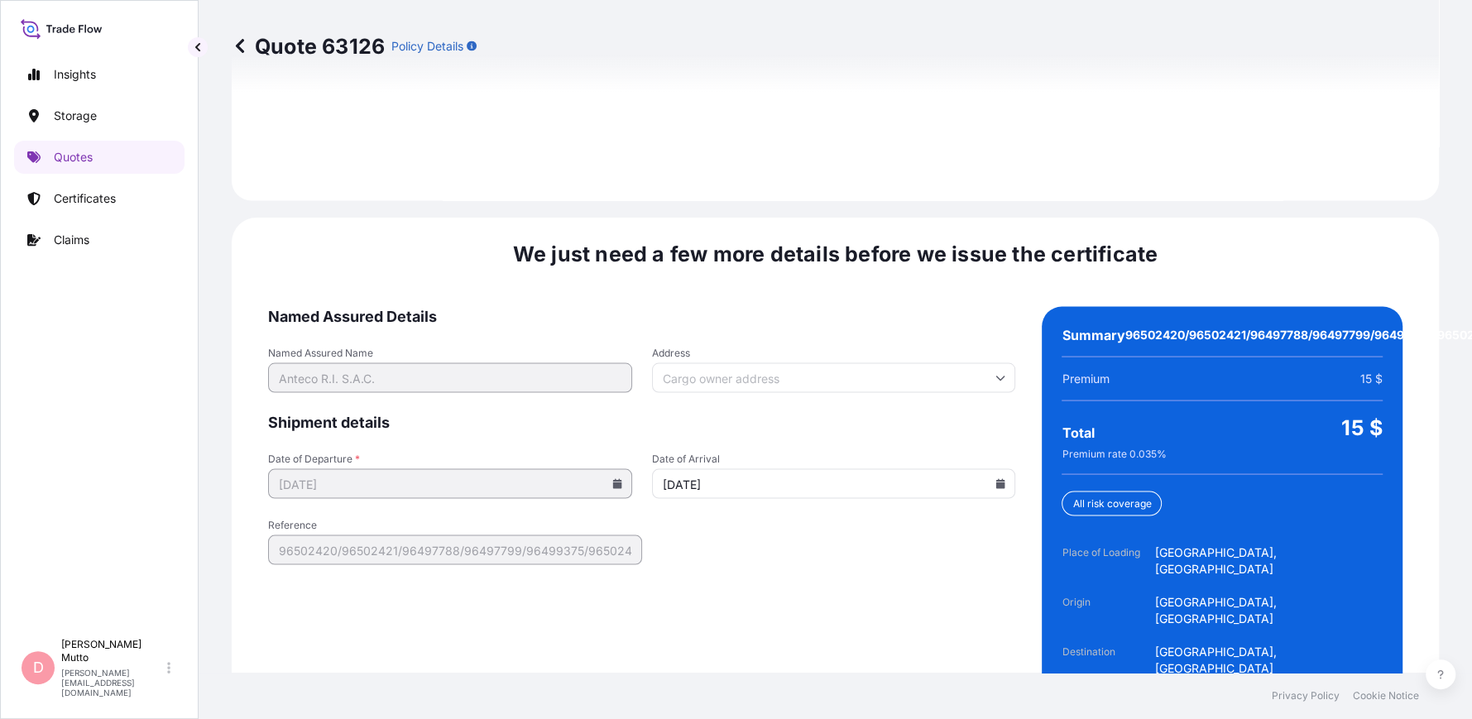
scroll to position [2492, 0]
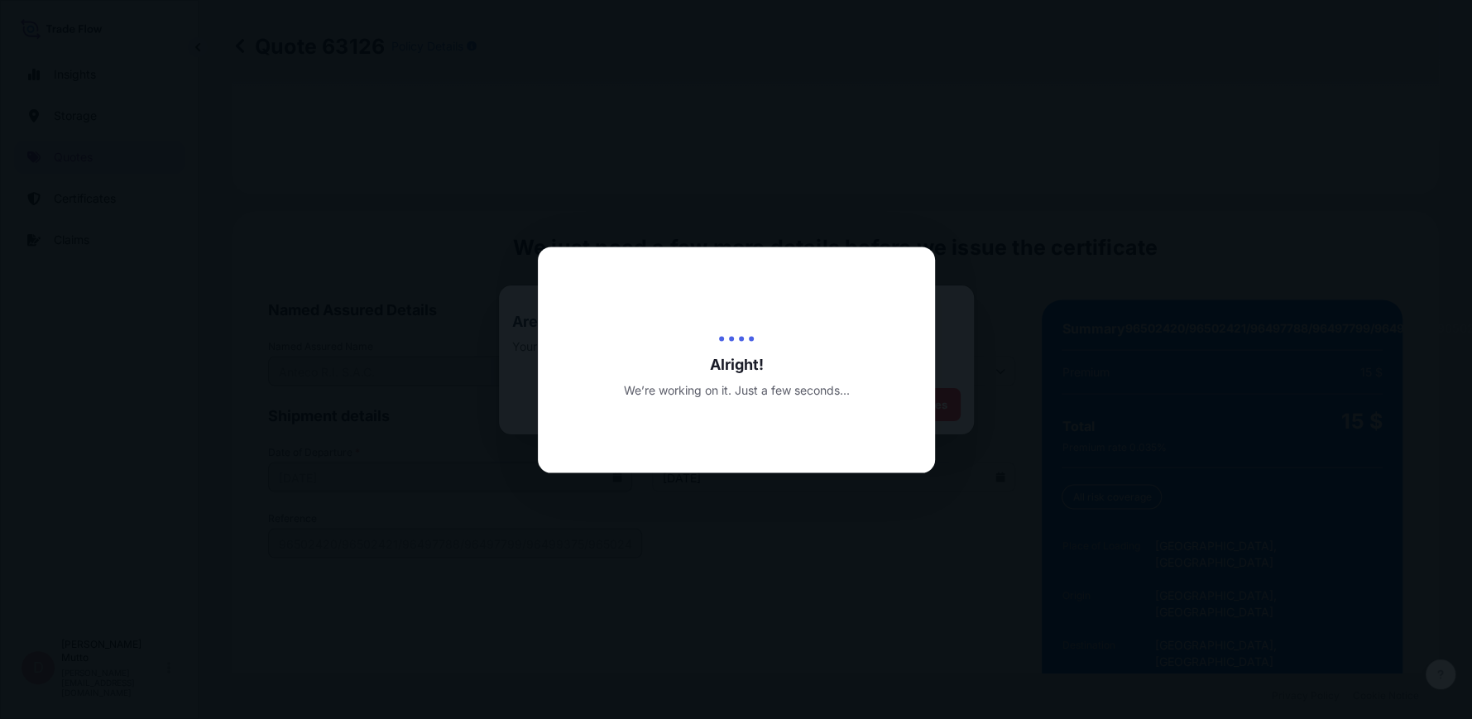
click at [828, 573] on div at bounding box center [736, 359] width 1472 height 719
click at [543, 165] on div at bounding box center [736, 359] width 1472 height 719
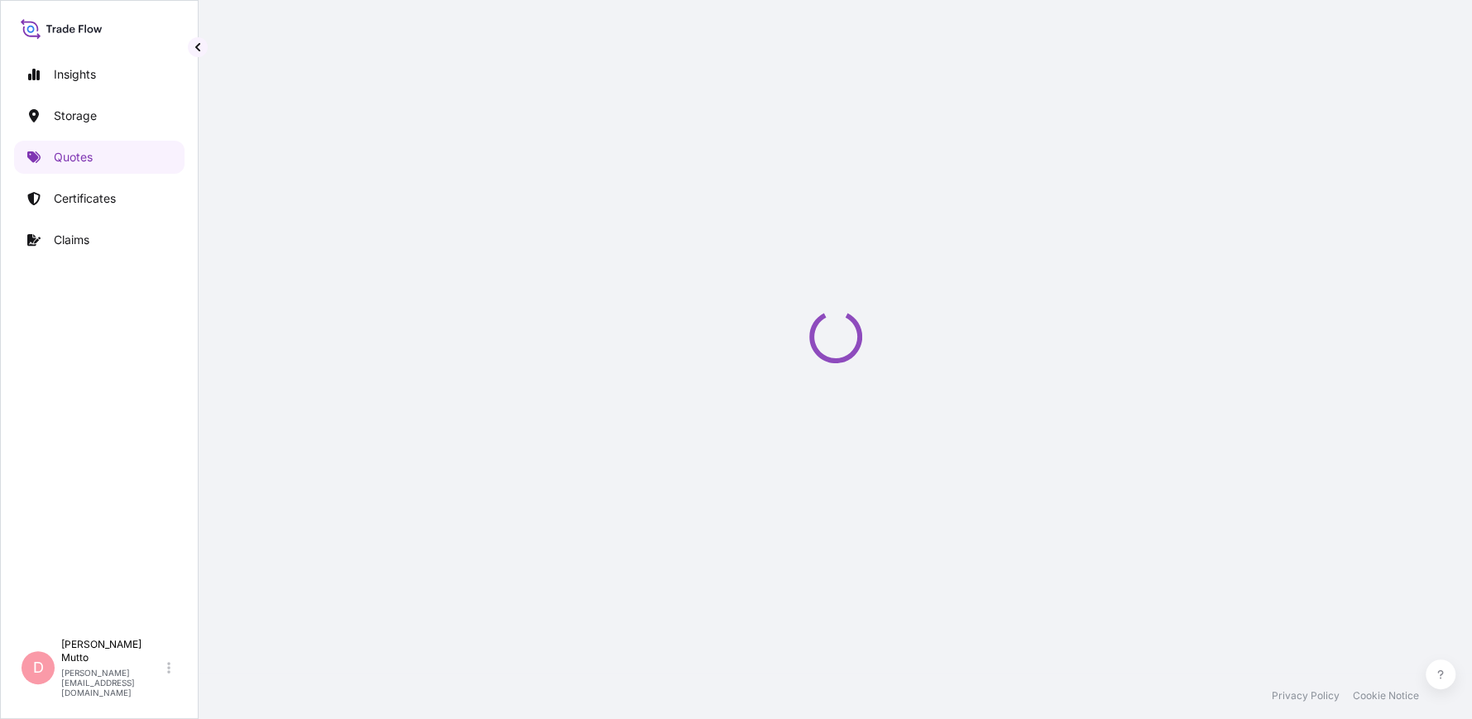
select select "Road / [GEOGRAPHIC_DATA]"
select select "Water"
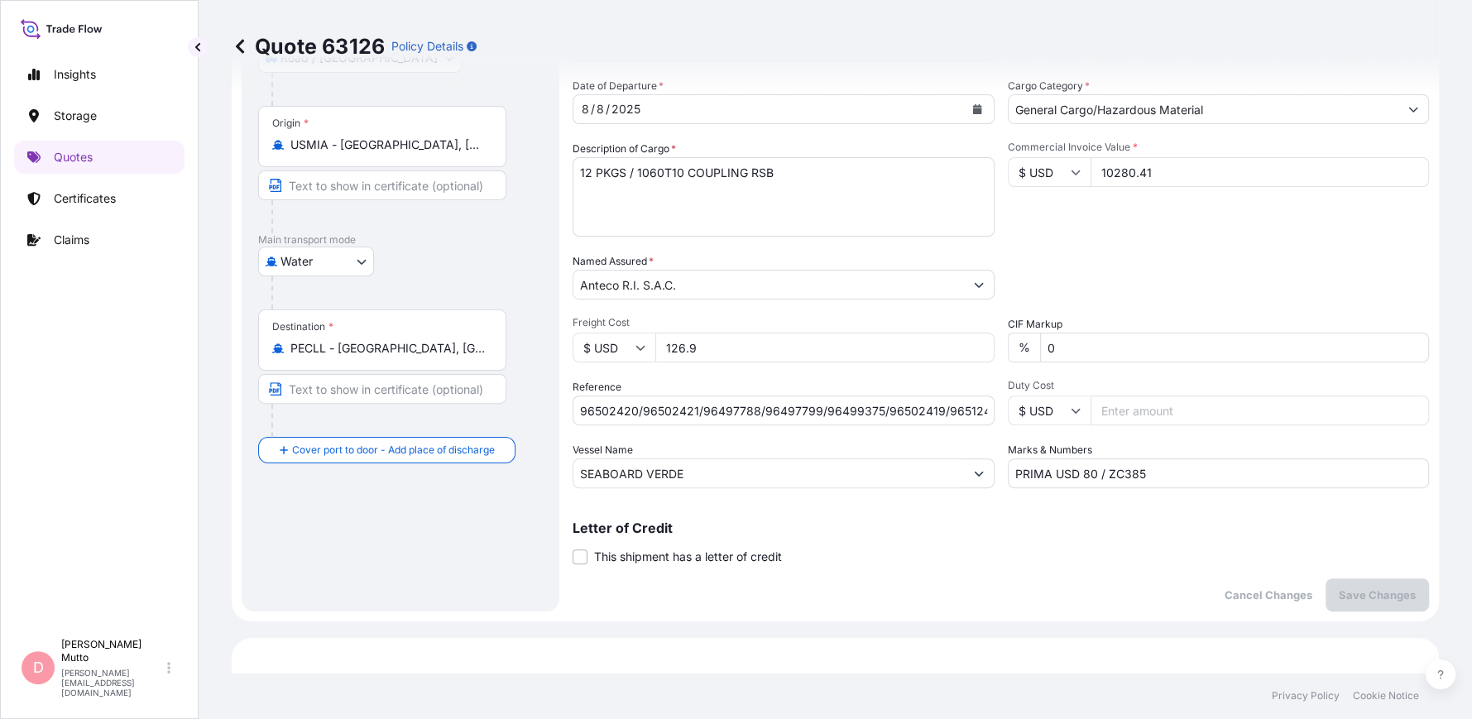
scroll to position [241, 0]
click at [1238, 104] on input "General Cargo/Hazardous Material" at bounding box center [1203, 108] width 390 height 30
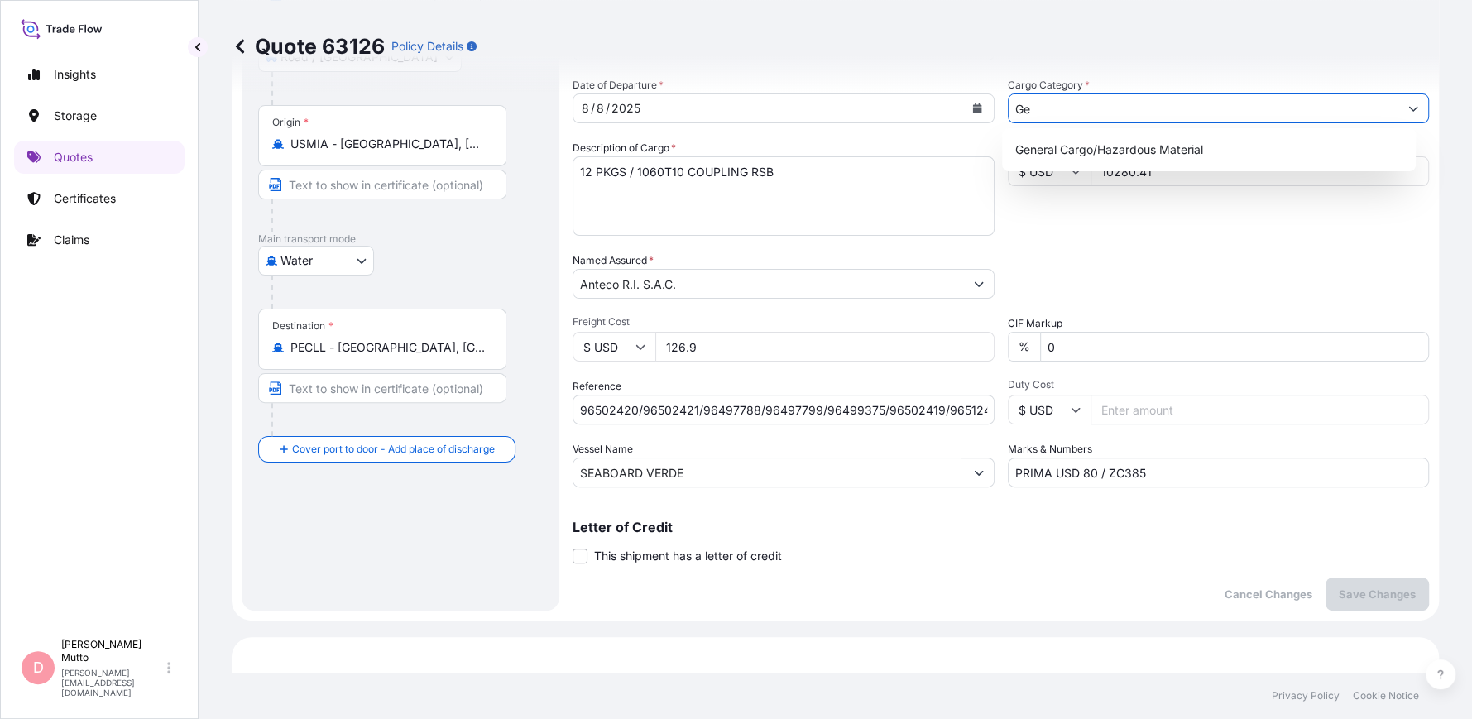
type input "G"
type input "General cargo"
click at [1167, 309] on div "Date of Departure * 8 / 8 / 2025 Cargo Category * General cargo Description of …" at bounding box center [1000, 282] width 856 height 410
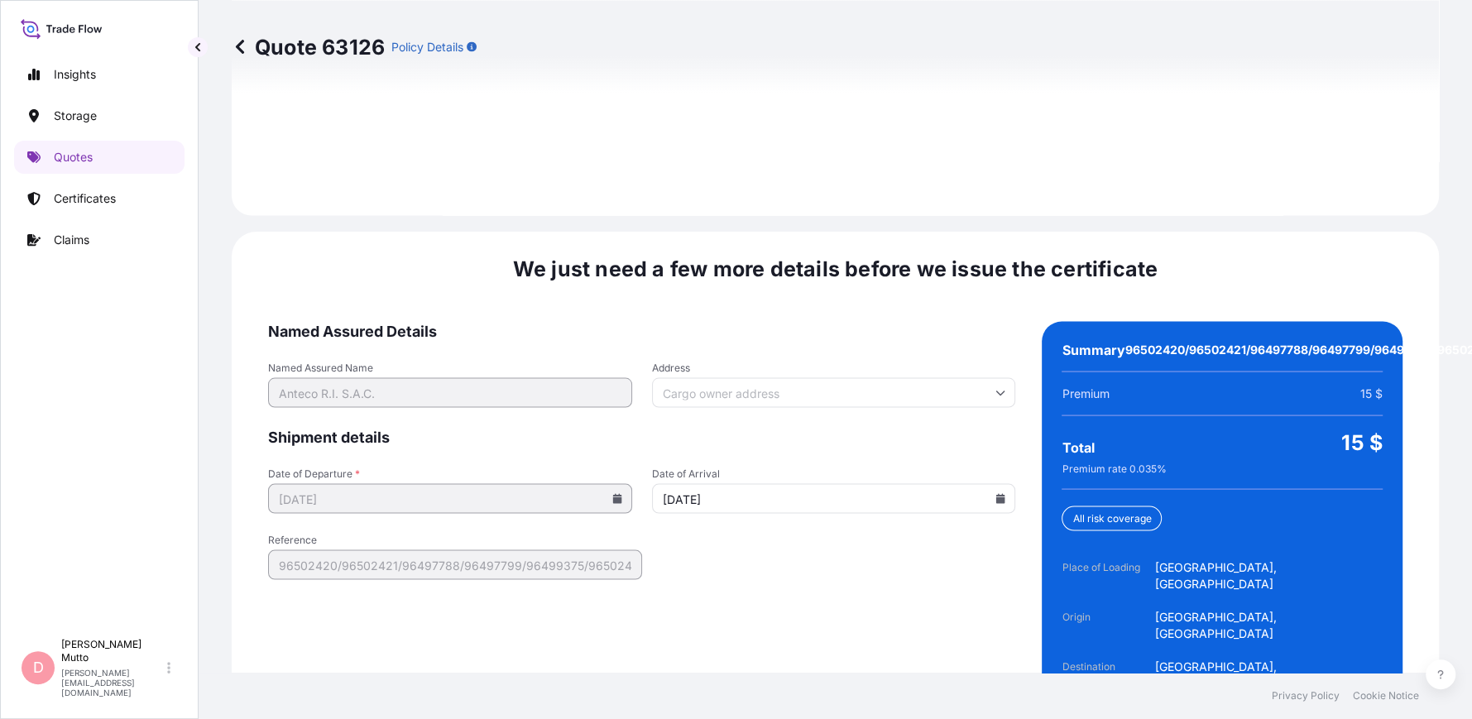
scroll to position [2492, 0]
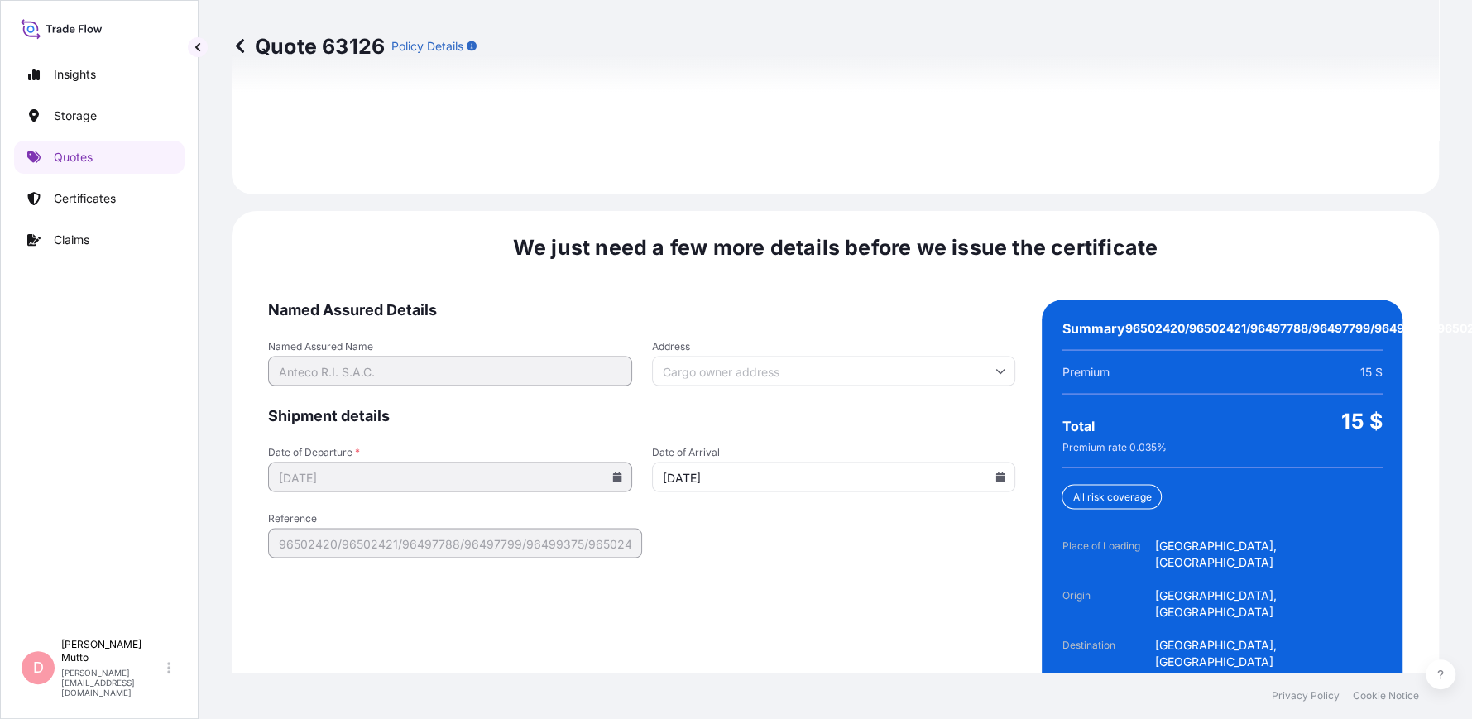
click at [1333, 687] on div "General Cargo/Hazardous Material Cargo Category" at bounding box center [1303, 703] width 157 height 33
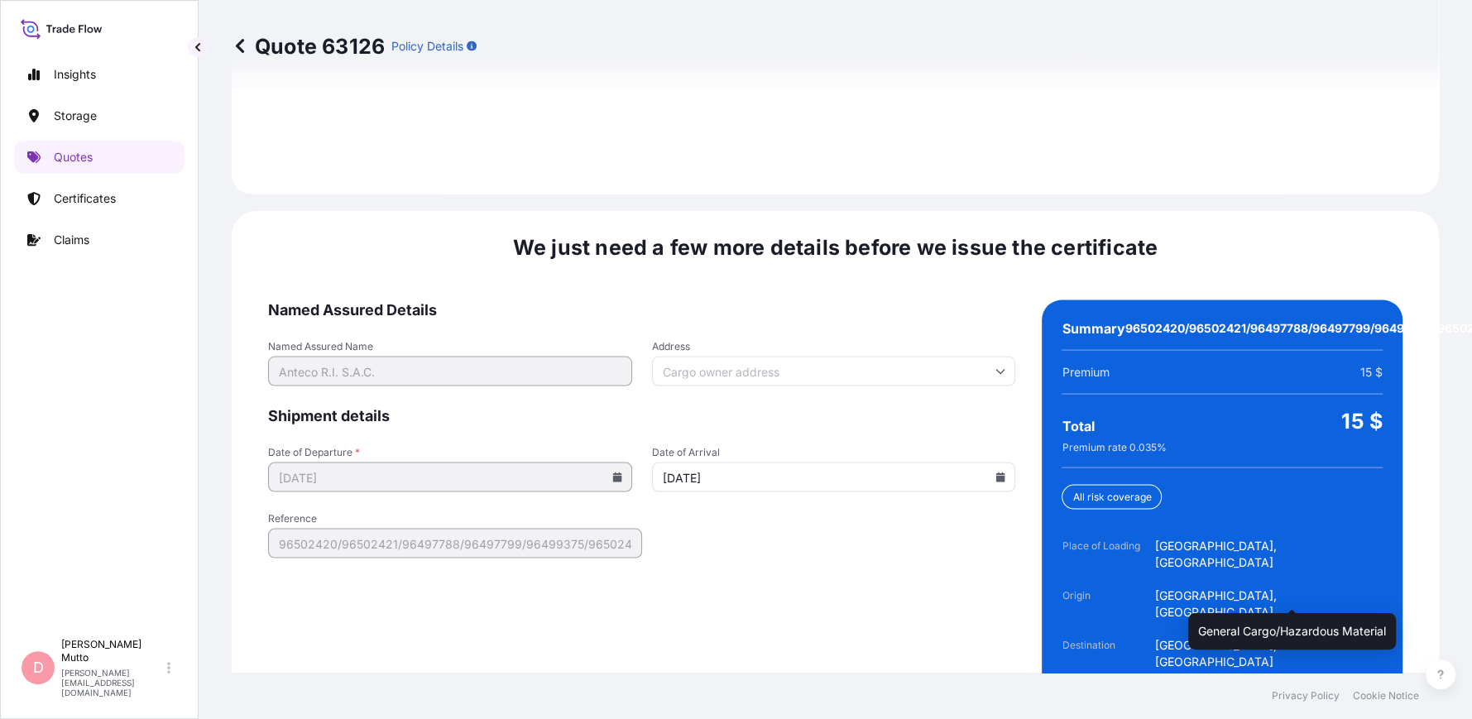
click at [1302, 687] on span "General Cargo/Hazardous Material" at bounding box center [1303, 697] width 157 height 20
drag, startPoint x: 1348, startPoint y: 589, endPoint x: 1293, endPoint y: 580, distance: 55.4
click at [1293, 580] on div "Summary 96502420/96502421/96497788/96497799/96499375/96502419/96512438 Premium …" at bounding box center [1221, 519] width 361 height 439
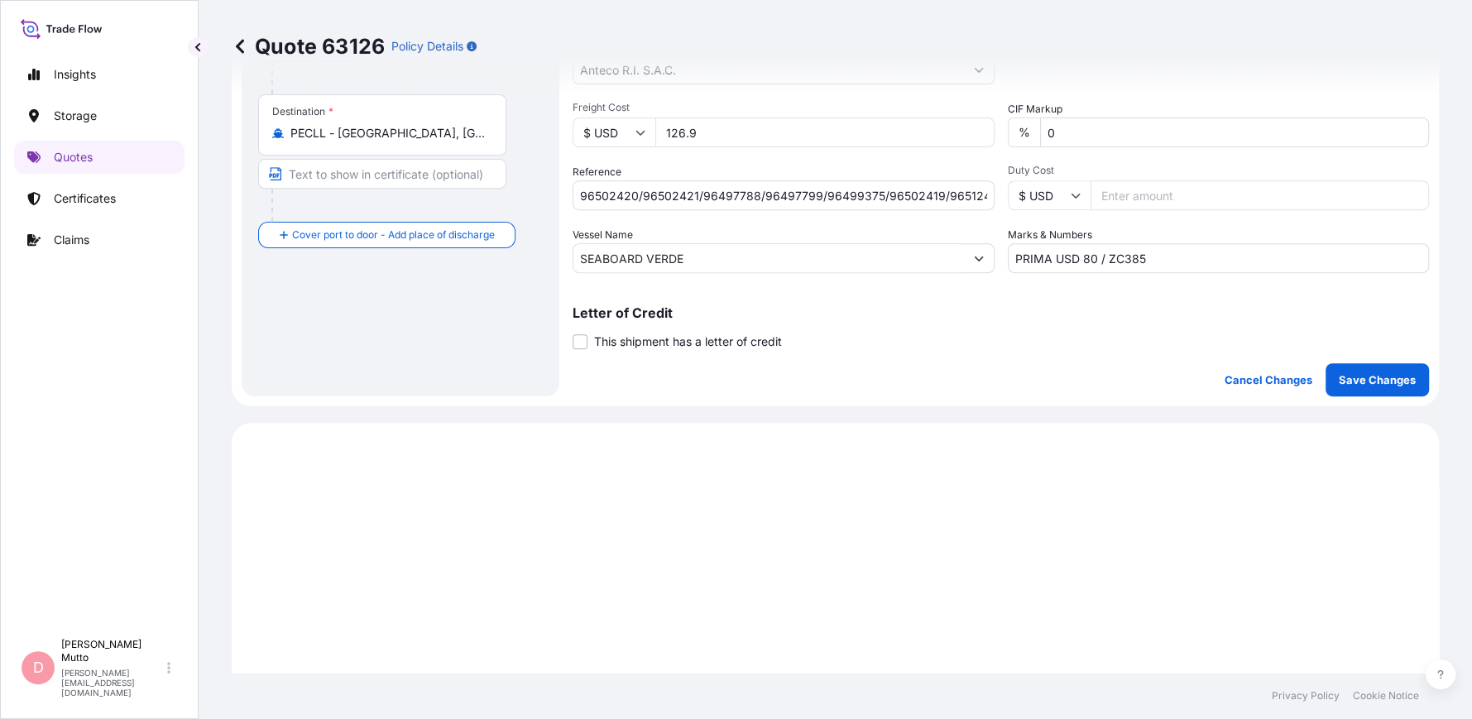
scroll to position [0, 0]
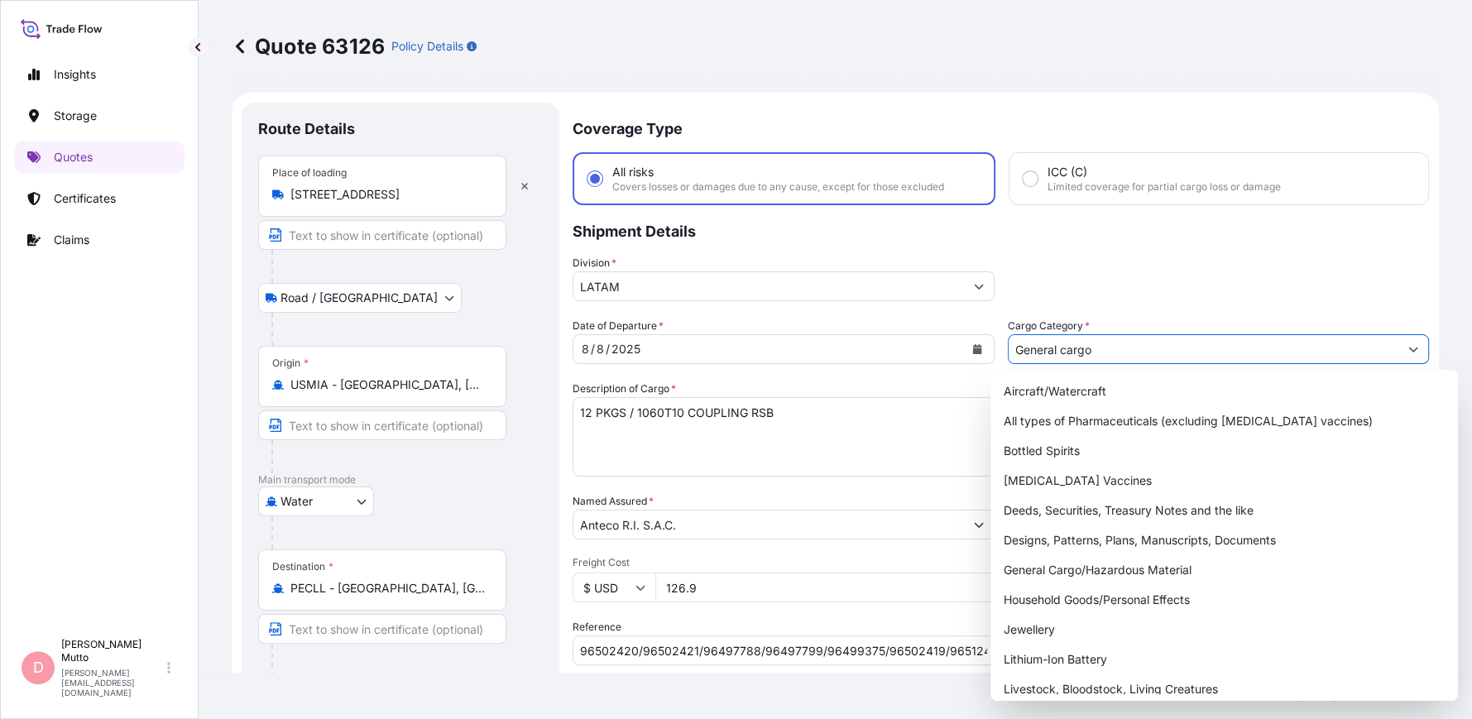
click at [1161, 348] on input "General cargo" at bounding box center [1203, 349] width 390 height 30
click at [1147, 274] on div "Division * LATAM" at bounding box center [1000, 278] width 856 height 46
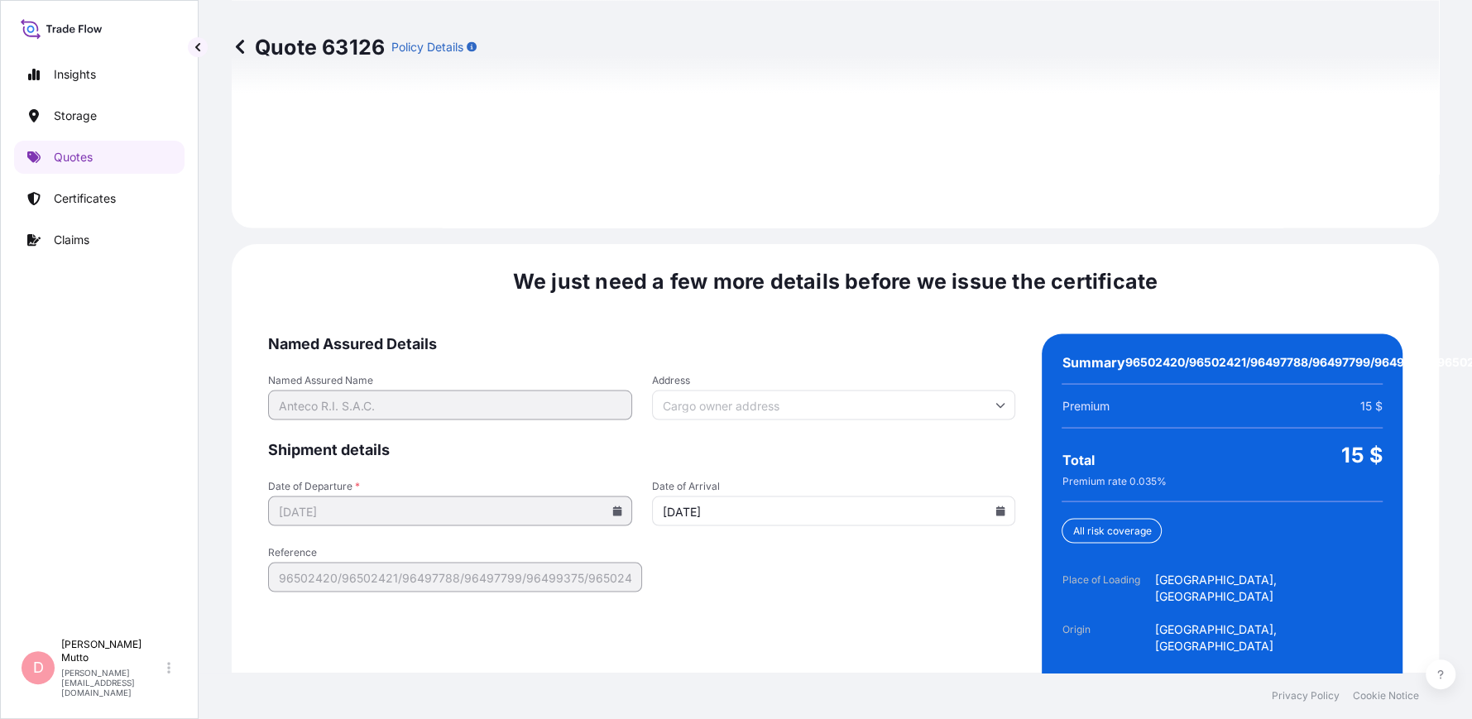
scroll to position [2492, 0]
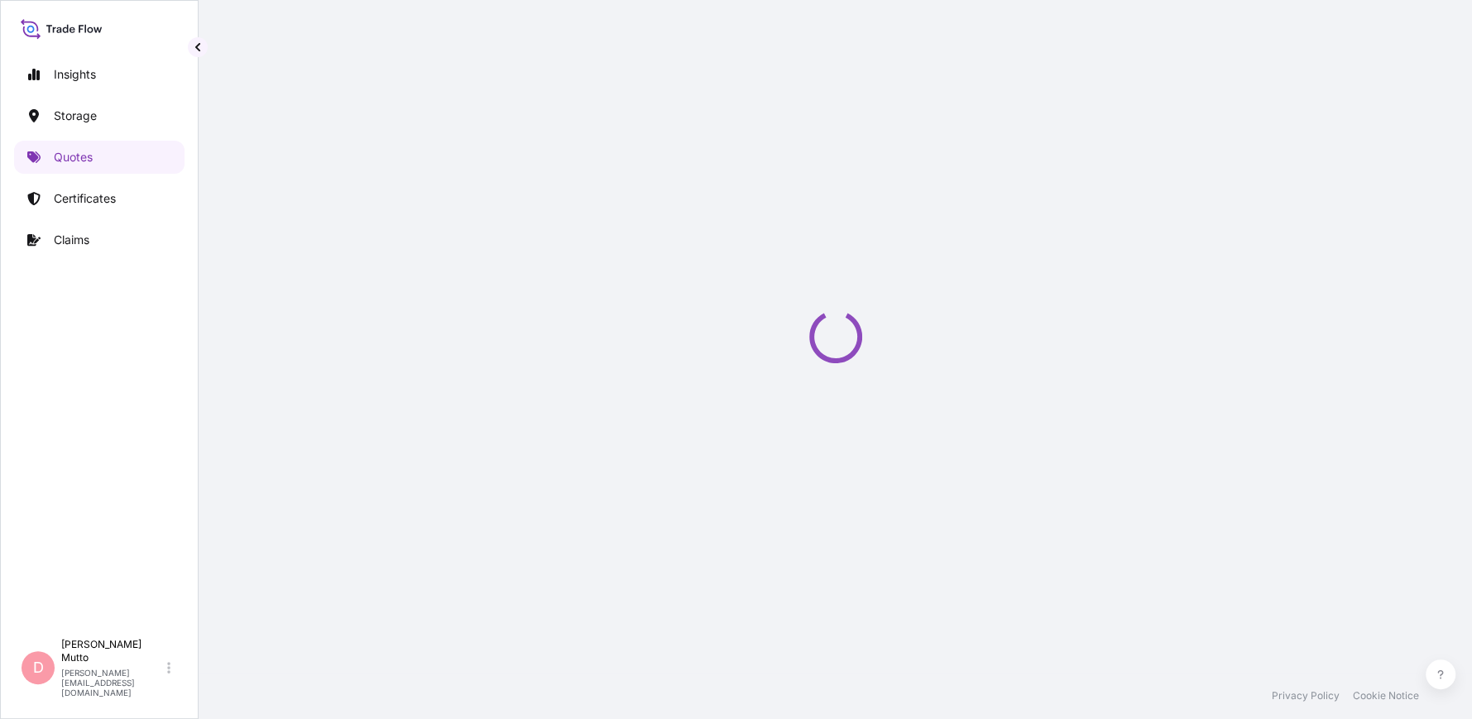
select select "Road / [GEOGRAPHIC_DATA]"
select select "Water"
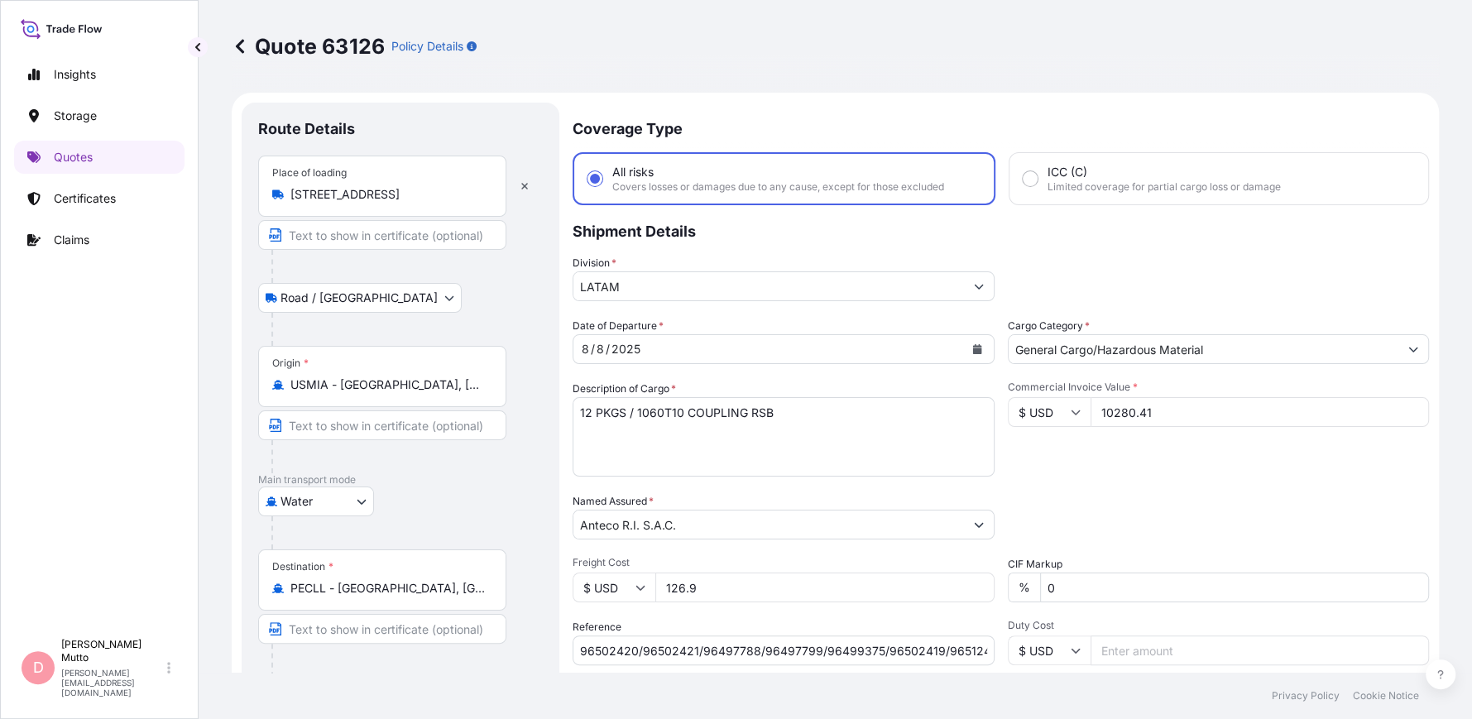
click at [1235, 366] on div "Date of Departure * [DATE] Cargo Category * General Cargo/Hazardous Material De…" at bounding box center [1000, 523] width 856 height 410
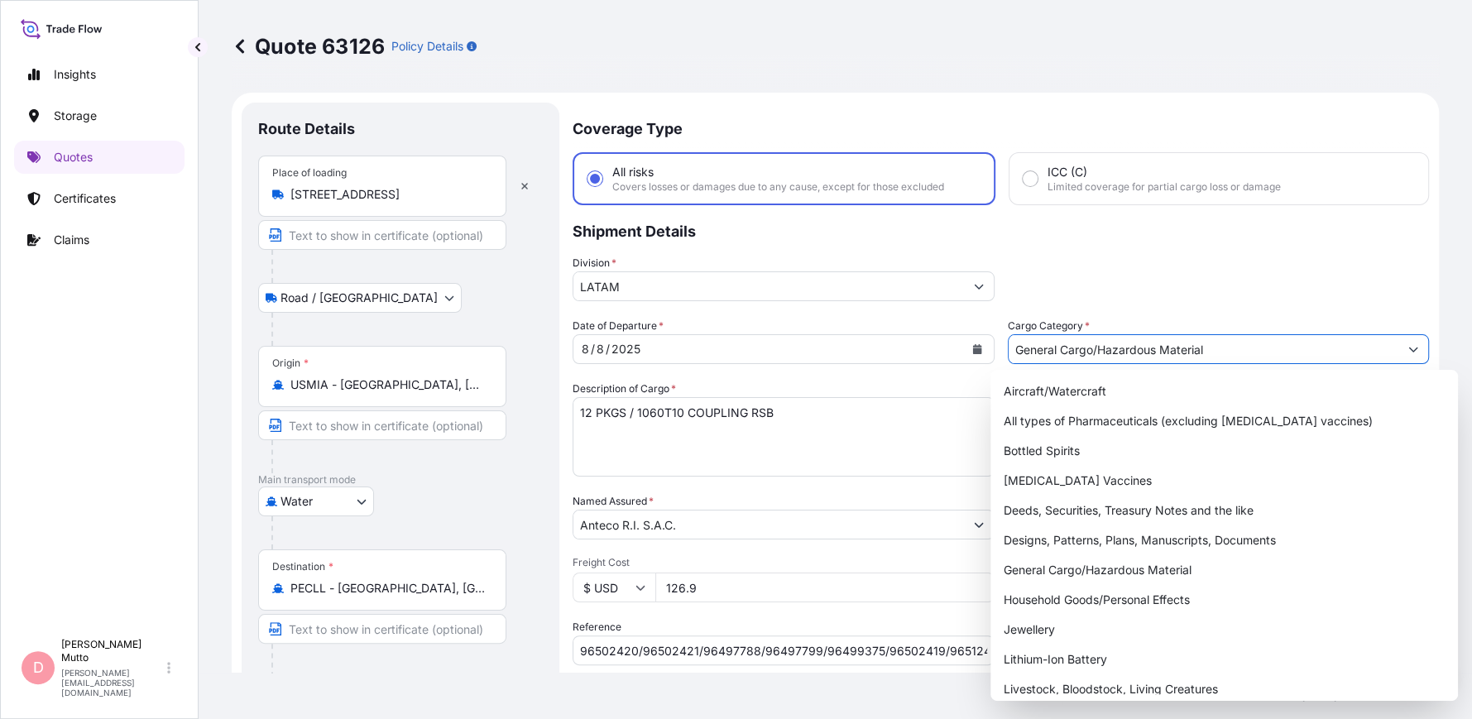
click at [1230, 352] on input "General Cargo/Hazardous Material" at bounding box center [1203, 349] width 390 height 30
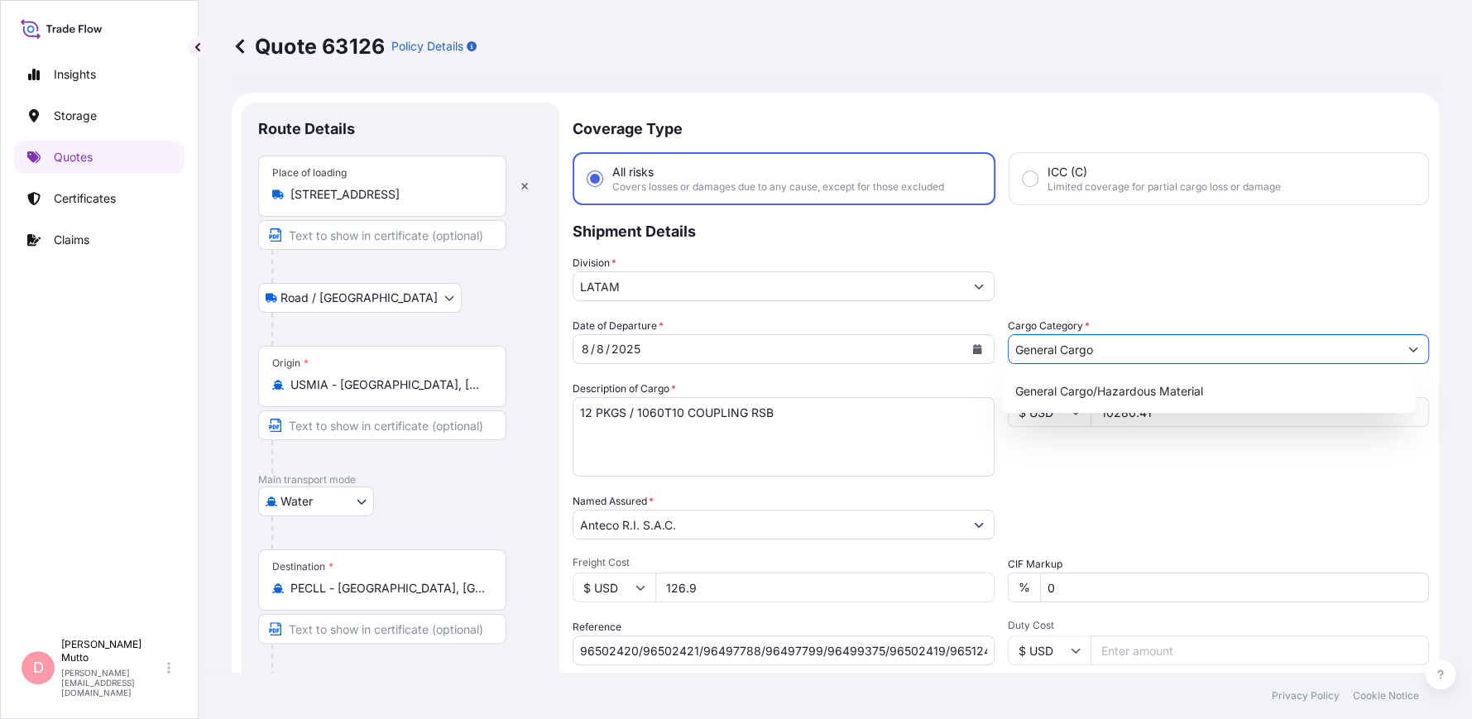
type input "General Cargo"
click at [1125, 257] on div "Division * LATAM" at bounding box center [1000, 278] width 856 height 46
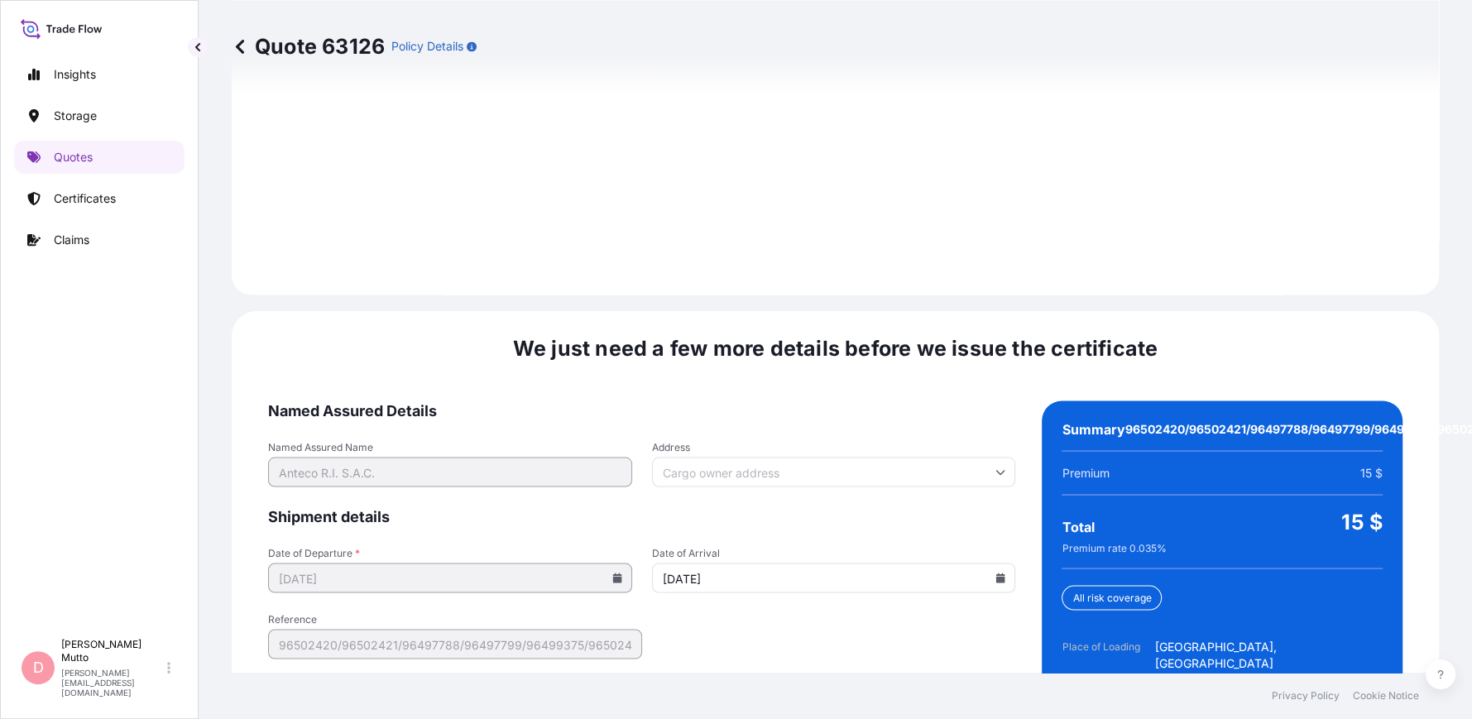
scroll to position [2492, 0]
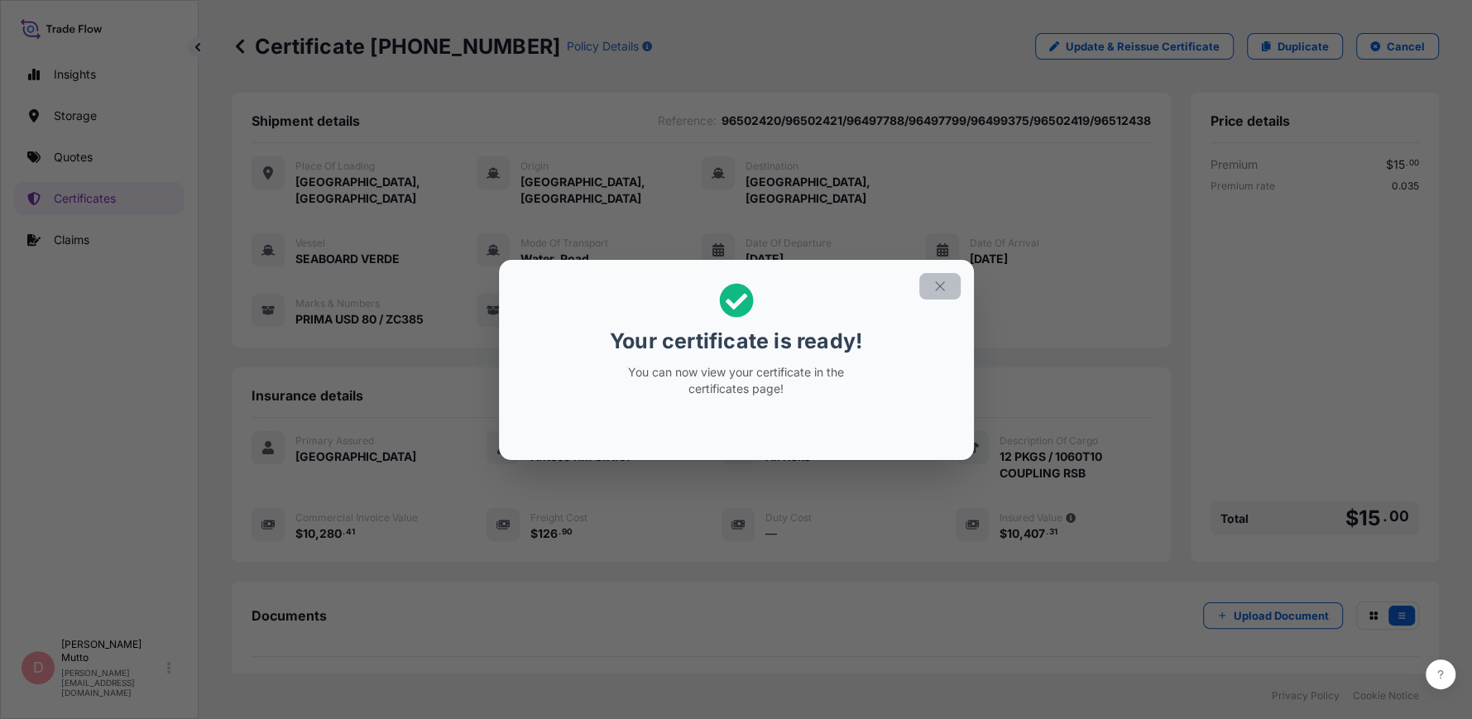
click at [941, 273] on button "button" at bounding box center [939, 286] width 41 height 26
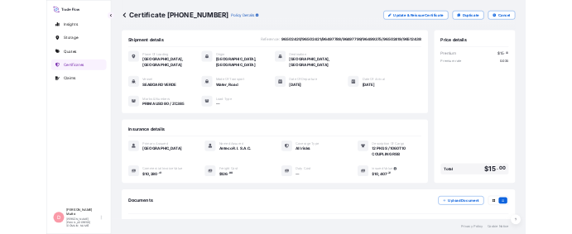
scroll to position [148, 0]
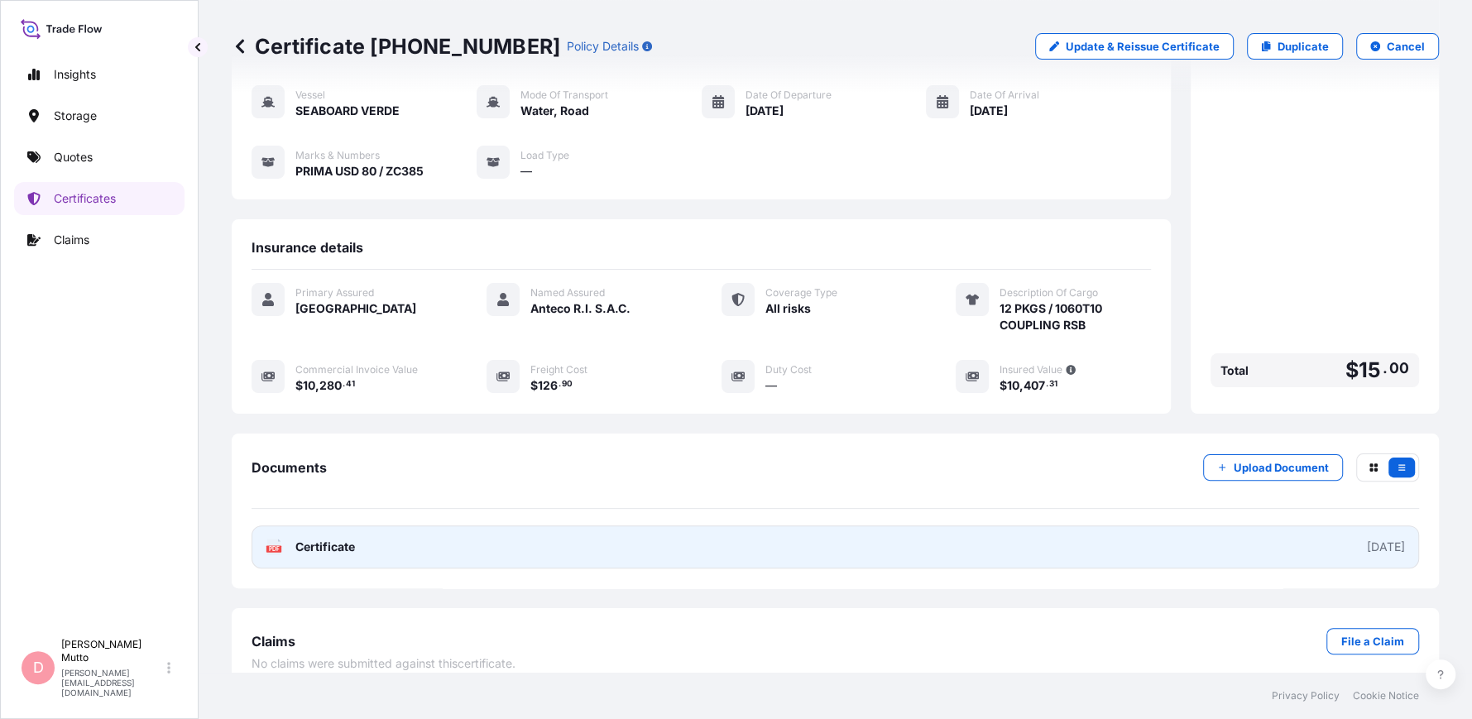
click at [772, 548] on link "PDF Certificate [DATE]" at bounding box center [834, 546] width 1167 height 43
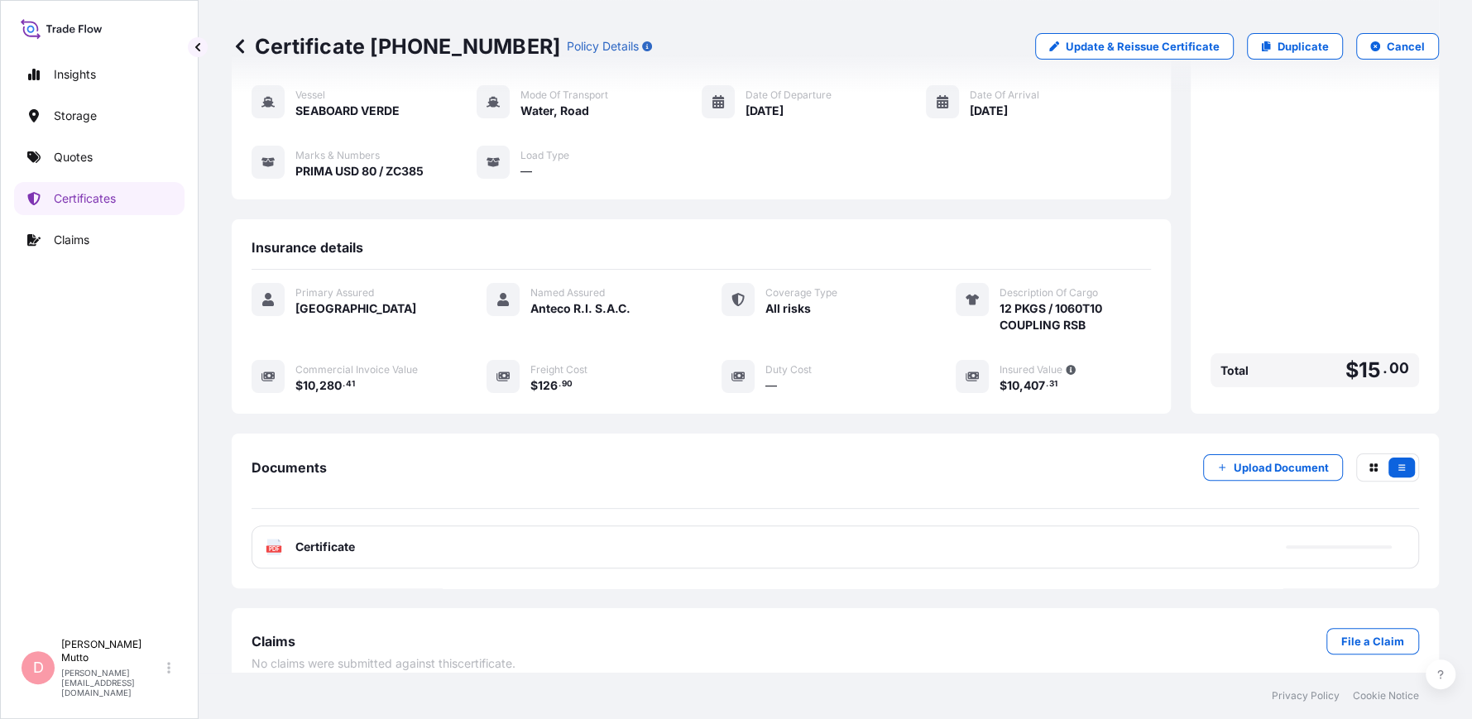
scroll to position [147, 0]
click at [83, 165] on link "Quotes" at bounding box center [99, 157] width 170 height 33
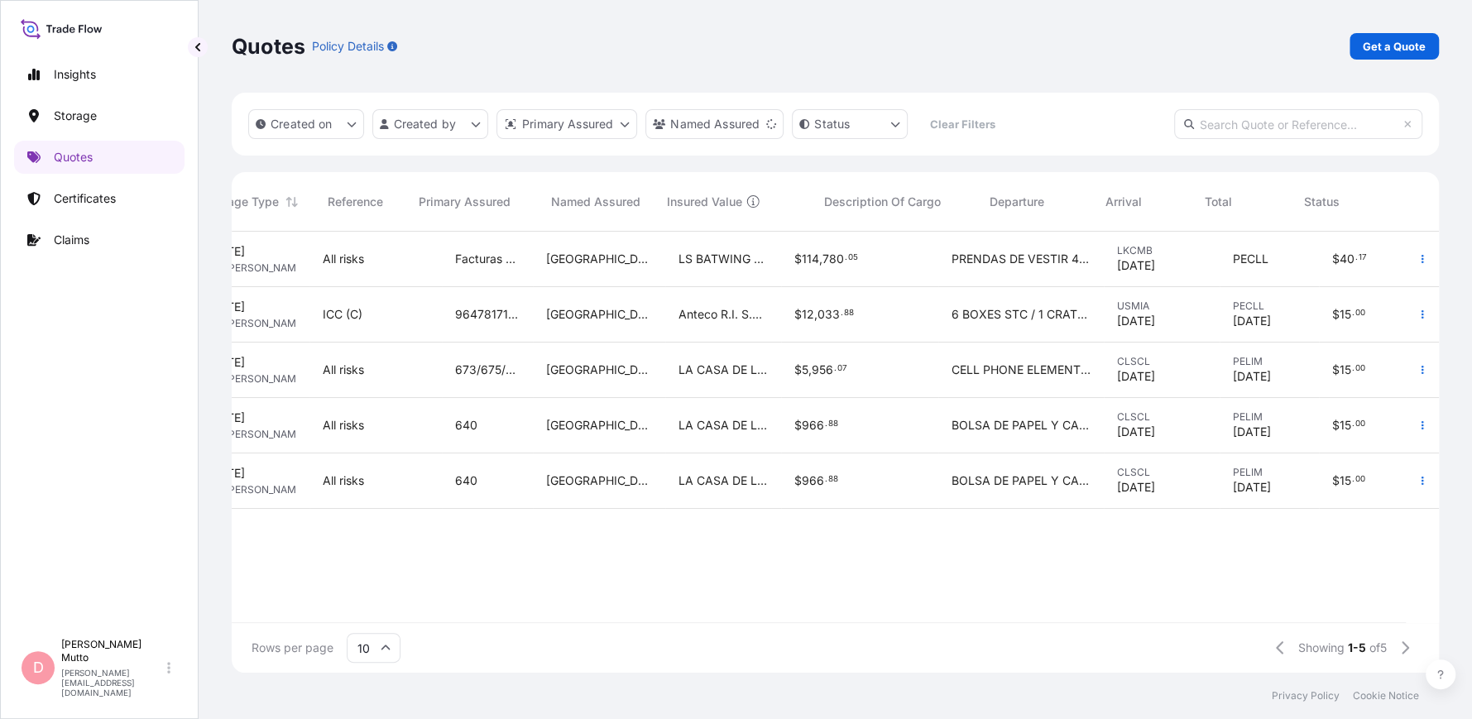
scroll to position [0, 265]
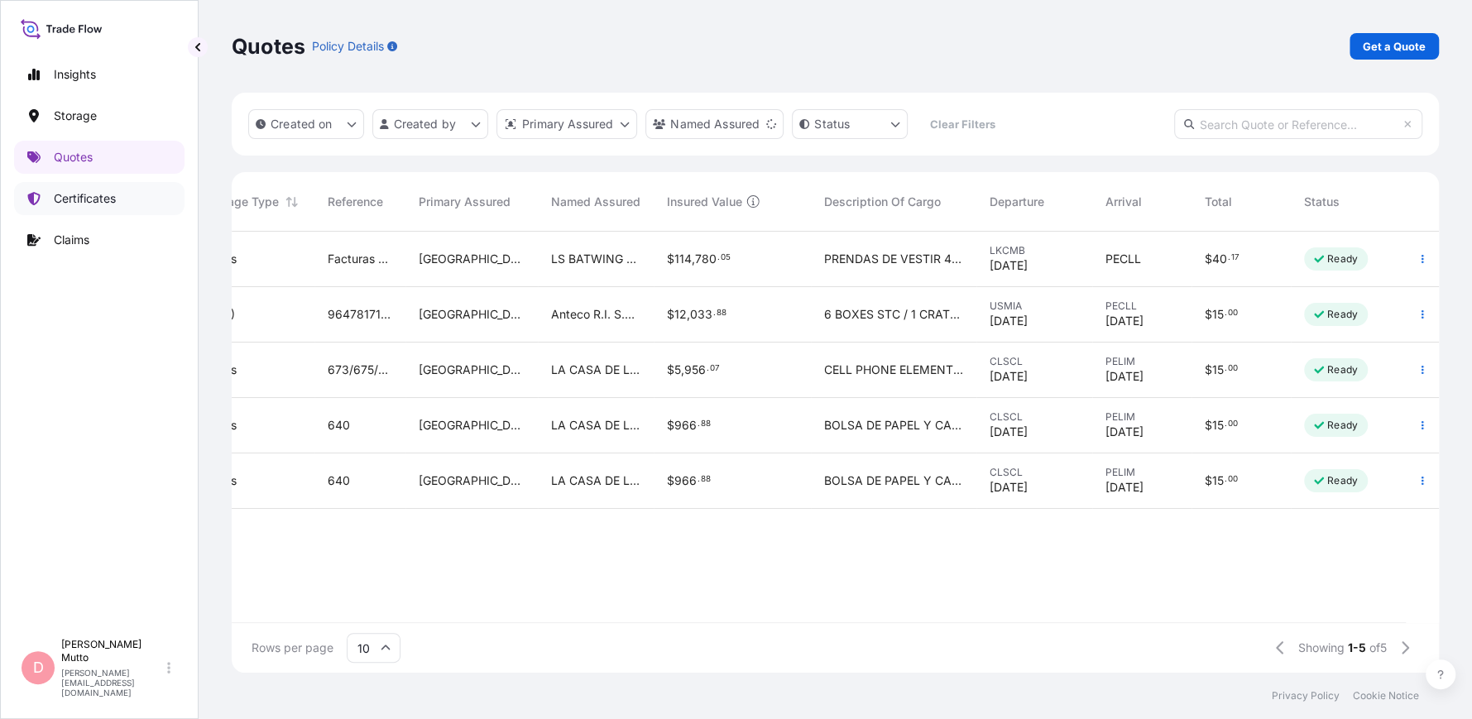
click at [108, 202] on p "Certificates" at bounding box center [85, 198] width 62 height 17
